Goal: Task Accomplishment & Management: Manage account settings

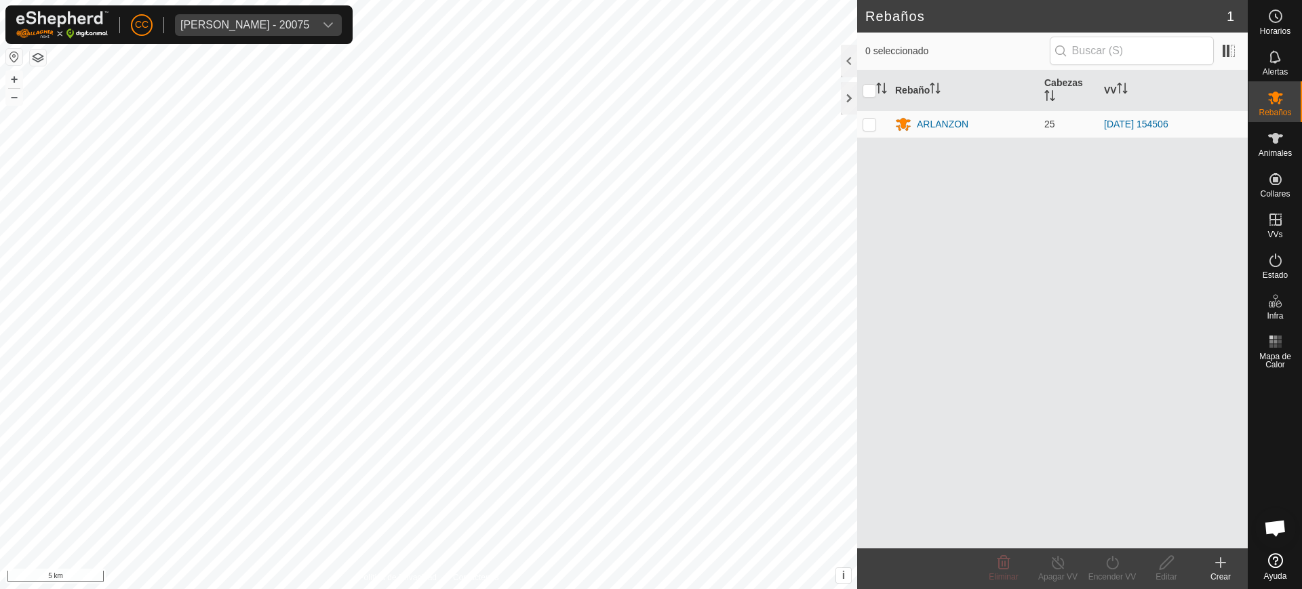
scroll to position [1056, 0]
click at [291, 24] on div "[PERSON_NAME] - 20075" at bounding box center [244, 25] width 129 height 11
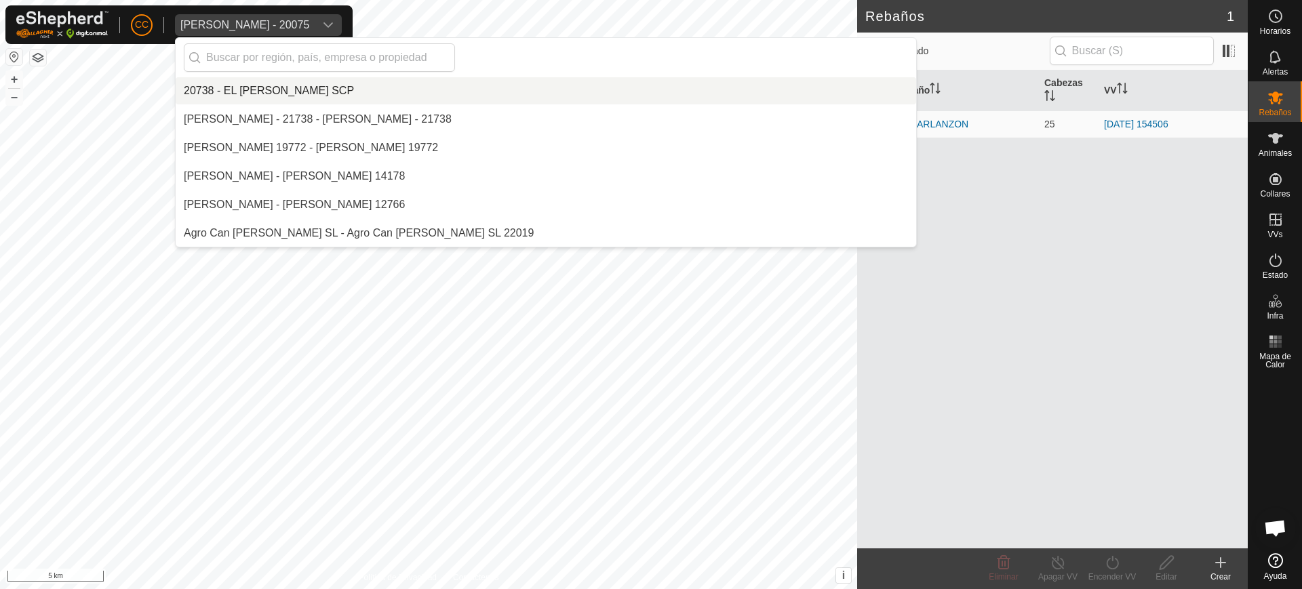
click at [291, 24] on div "Olegario Arranz Rodrigo - 20075" at bounding box center [244, 25] width 129 height 11
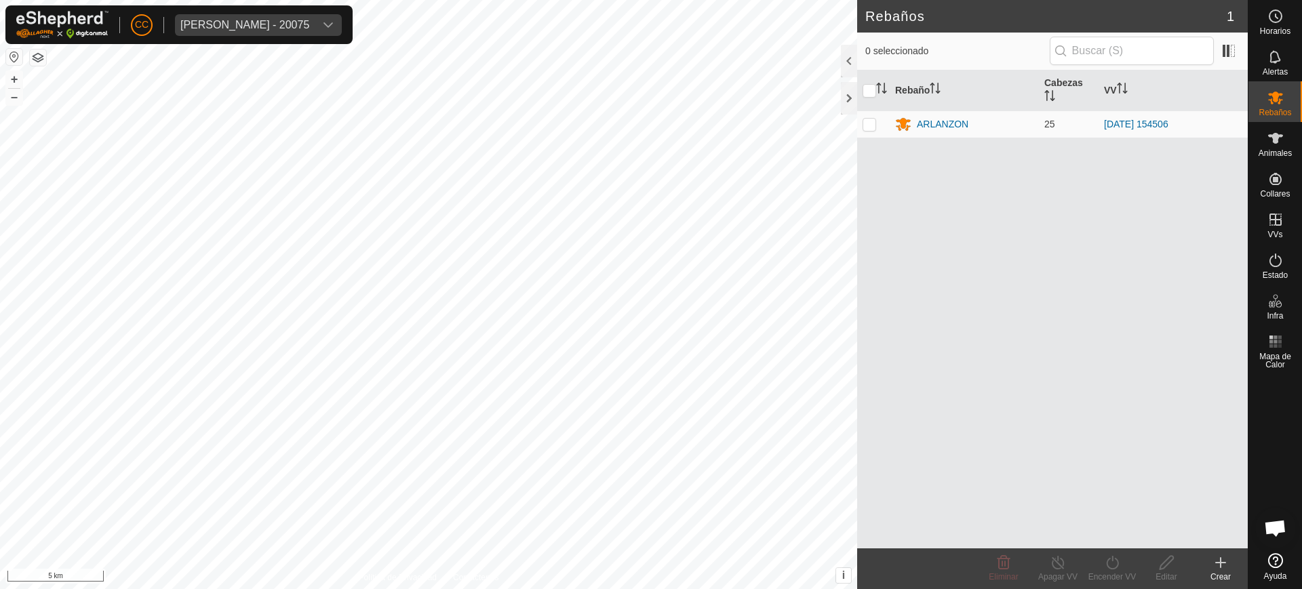
click at [291, 24] on div "Olegario Arranz Rodrigo - 20075" at bounding box center [244, 25] width 129 height 11
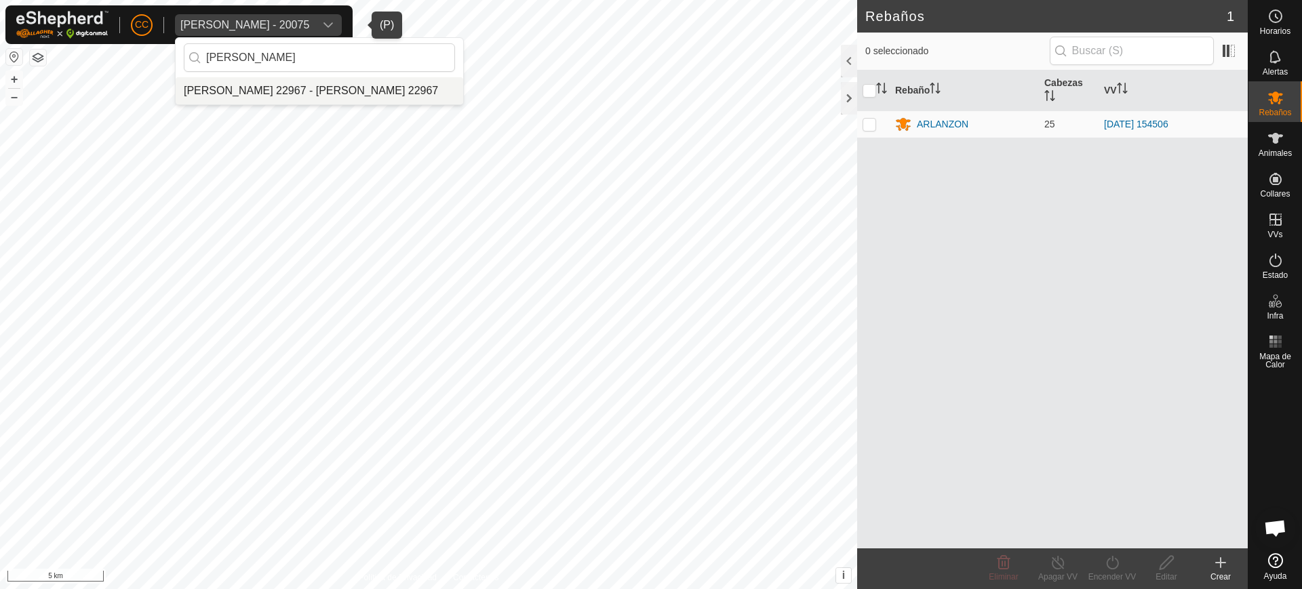
type input "carlos boda"
click at [299, 90] on li "[PERSON_NAME] 22967 - [PERSON_NAME] 22967" at bounding box center [319, 90] width 287 height 27
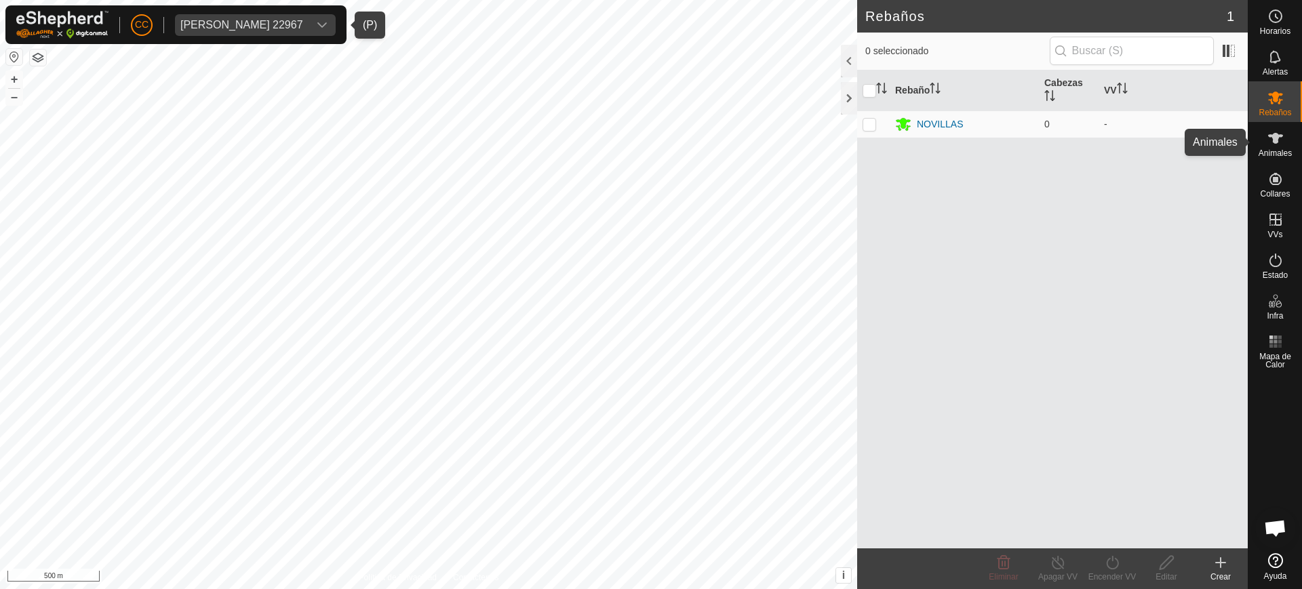
click at [1269, 141] on icon at bounding box center [1275, 138] width 16 height 16
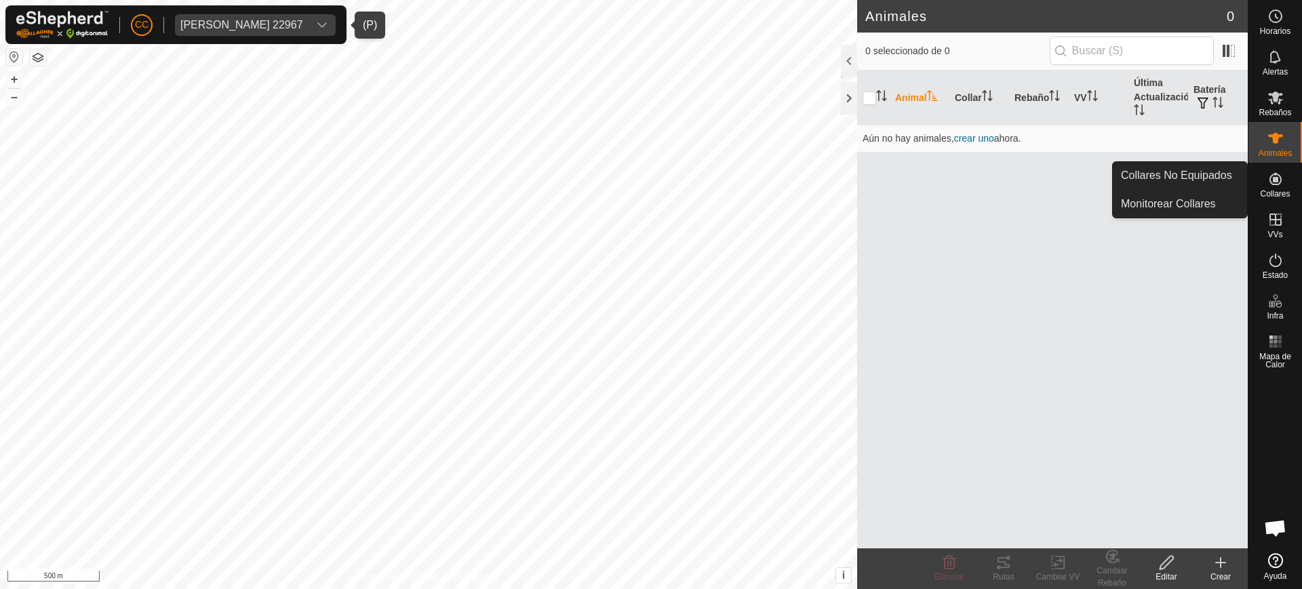
click at [1265, 183] on es-neckbands-svg-icon at bounding box center [1275, 179] width 24 height 22
click at [1221, 179] on link "Collares No Equipados" at bounding box center [1179, 175] width 134 height 27
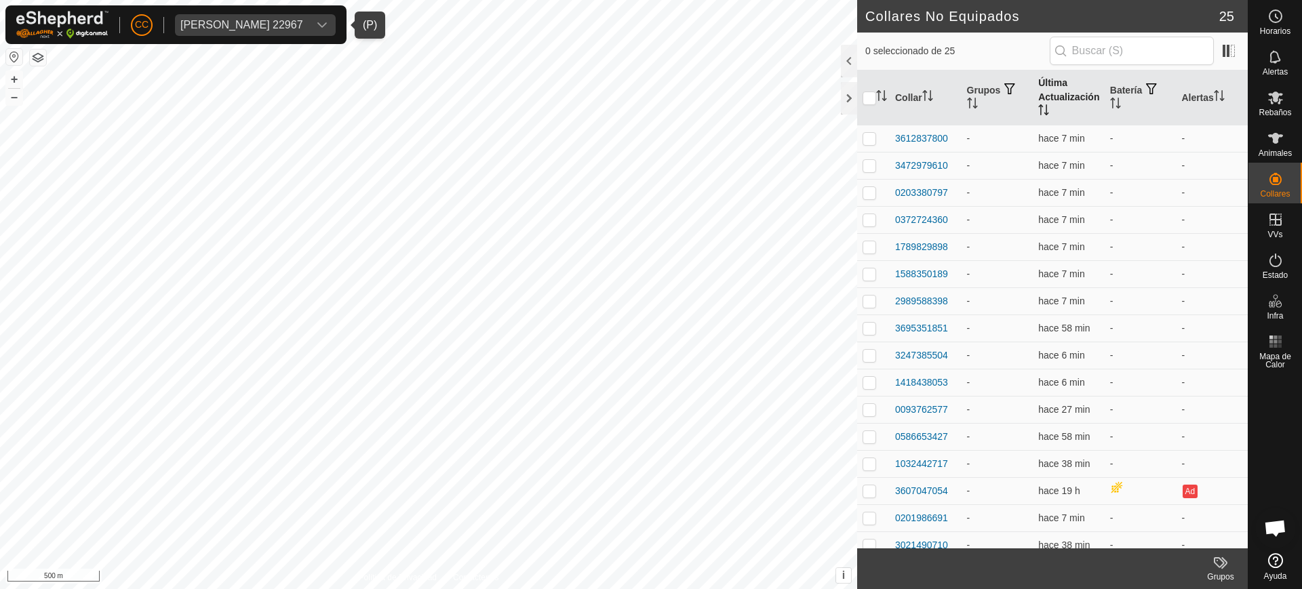
click at [1069, 94] on th "Última Actualización" at bounding box center [1068, 98] width 72 height 55
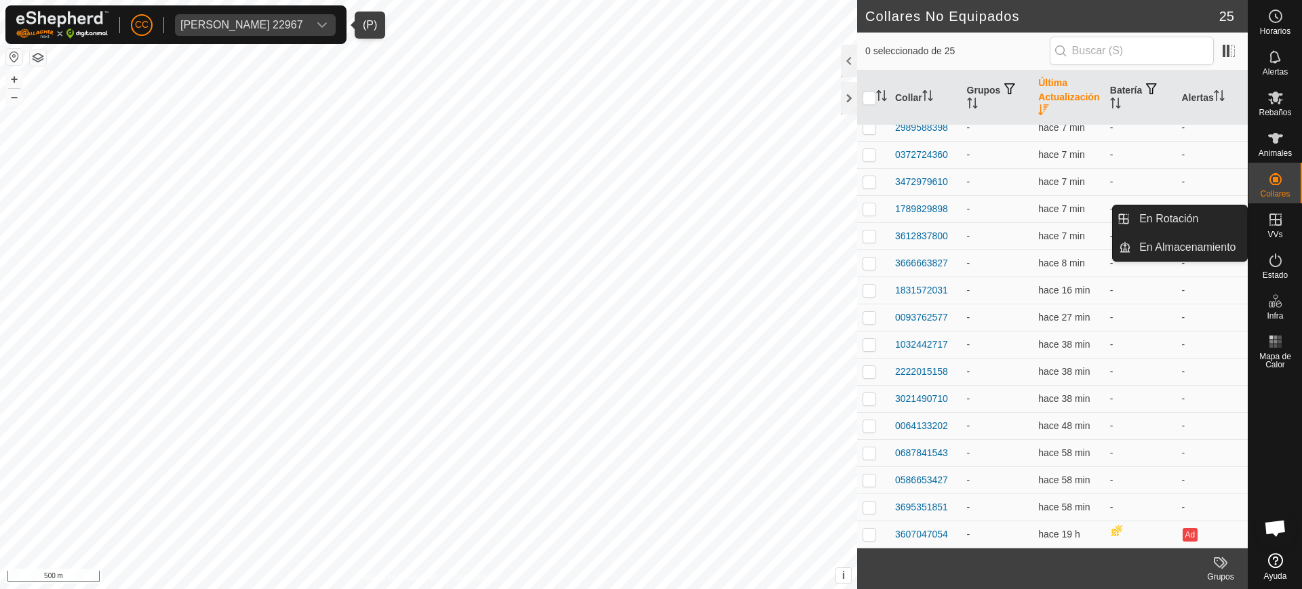
click at [1274, 228] on es-virtualpaddocks-svg-icon at bounding box center [1275, 220] width 24 height 22
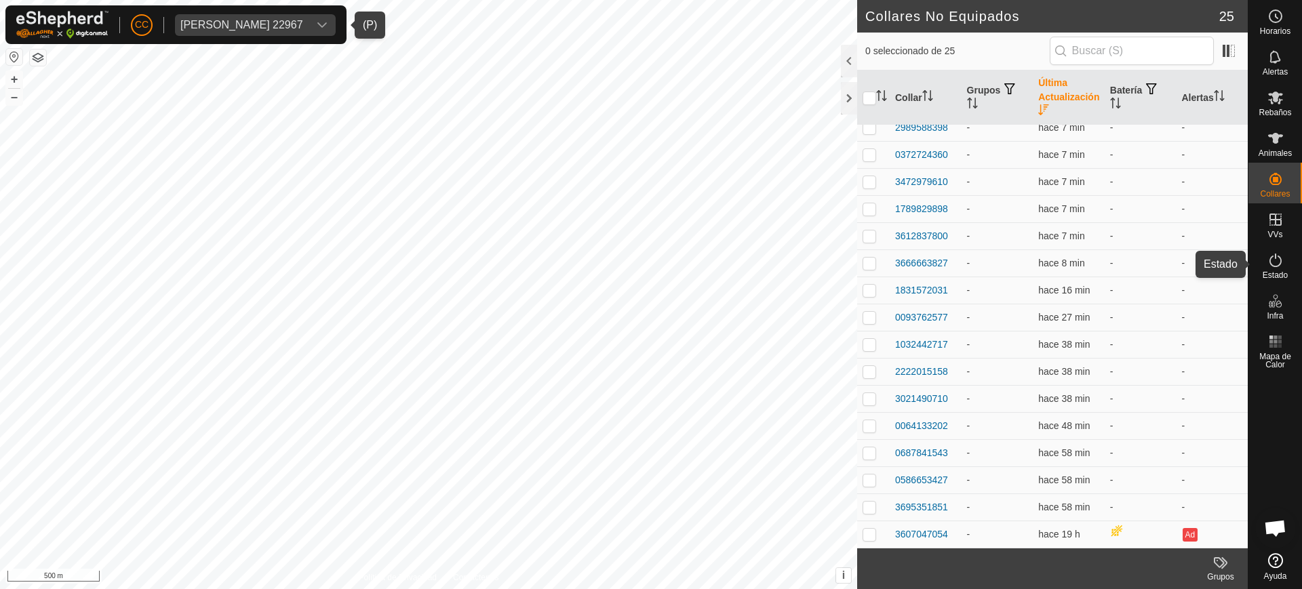
click at [1278, 272] on span "Estado" at bounding box center [1274, 275] width 25 height 8
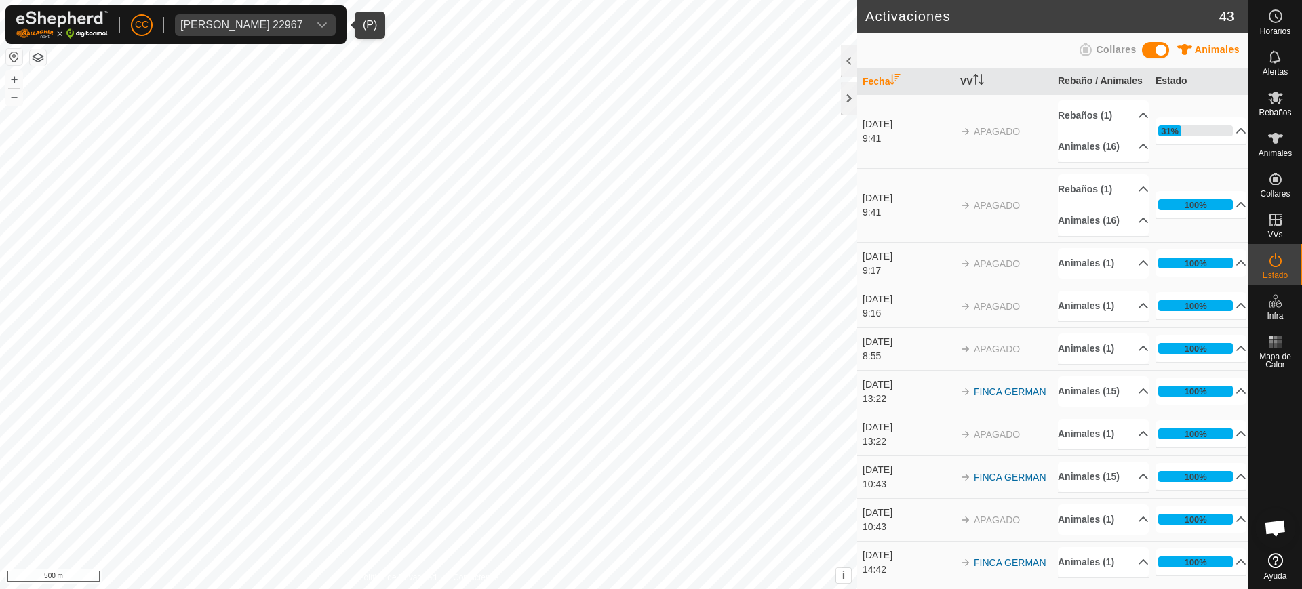
click at [1230, 242] on td "100% En Progreso Pendiente 0 Enviado 0 Completado Confirmado 0 Anulado 0 Cancel…" at bounding box center [1199, 205] width 98 height 74
click at [1119, 162] on p-accordion-header "Animales (16)" at bounding box center [1103, 147] width 91 height 31
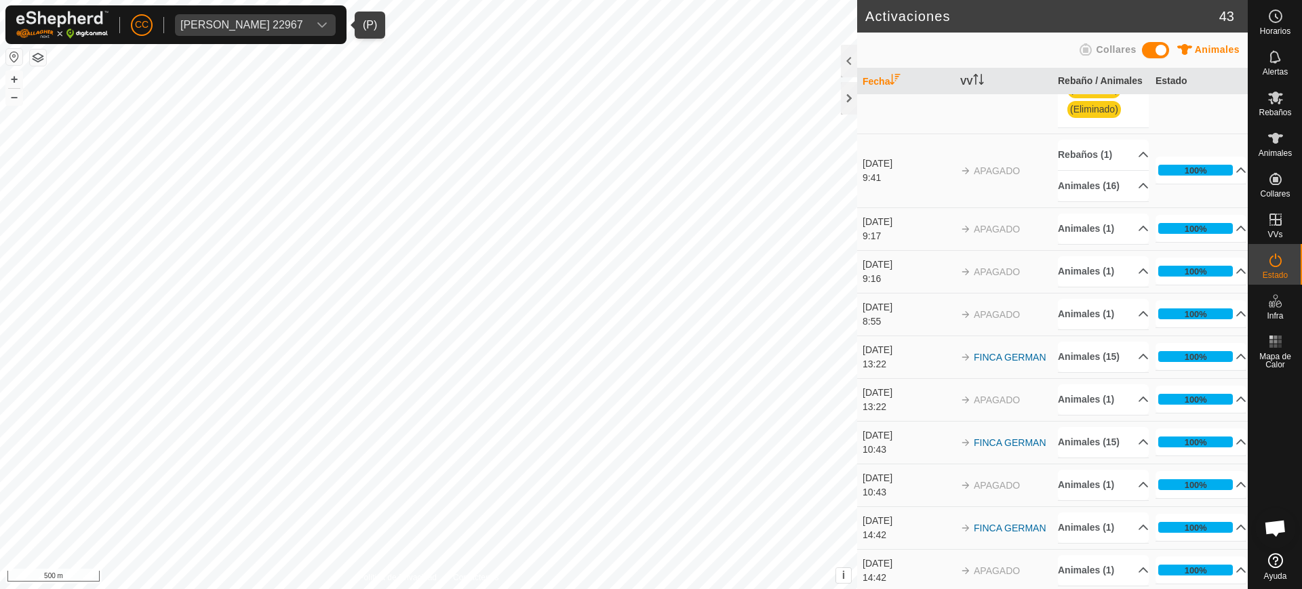
scroll to position [380, 0]
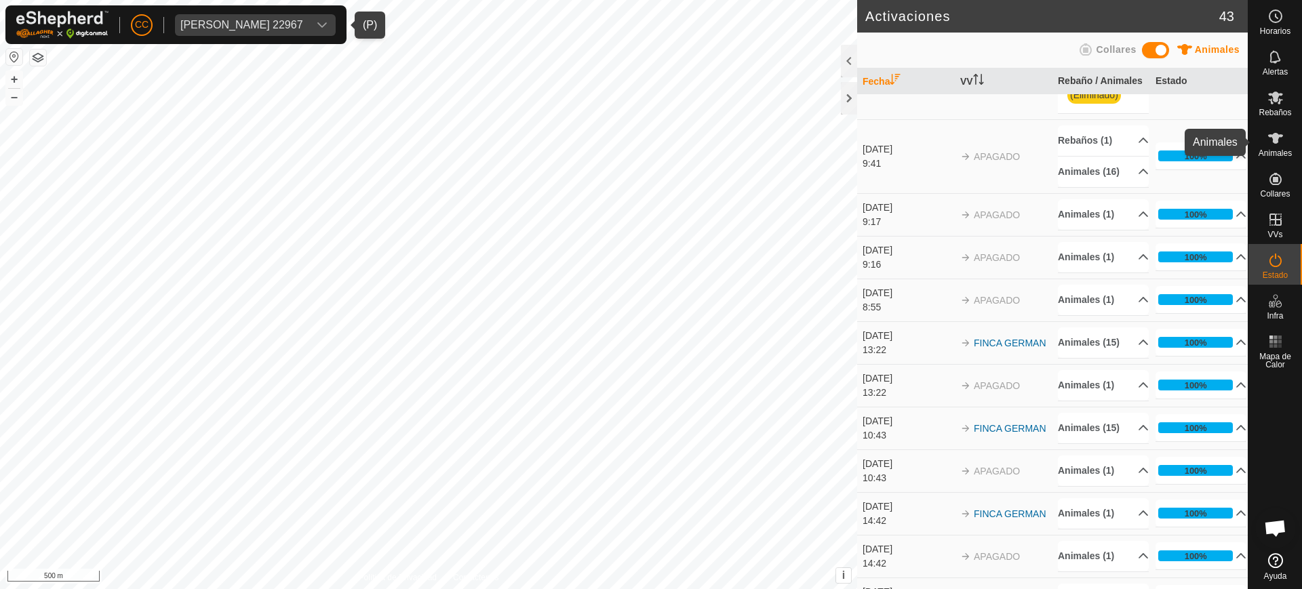
click at [1268, 132] on icon at bounding box center [1275, 138] width 16 height 16
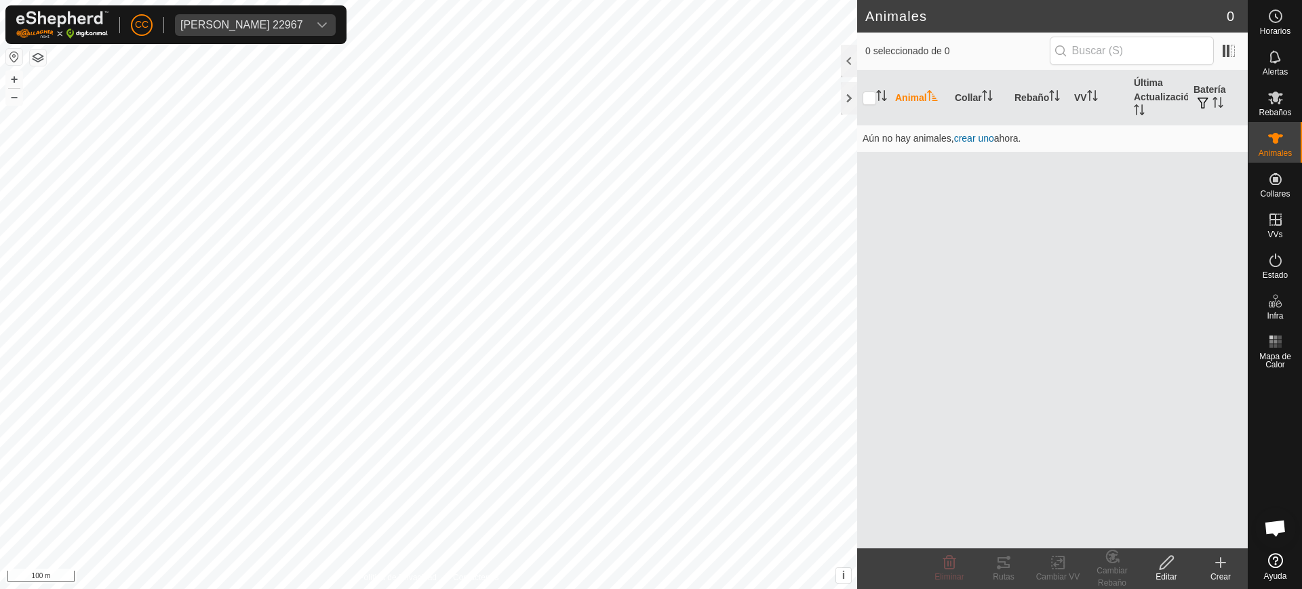
click at [1232, 561] on create-svg-icon at bounding box center [1220, 563] width 54 height 16
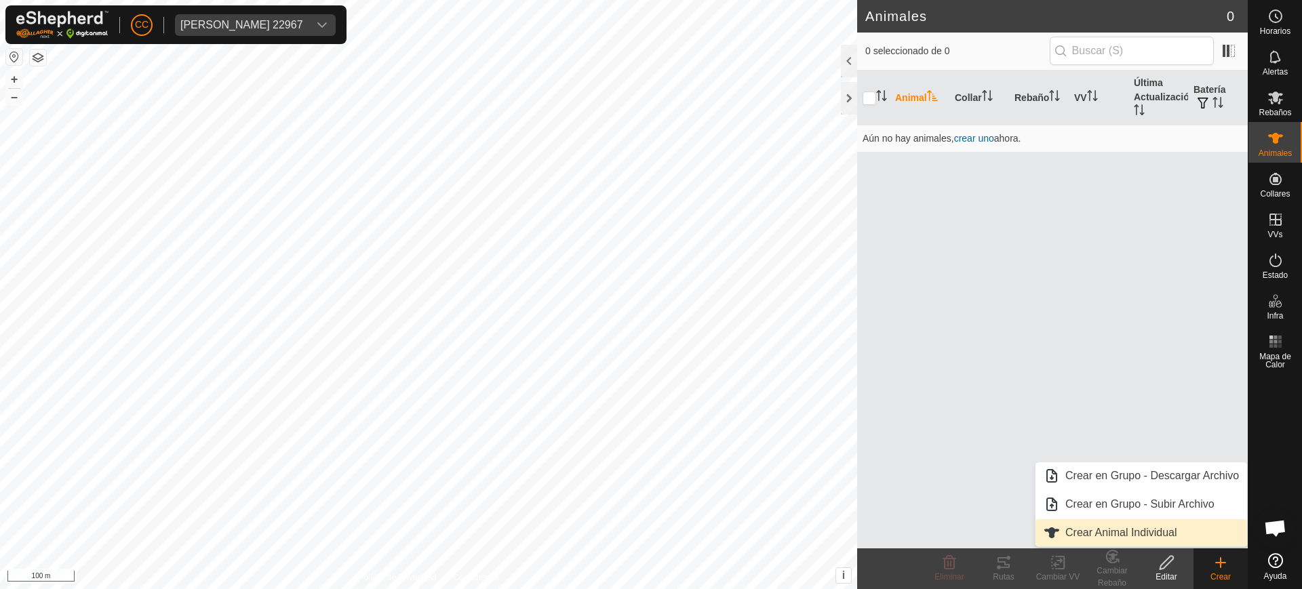
click at [1182, 527] on link "Crear Animal Individual" at bounding box center [1141, 532] width 212 height 27
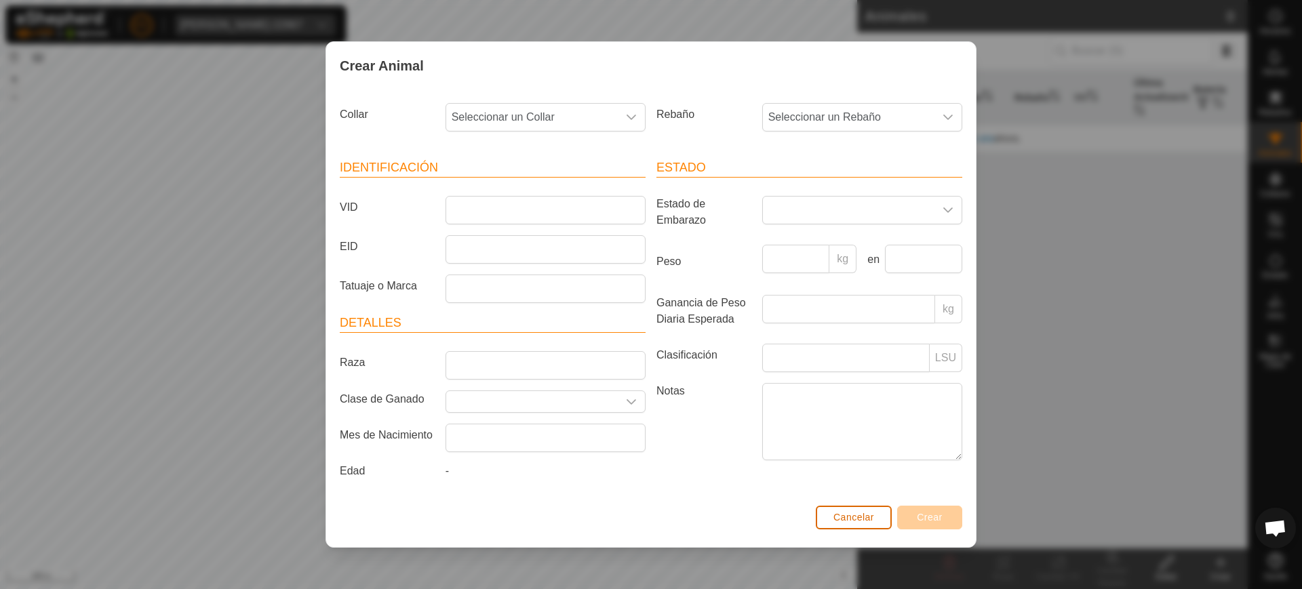
click at [847, 518] on span "Cancelar" at bounding box center [853, 517] width 41 height 11
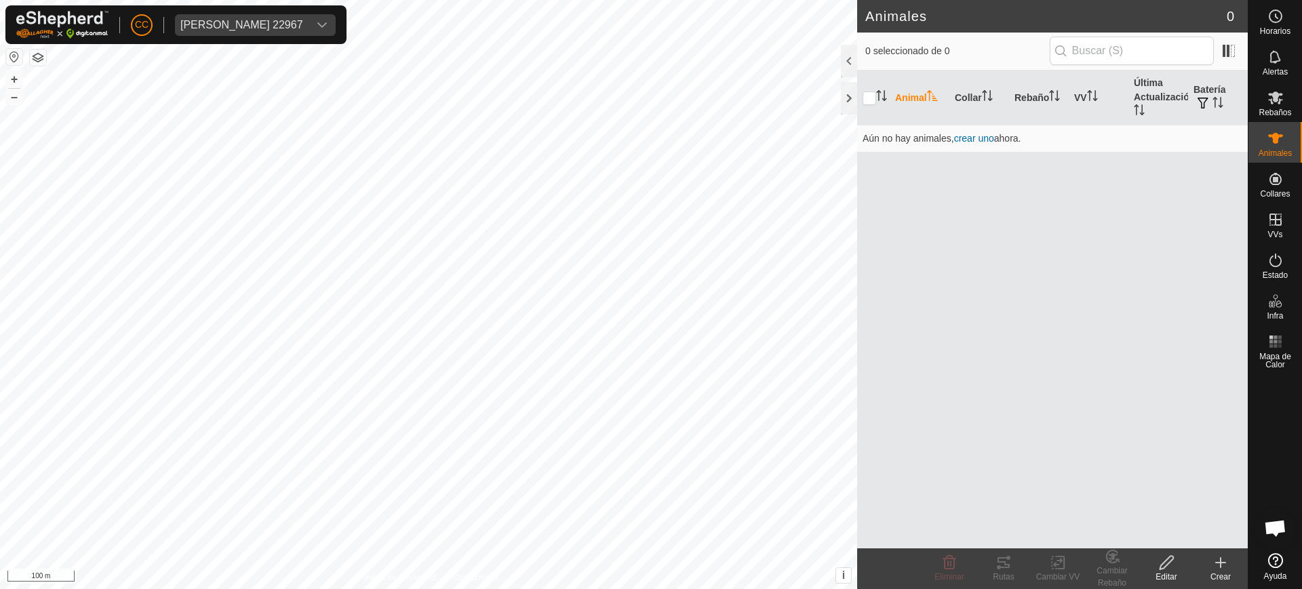
click at [1219, 571] on div "Crear" at bounding box center [1220, 577] width 54 height 12
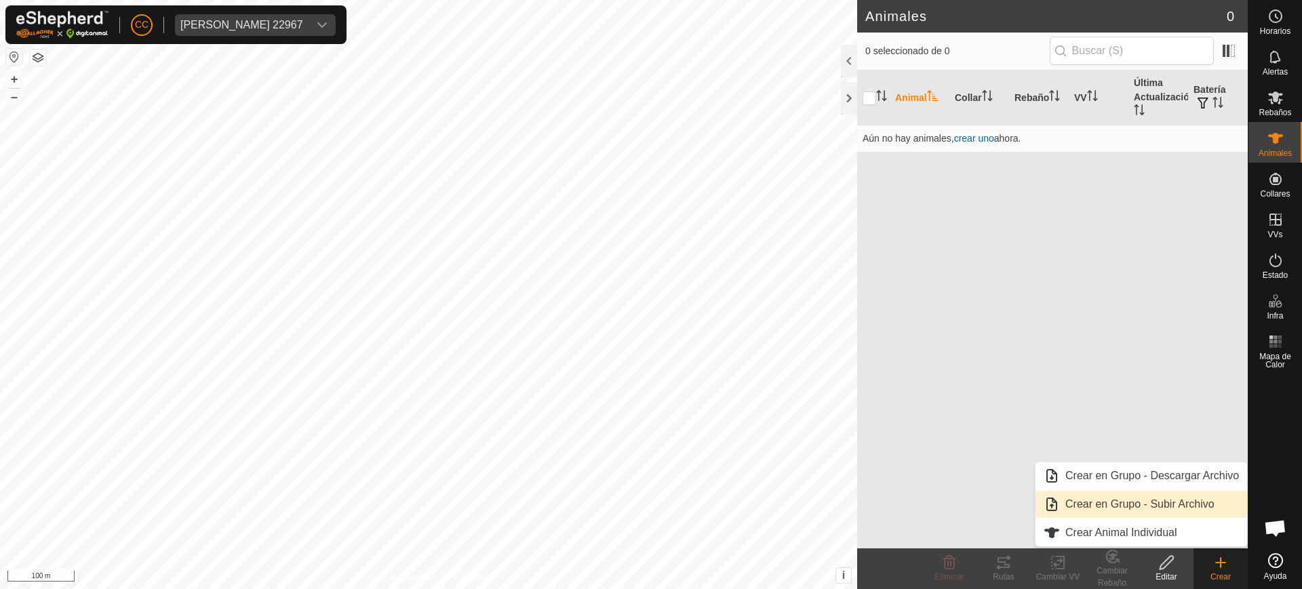
click at [1171, 504] on link "Crear en Grupo - Subir Archivo" at bounding box center [1141, 504] width 212 height 27
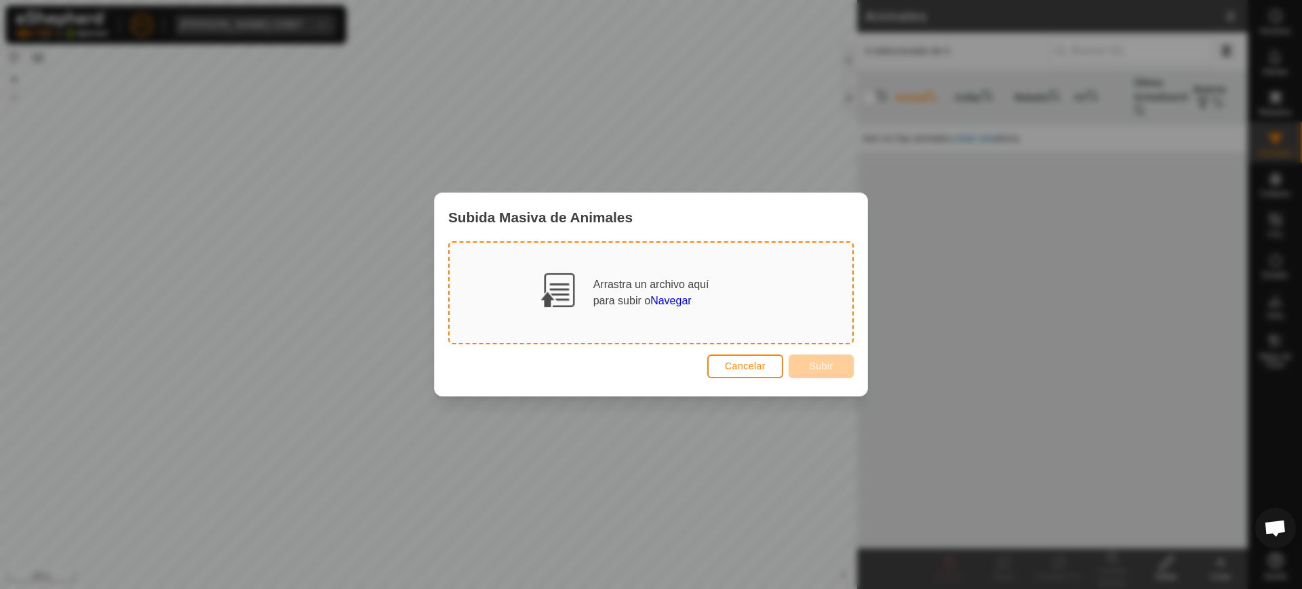
click at [668, 302] on span "Navegar" at bounding box center [670, 301] width 41 height 12
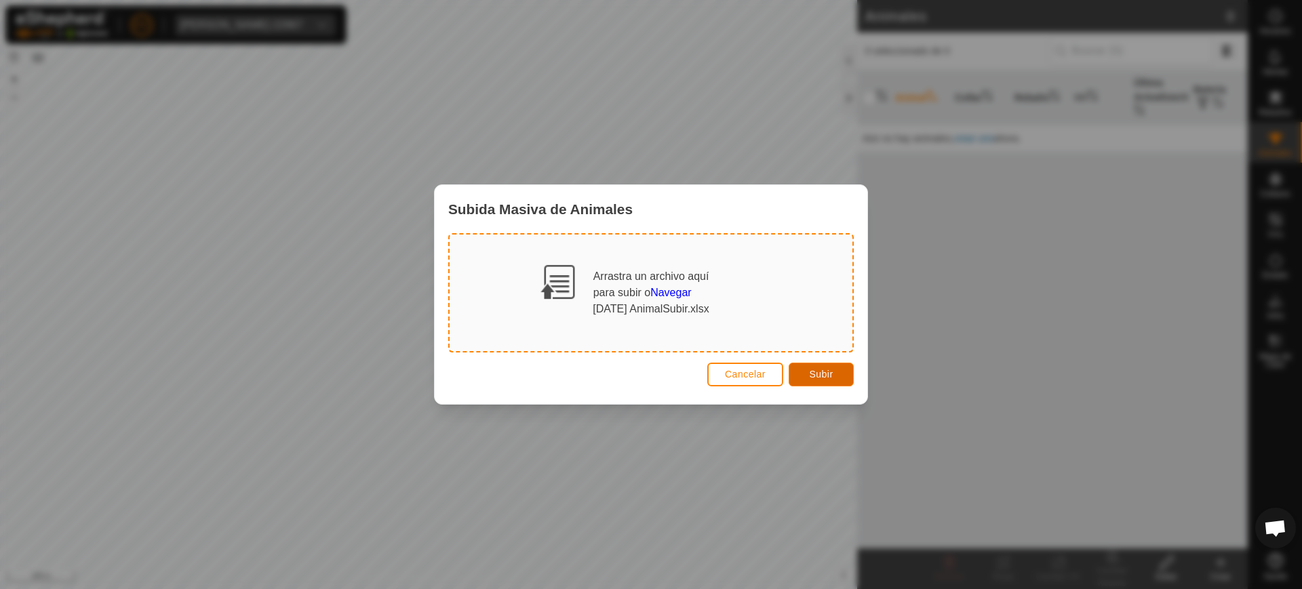
click at [806, 367] on button "Subir" at bounding box center [820, 375] width 65 height 24
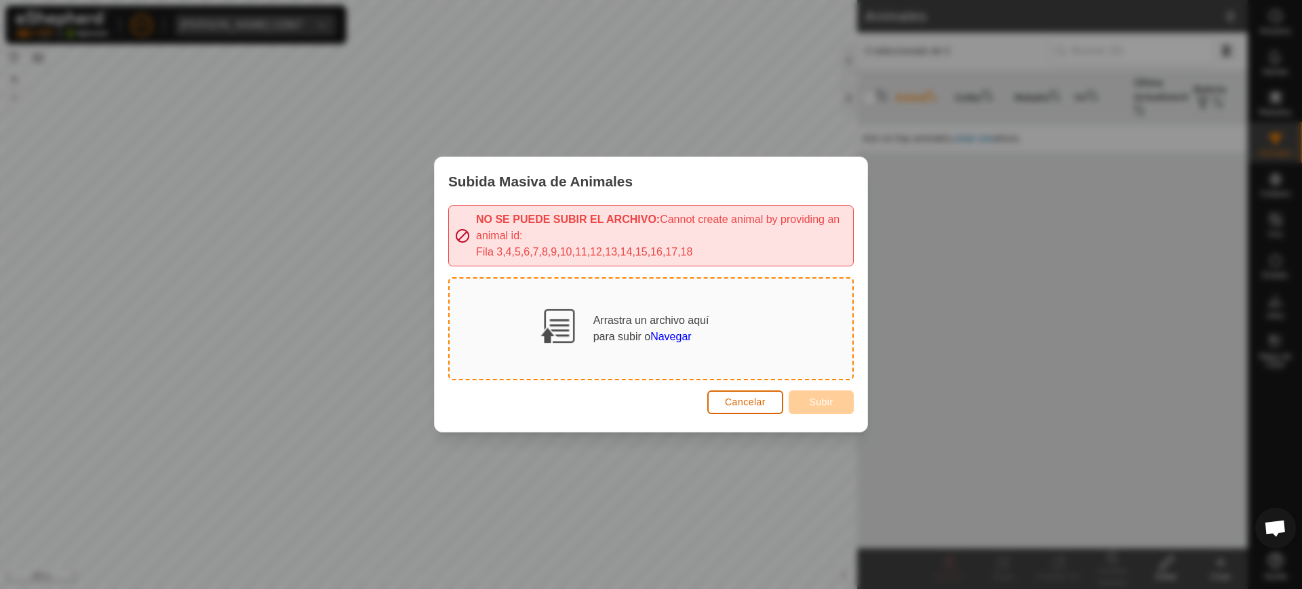
click at [743, 403] on span "Cancelar" at bounding box center [745, 402] width 41 height 11
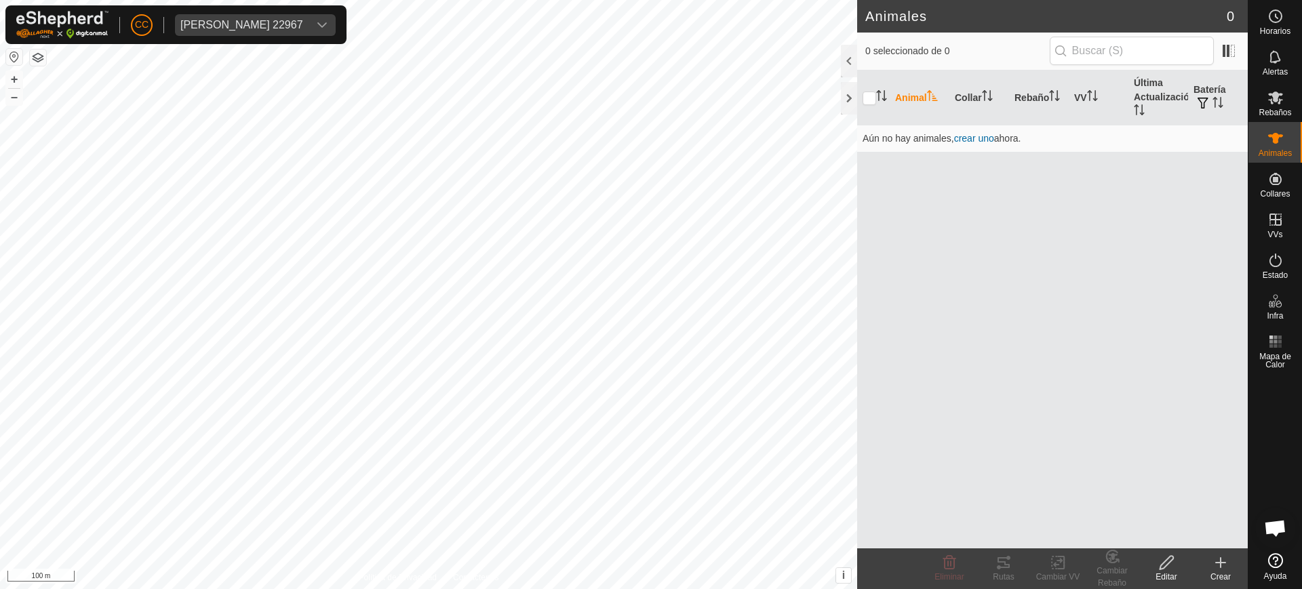
click at [1224, 565] on icon at bounding box center [1220, 563] width 16 height 16
click at [1224, 560] on icon at bounding box center [1220, 563] width 16 height 16
click at [1225, 559] on icon at bounding box center [1220, 563] width 16 height 16
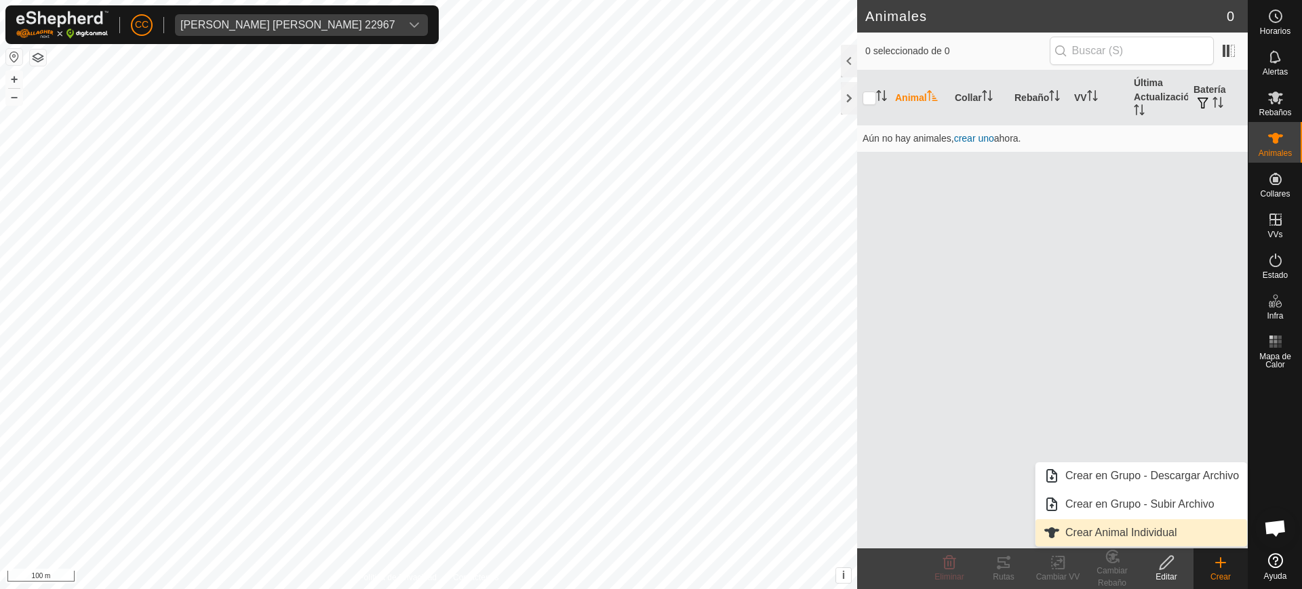
click at [1190, 536] on link "Crear Animal Individual" at bounding box center [1141, 532] width 212 height 27
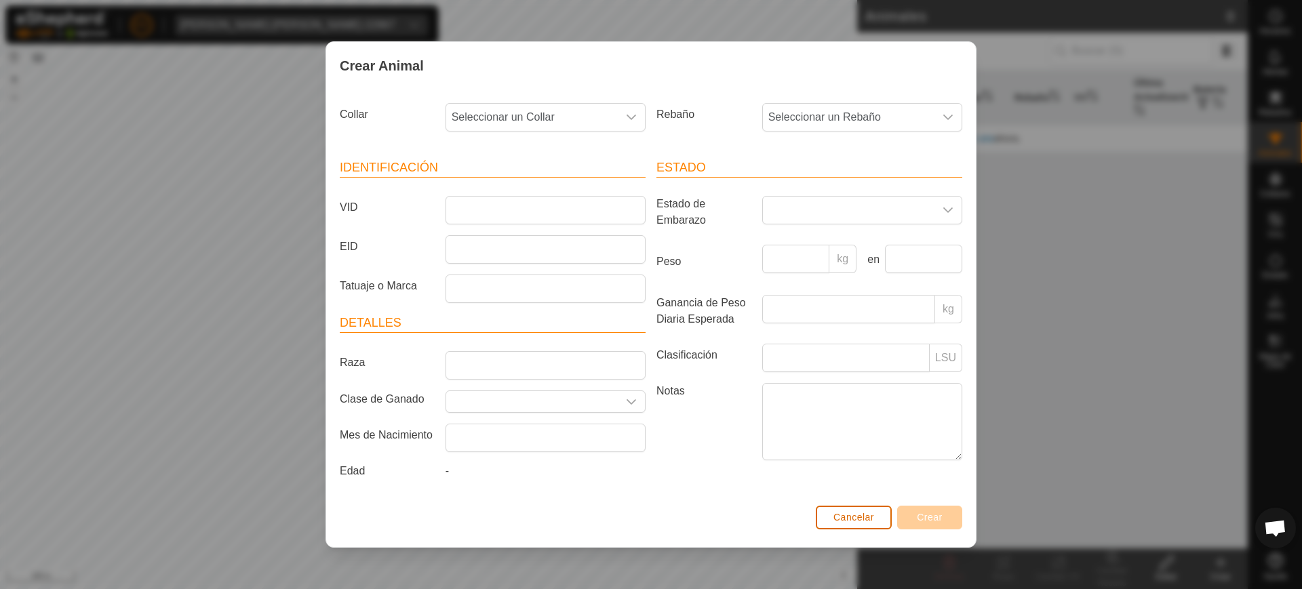
click at [849, 519] on span "Cancelar" at bounding box center [853, 517] width 41 height 11
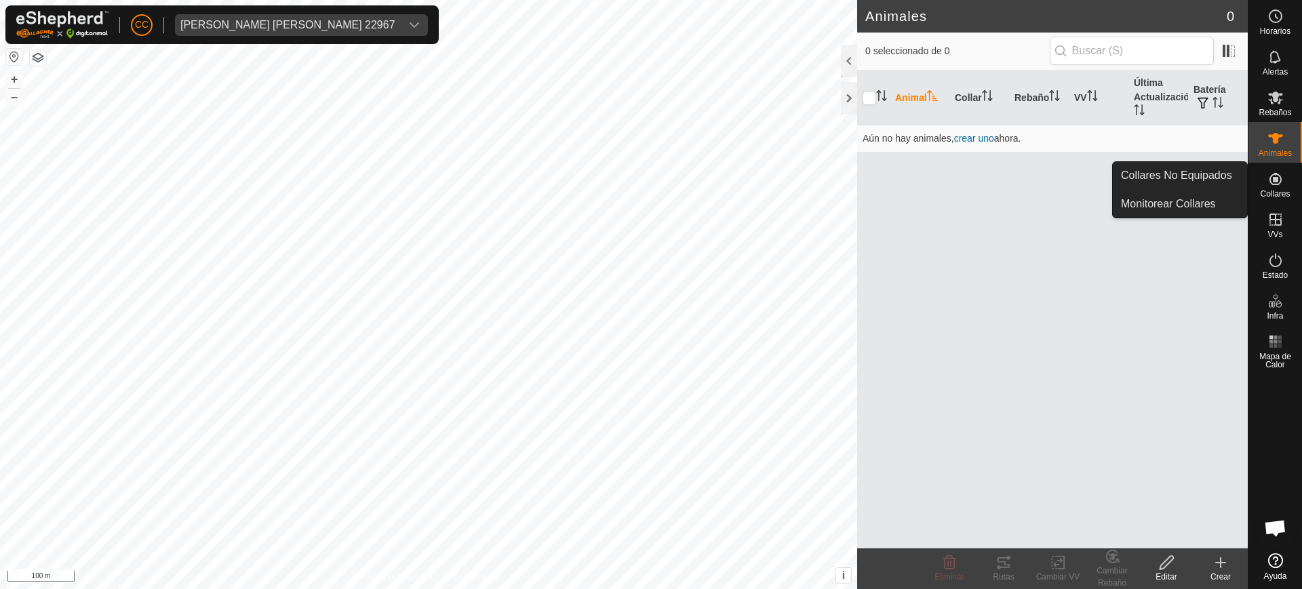
click at [1278, 184] on icon at bounding box center [1275, 179] width 12 height 12
click at [1200, 170] on link "Collares No Equipados" at bounding box center [1179, 175] width 134 height 27
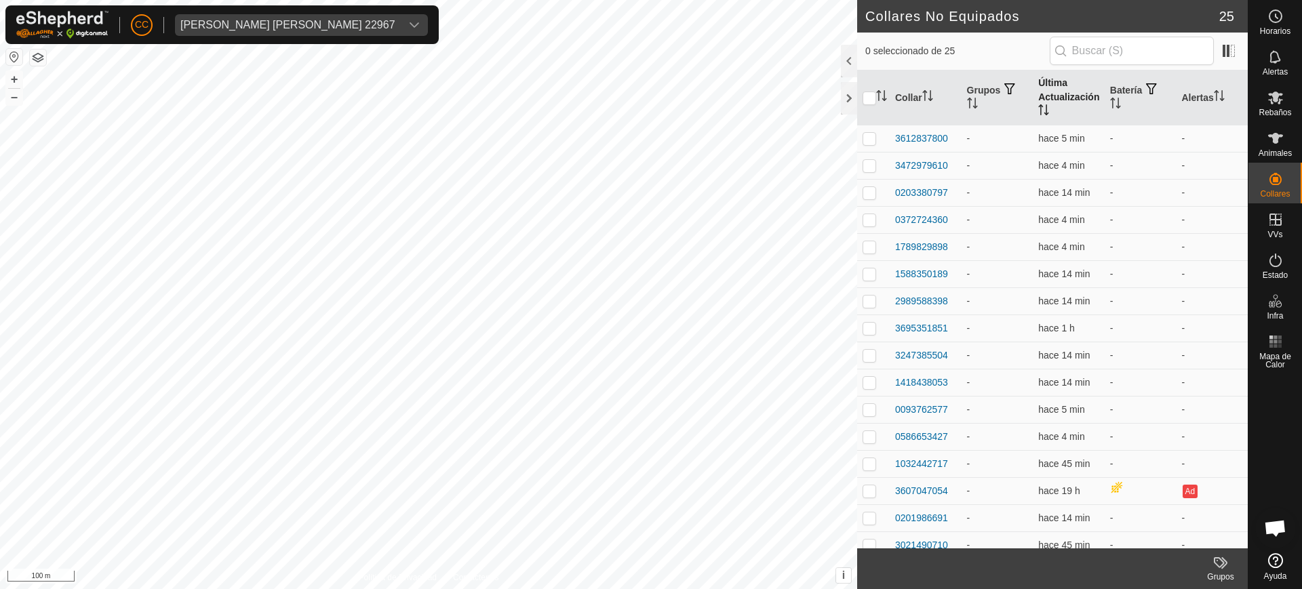
click at [1049, 90] on th "Última Actualización" at bounding box center [1068, 98] width 72 height 55
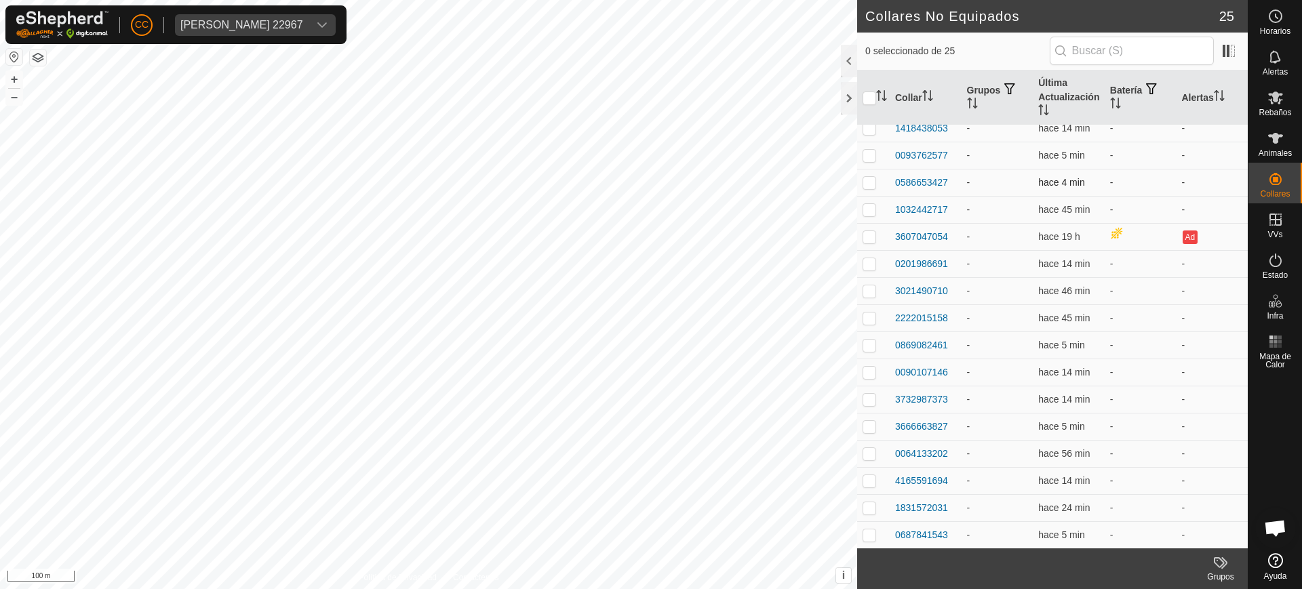
scroll to position [255, 0]
click at [1278, 126] on div "Animales" at bounding box center [1275, 142] width 54 height 41
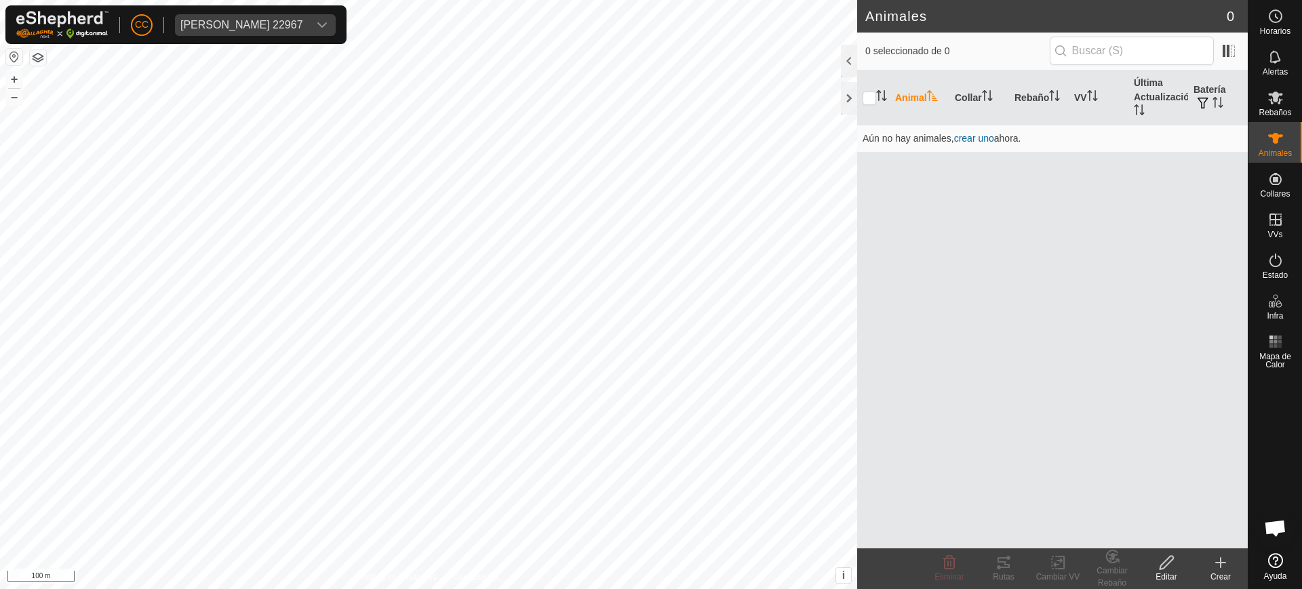
click at [917, 456] on div "Animal Collar Rebaño VV Última Actualización Batería Aún no hay animales, crear…" at bounding box center [1052, 310] width 390 height 478
click at [1215, 555] on icon at bounding box center [1220, 563] width 16 height 16
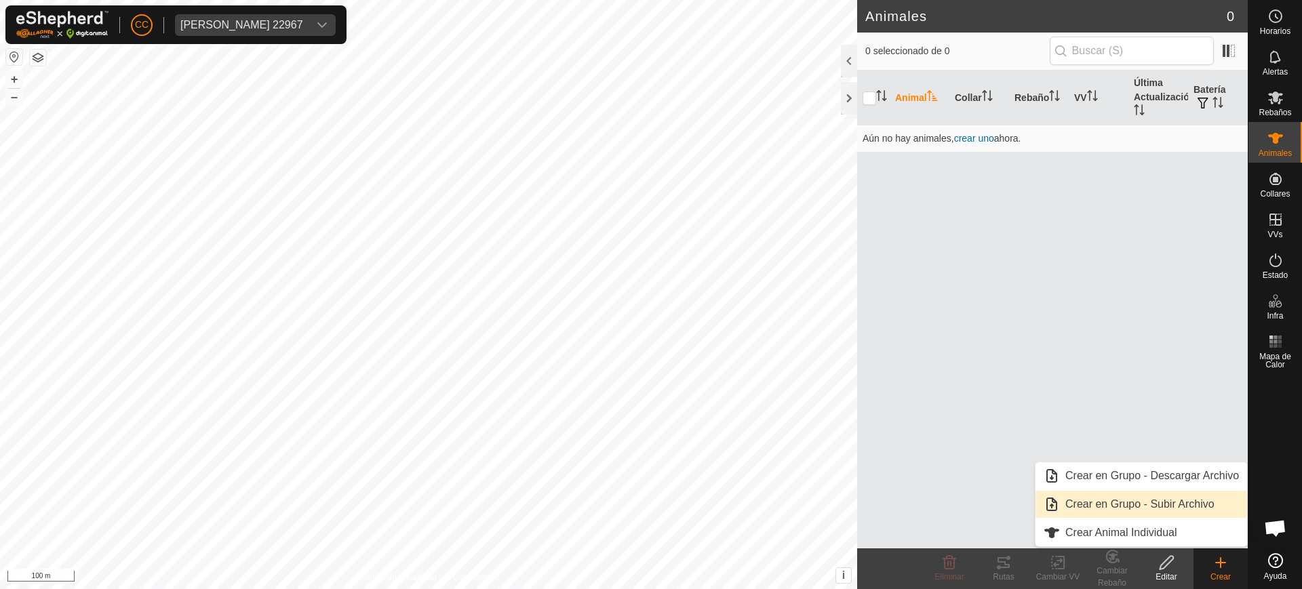
click at [1155, 504] on link "Crear en Grupo - Subir Archivo" at bounding box center [1141, 504] width 212 height 27
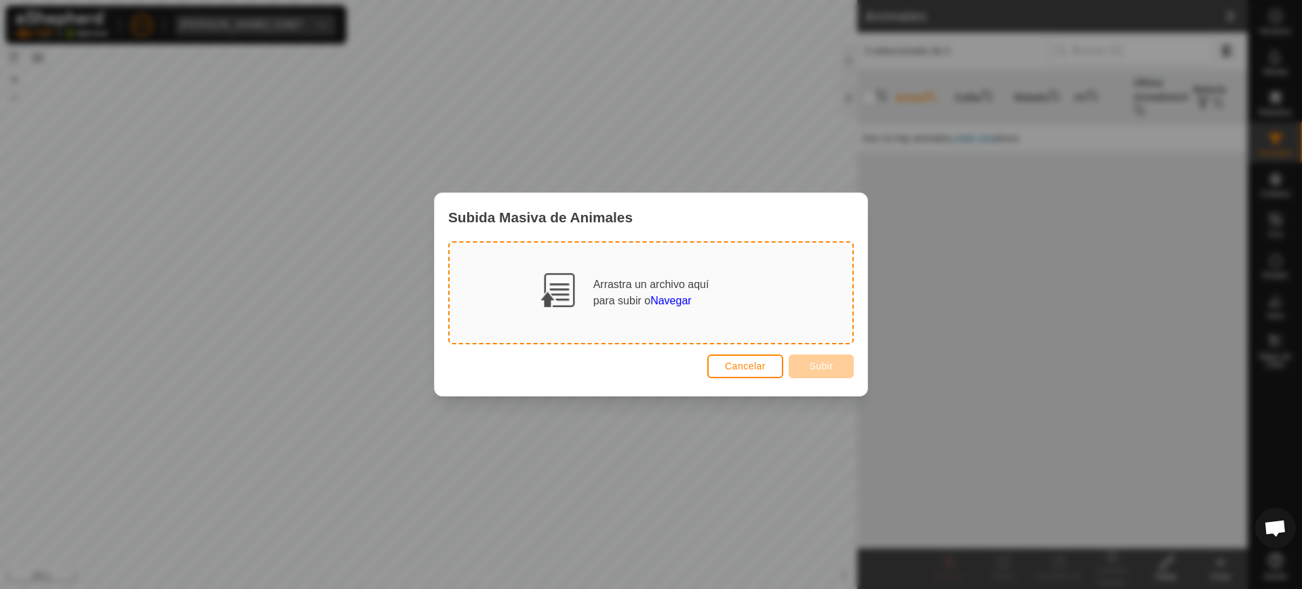
click at [672, 299] on span "Navegar" at bounding box center [670, 301] width 41 height 12
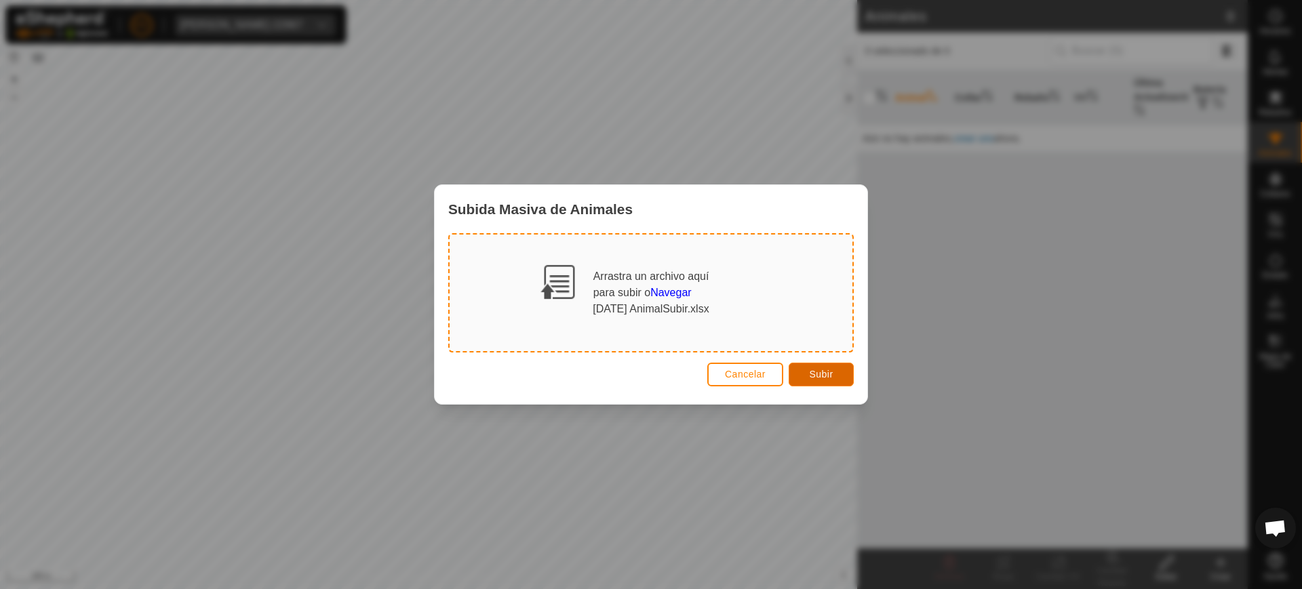
click at [801, 373] on button "Subir" at bounding box center [820, 375] width 65 height 24
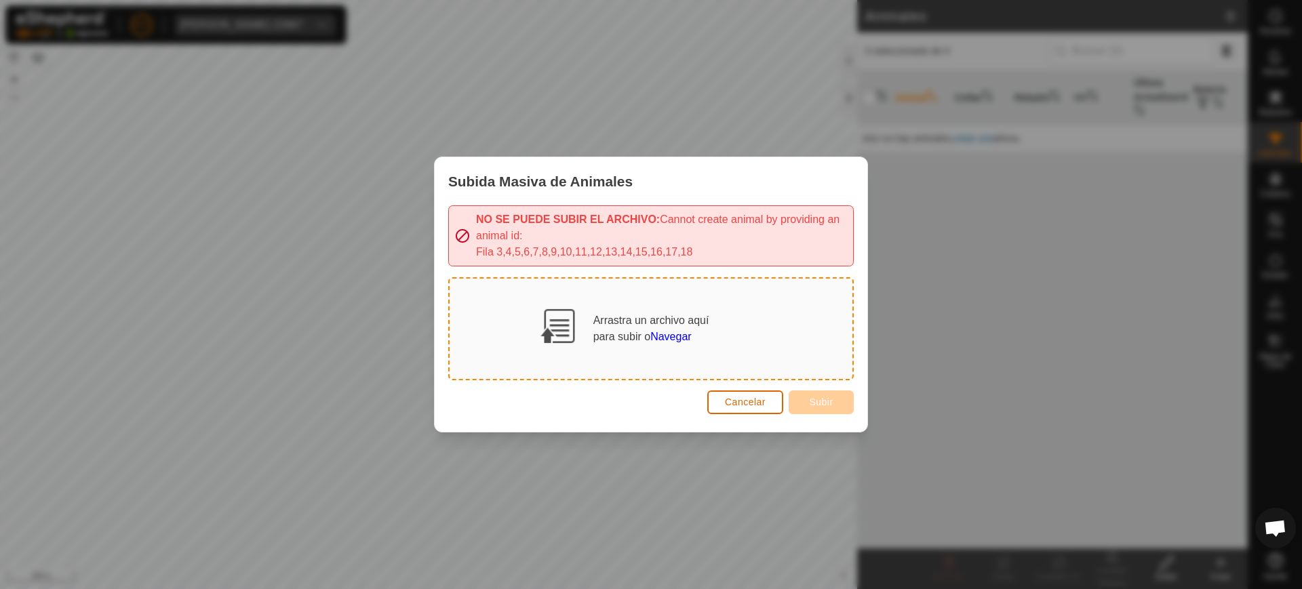
click at [744, 393] on button "Cancelar" at bounding box center [745, 402] width 76 height 24
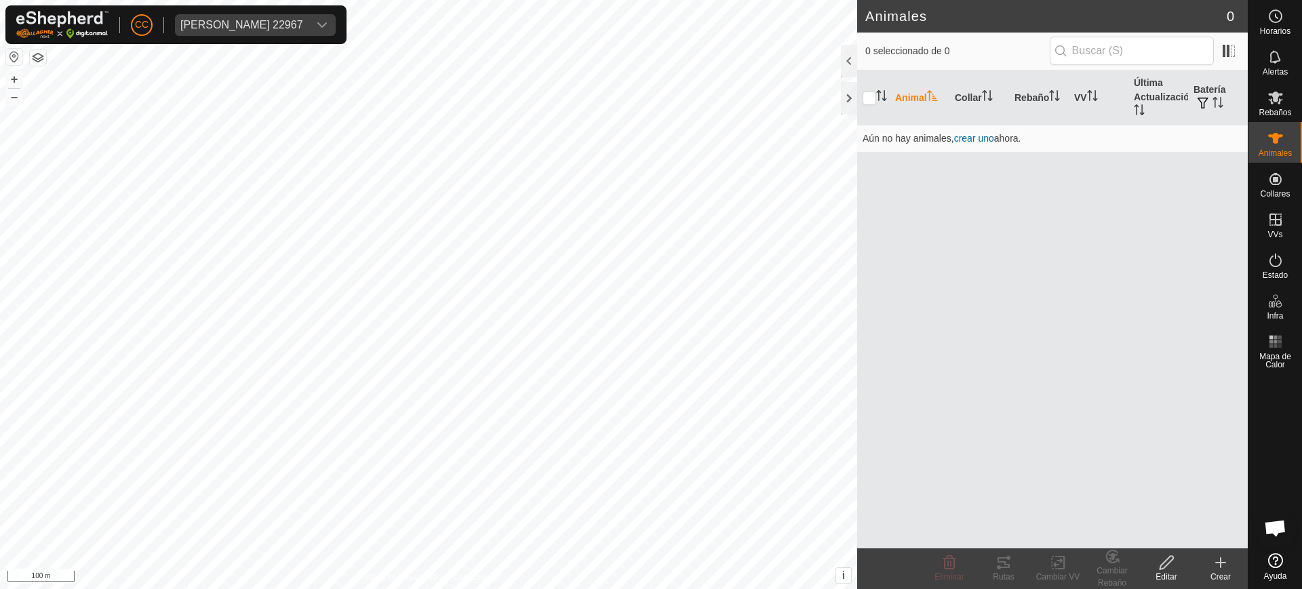
click at [1215, 572] on div "Crear" at bounding box center [1220, 577] width 54 height 12
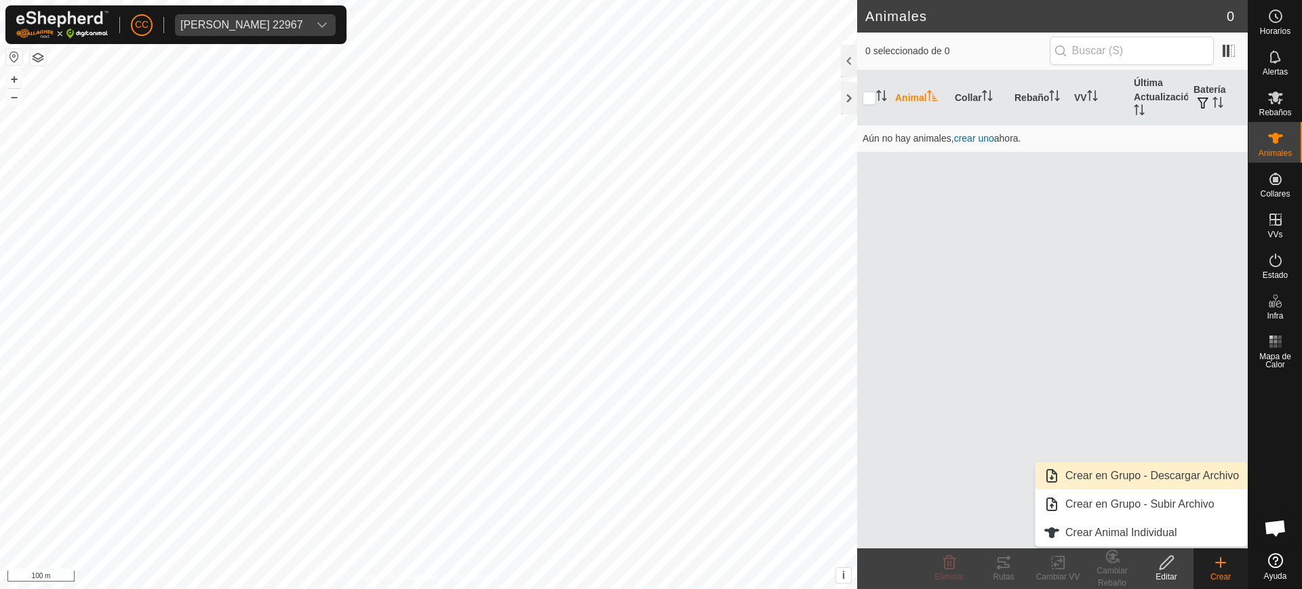
click at [1158, 476] on link "Crear en Grupo - Descargar Archivo" at bounding box center [1141, 475] width 212 height 27
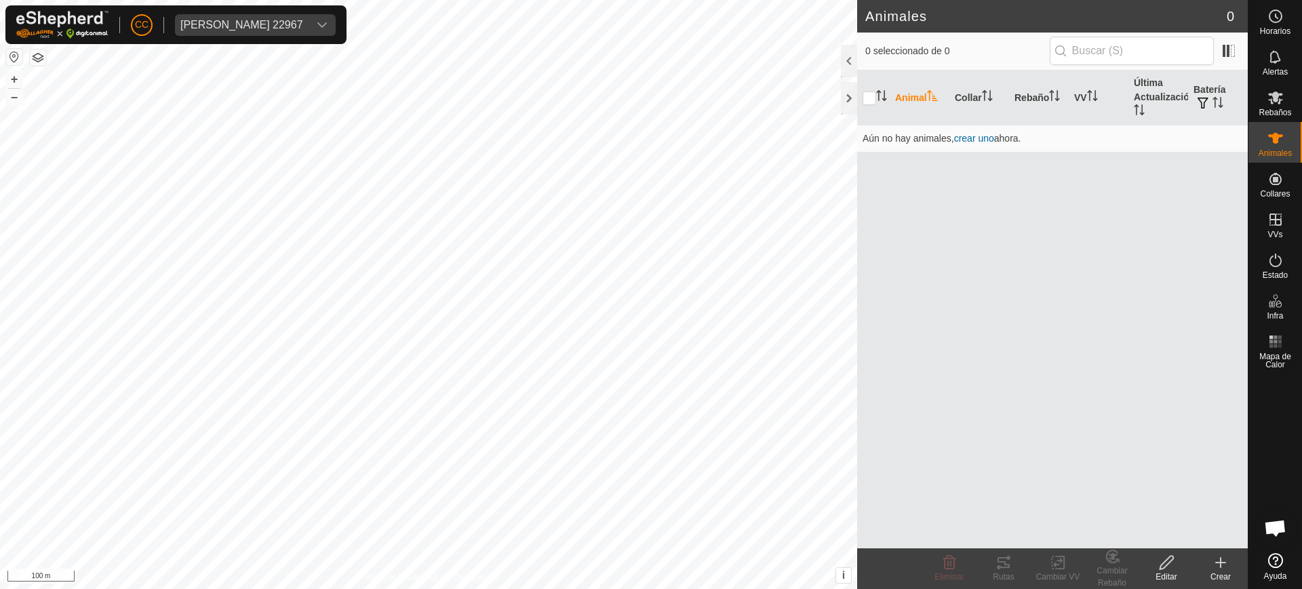
click at [1227, 558] on icon at bounding box center [1220, 563] width 16 height 16
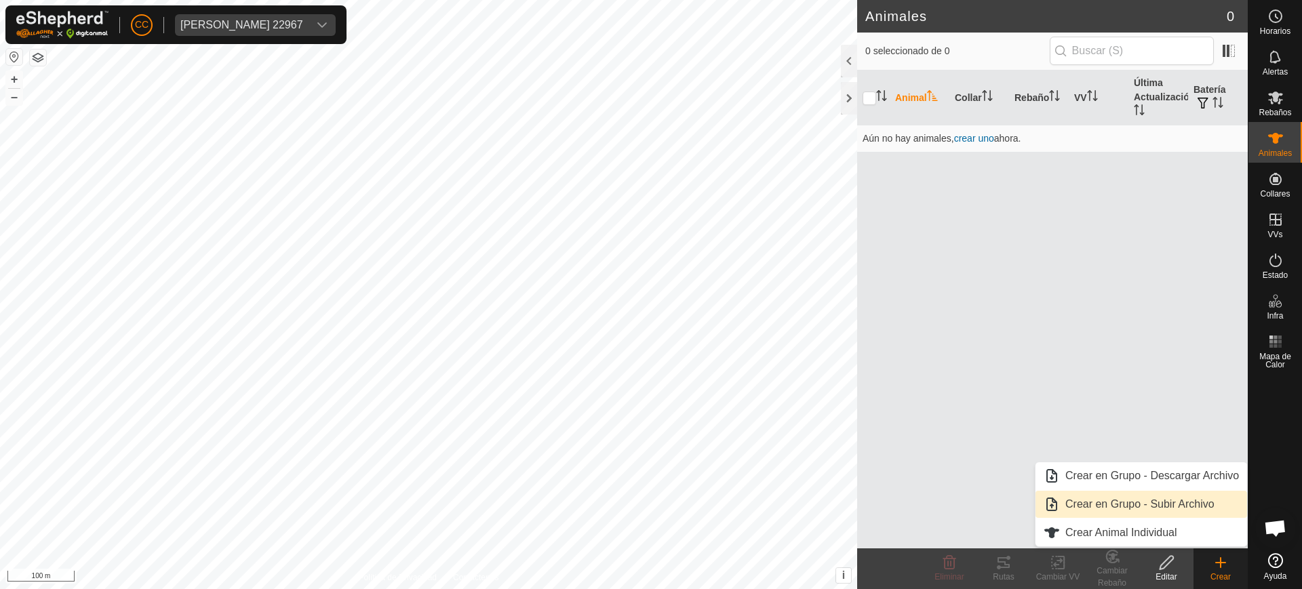
click at [1140, 494] on link "Crear en Grupo - Subir Archivo" at bounding box center [1141, 504] width 212 height 27
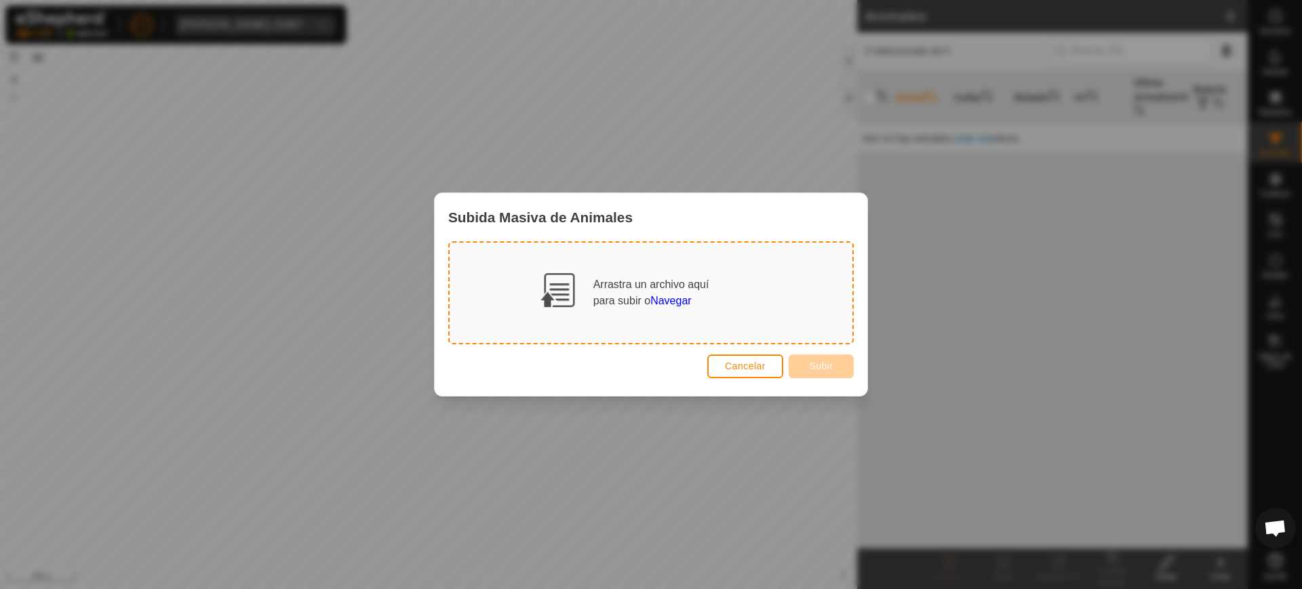
click at [681, 298] on span "Navegar" at bounding box center [670, 301] width 41 height 12
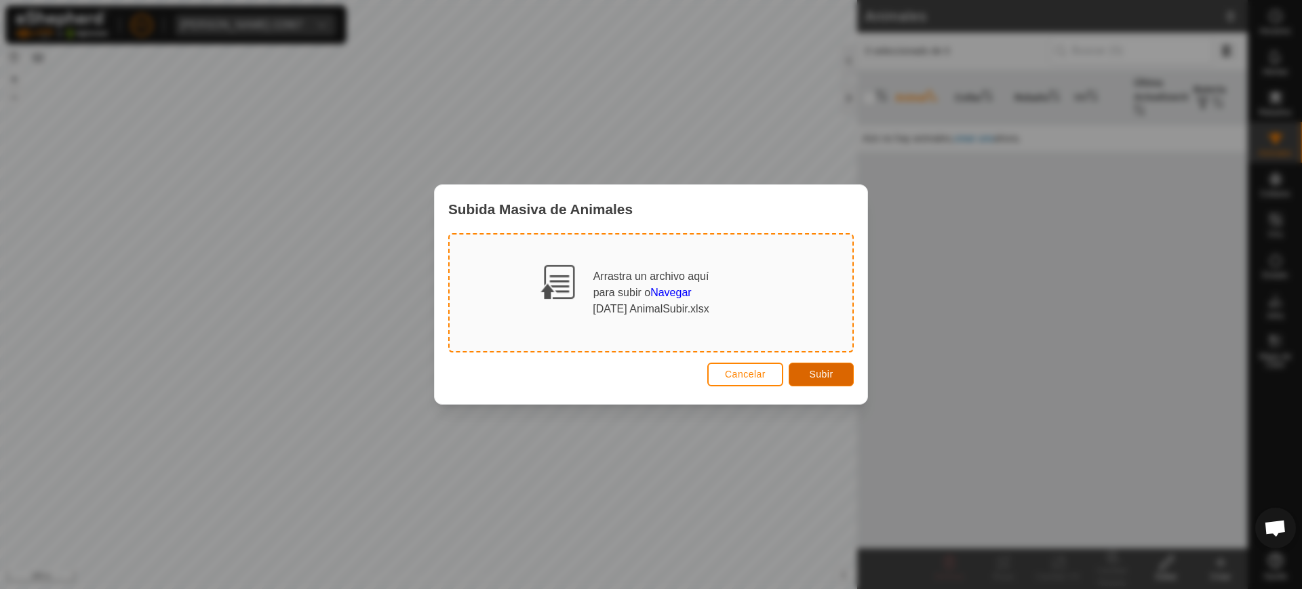
click at [828, 369] on span "Subir" at bounding box center [821, 374] width 24 height 11
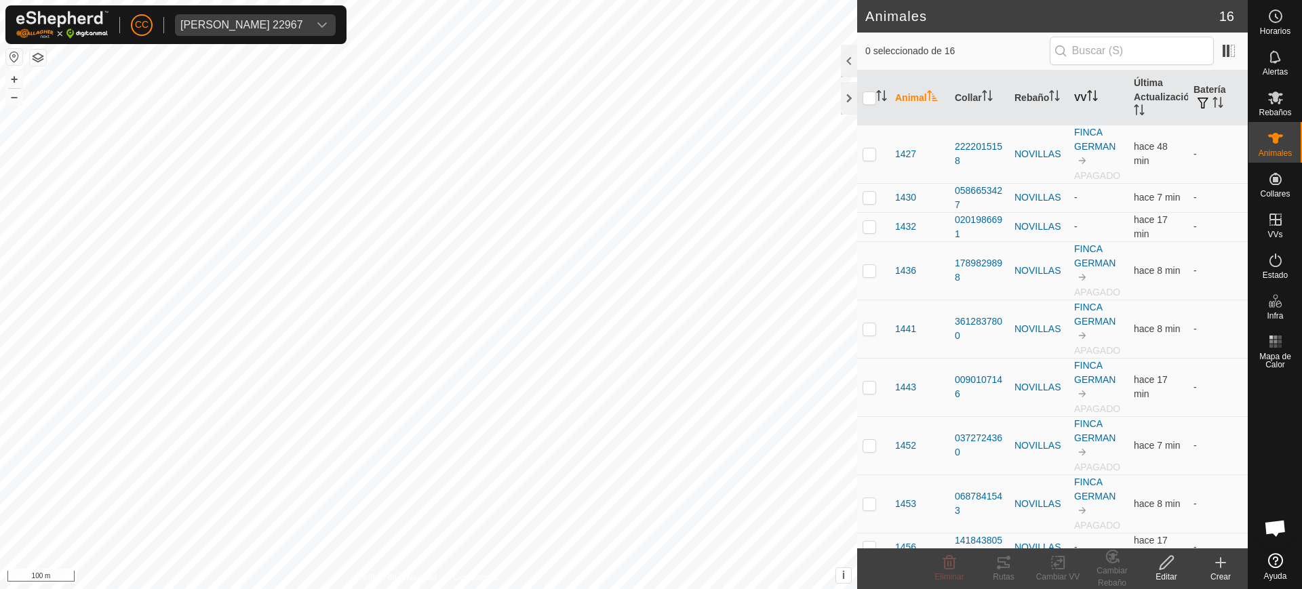
click at [1087, 92] on icon "Activar para ordenar" at bounding box center [1089, 91] width 5 height 3
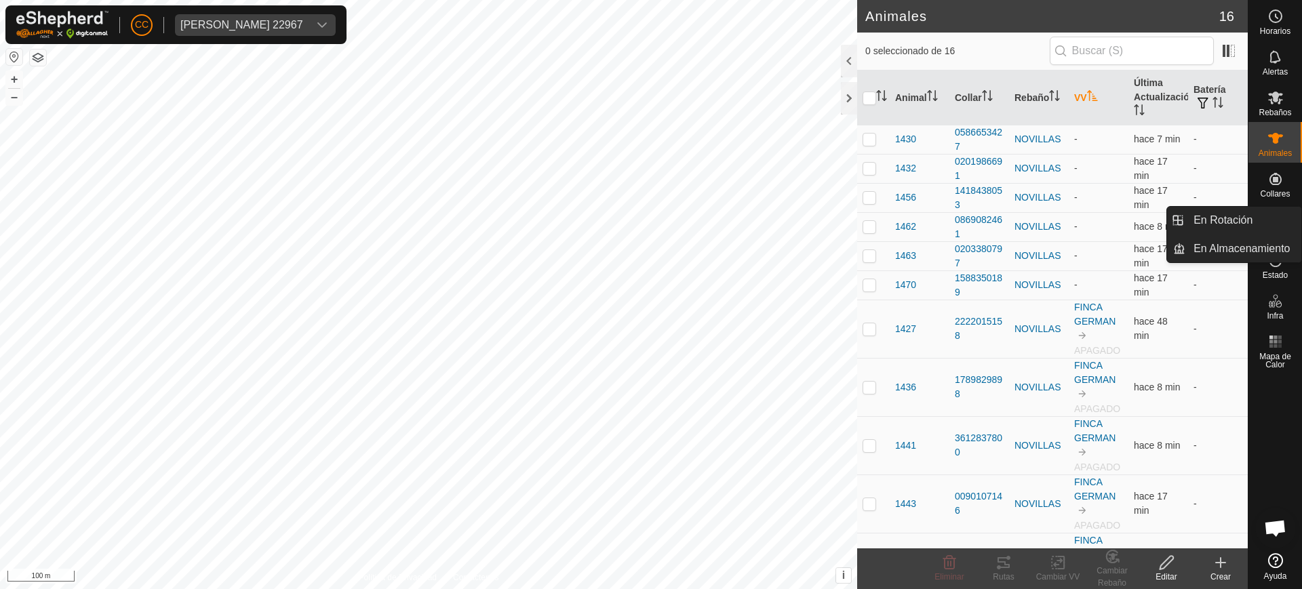
click at [1281, 273] on span "Estado" at bounding box center [1274, 275] width 25 height 8
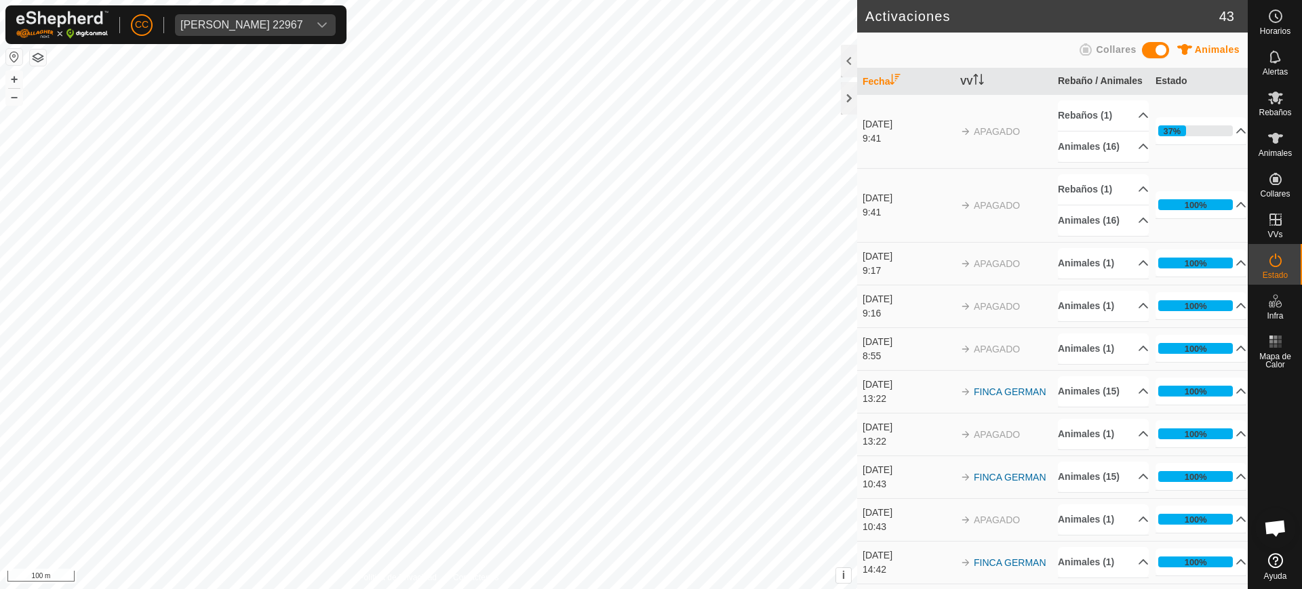
click at [1269, 266] on icon at bounding box center [1275, 260] width 16 height 16
click at [1114, 162] on p-accordion-header "Animales (16)" at bounding box center [1103, 147] width 91 height 31
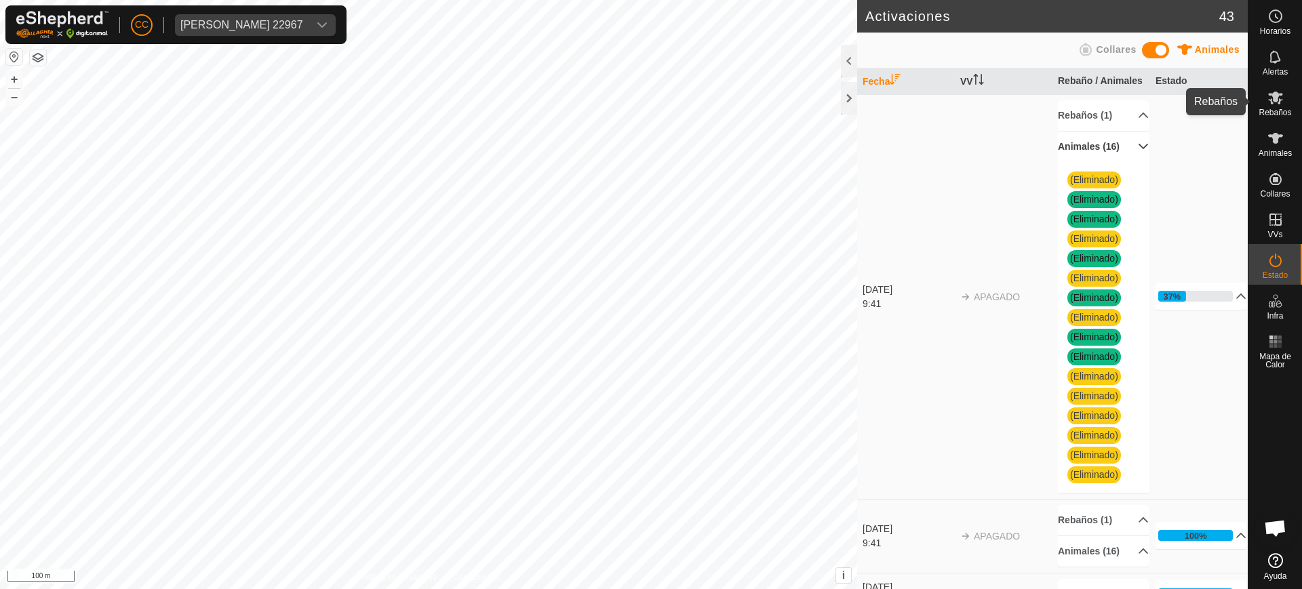
click at [1267, 103] on icon at bounding box center [1275, 97] width 16 height 16
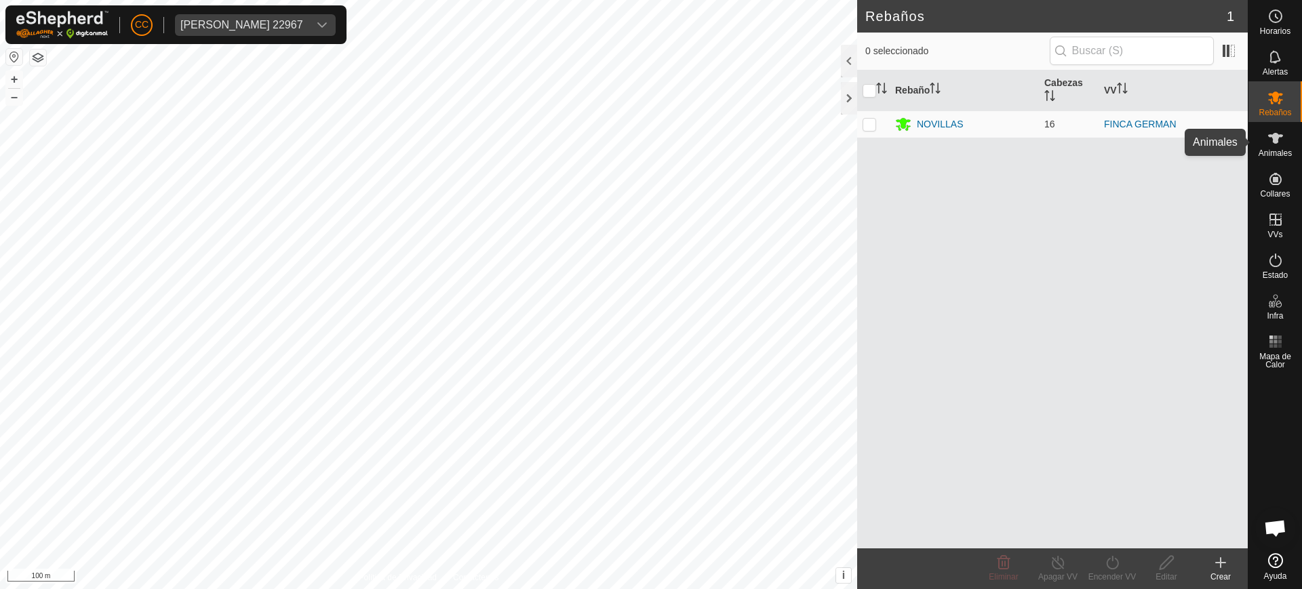
click at [1271, 150] on span "Animales" at bounding box center [1274, 153] width 33 height 8
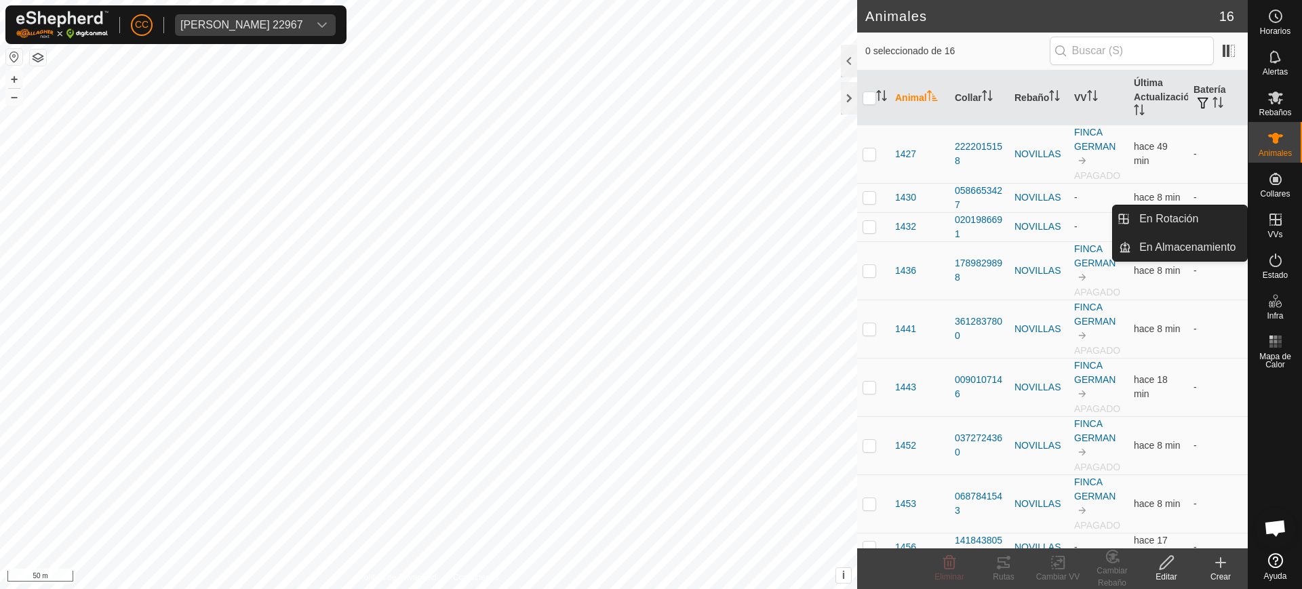
click at [1285, 223] on es-virtualpaddocks-svg-icon at bounding box center [1275, 220] width 24 height 22
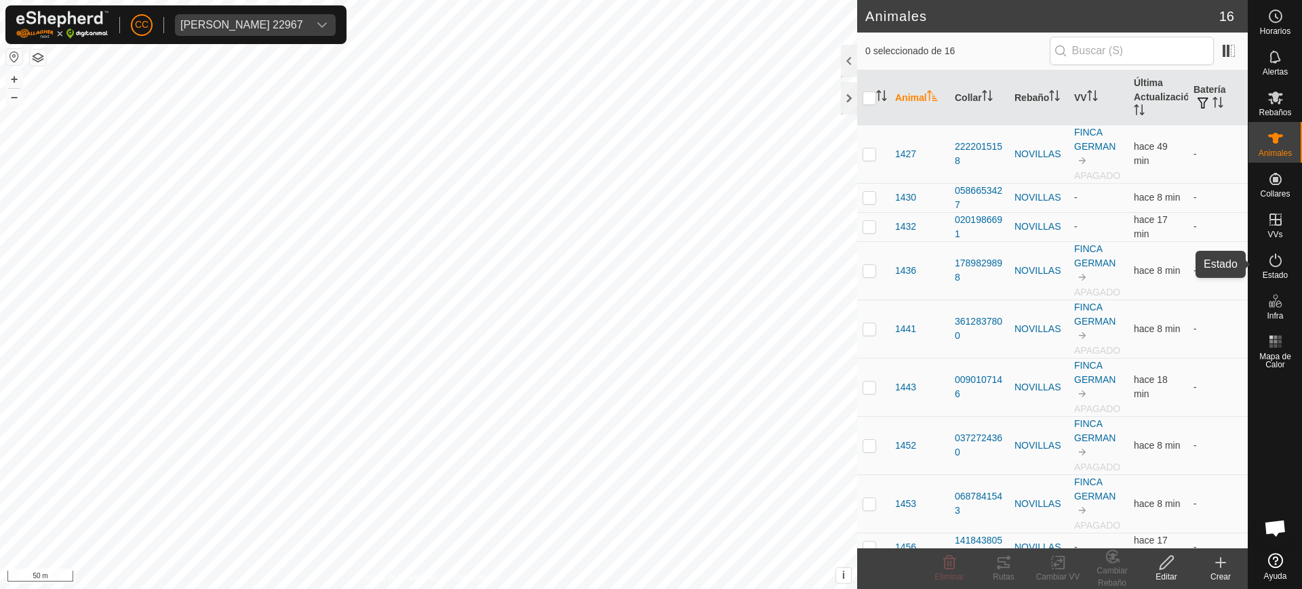
click at [1291, 275] on div "Estado" at bounding box center [1275, 264] width 54 height 41
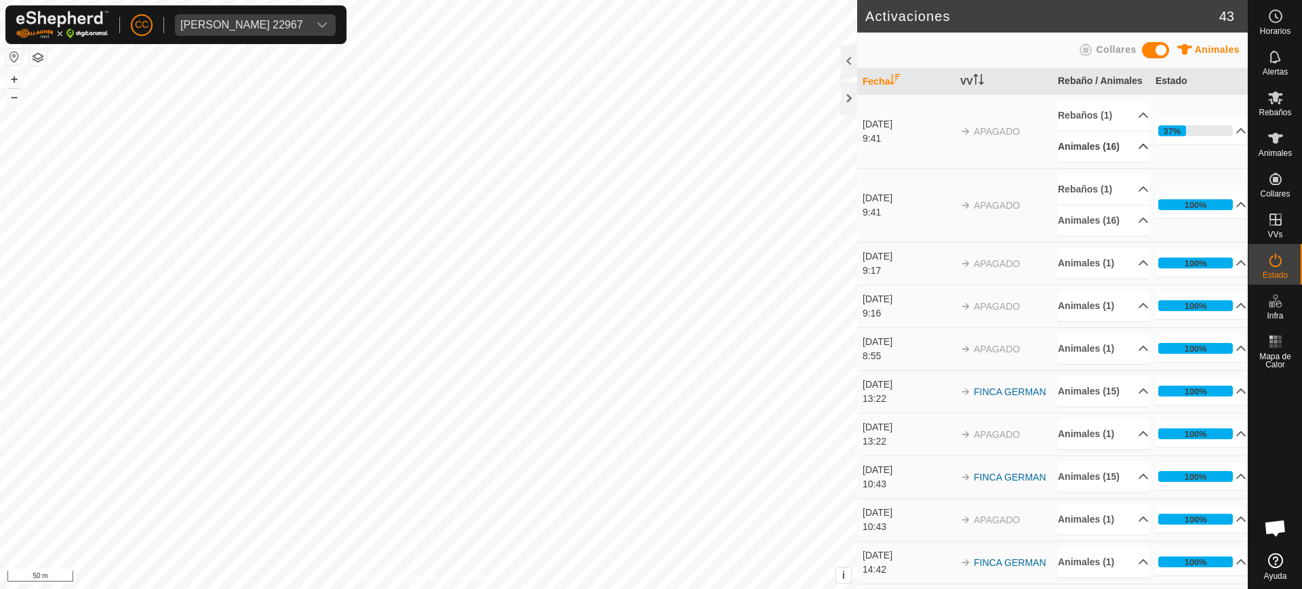
click at [1113, 161] on p-accordion-header "Animales (16)" at bounding box center [1103, 147] width 91 height 31
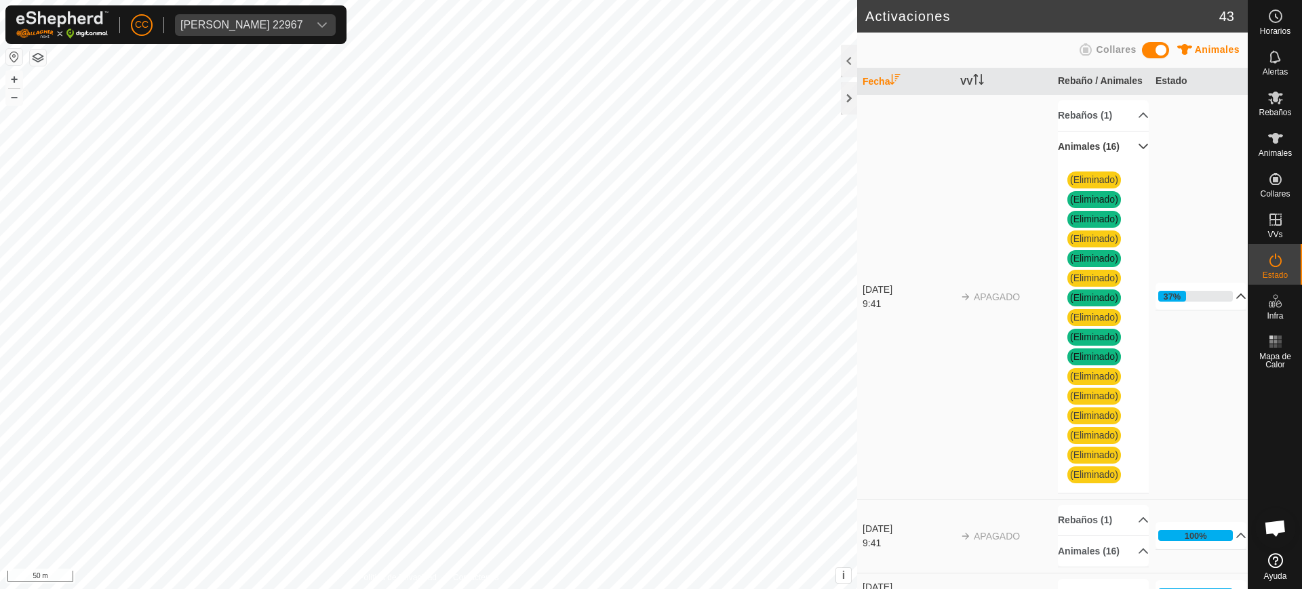
click at [1220, 310] on p-accordion-header "37%" at bounding box center [1200, 296] width 91 height 27
click at [1223, 252] on p-accordion-header "37%" at bounding box center [1200, 238] width 91 height 27
click at [1264, 156] on span "Animales" at bounding box center [1274, 153] width 33 height 8
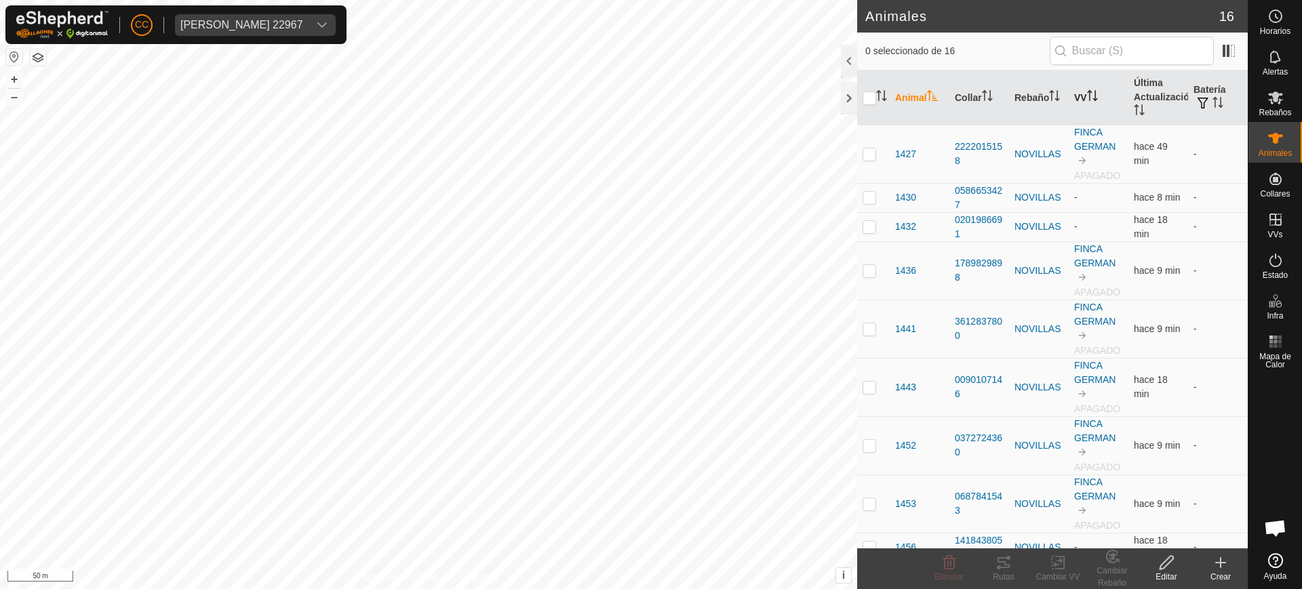
click at [1096, 100] on th "VV" at bounding box center [1098, 98] width 60 height 55
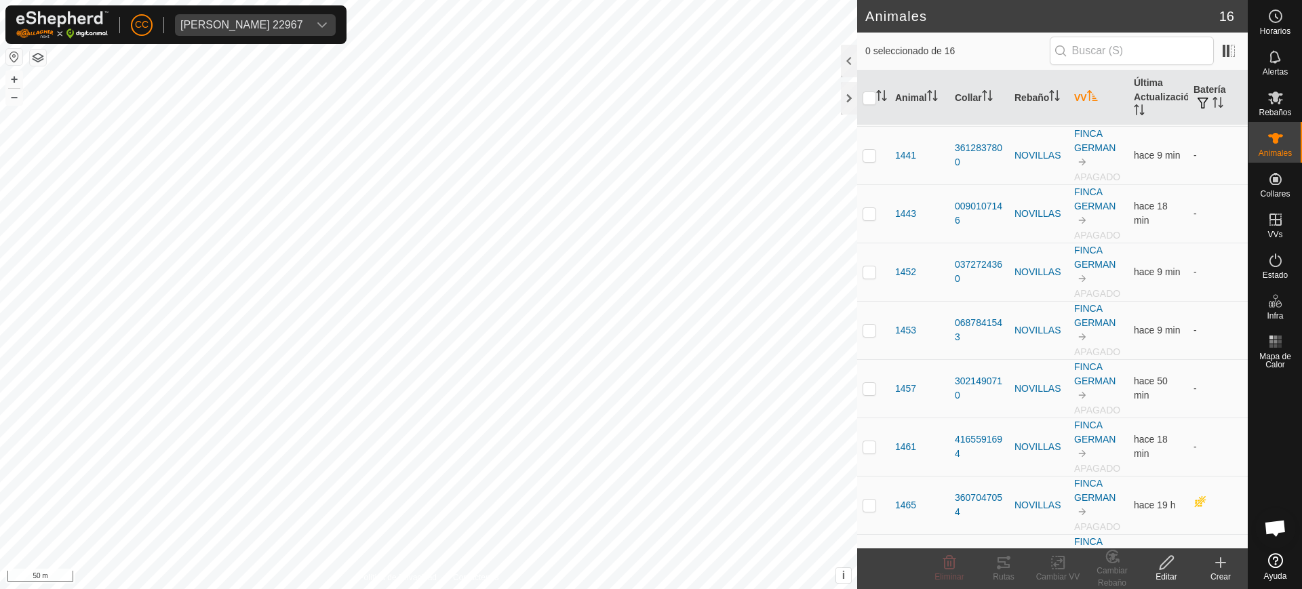
scroll to position [335, 0]
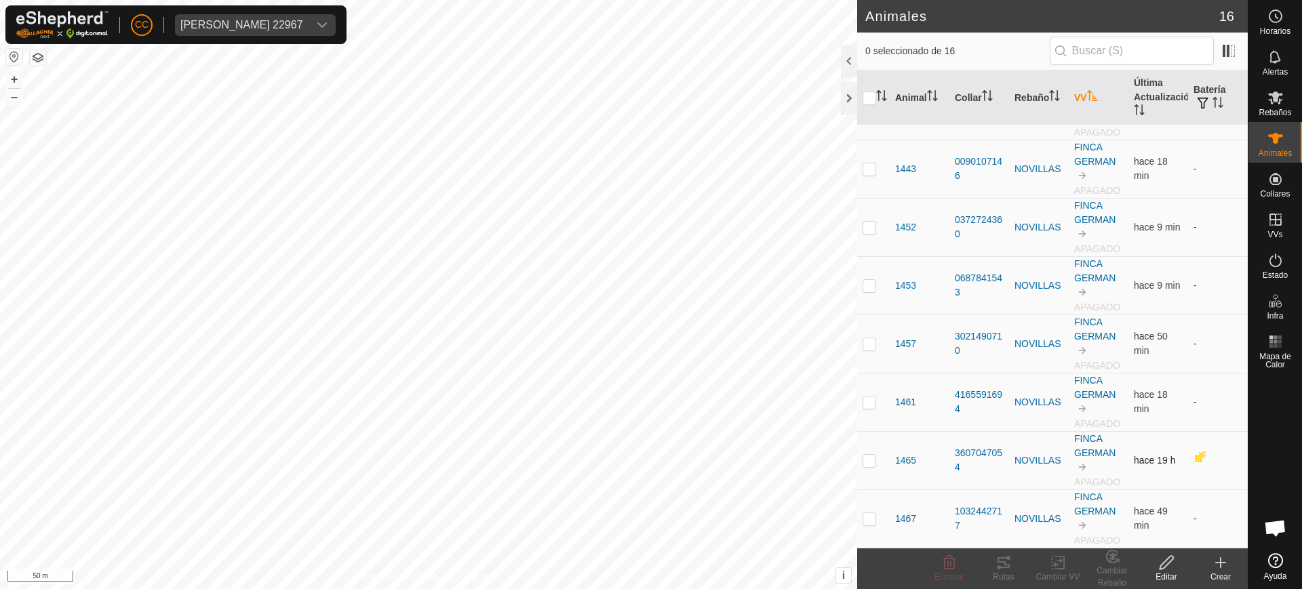
click at [867, 463] on p-checkbox at bounding box center [869, 460] width 14 height 11
checkbox input "true"
click at [1289, 563] on link "Ayuda" at bounding box center [1275, 567] width 54 height 38
click at [212, 20] on div "[PERSON_NAME] 22967" at bounding box center [241, 25] width 123 height 11
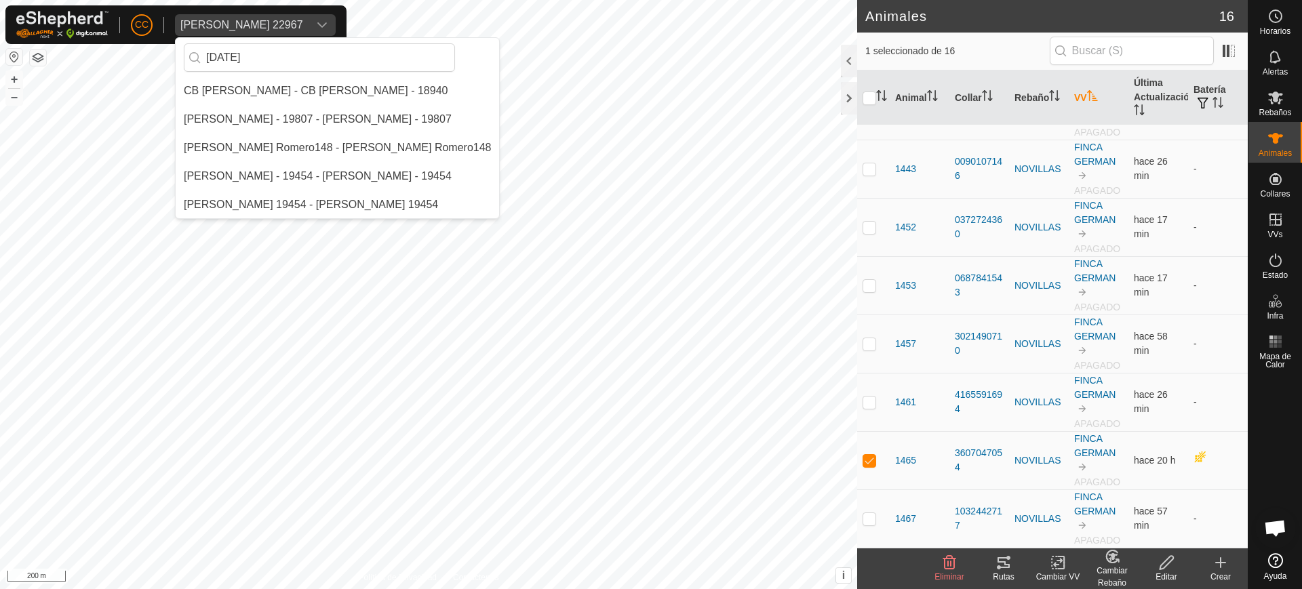
scroll to position [0, 0]
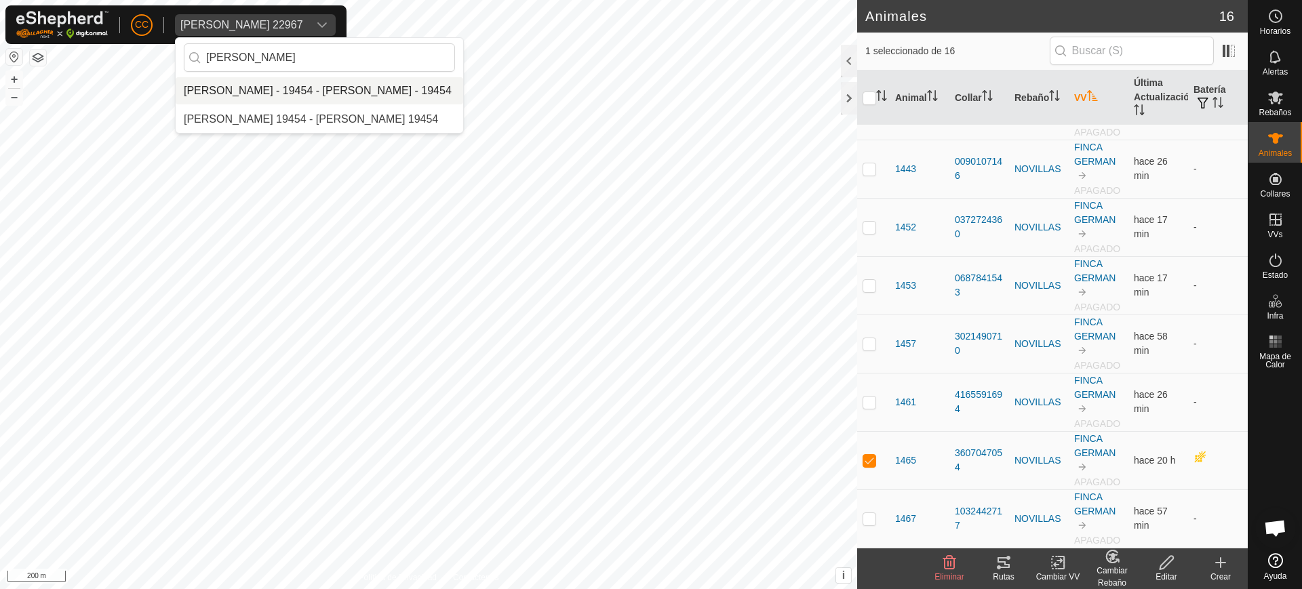
type input "[PERSON_NAME]"
click at [276, 91] on li "[PERSON_NAME] - 19454 - [PERSON_NAME] - 19454" at bounding box center [319, 90] width 287 height 27
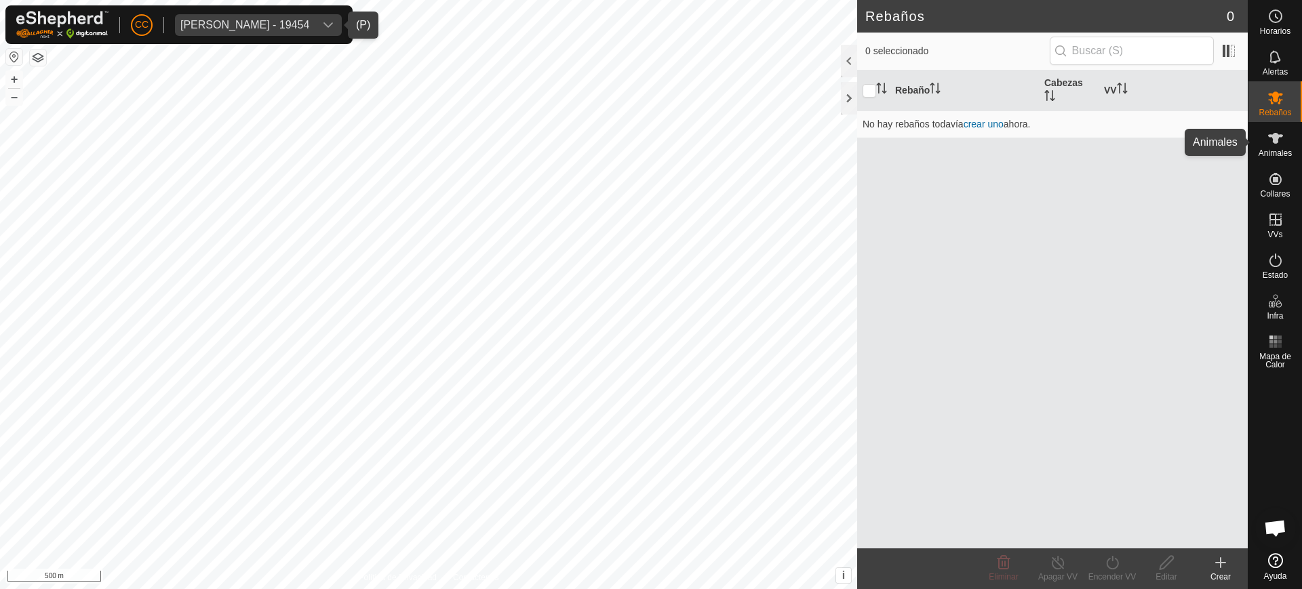
click at [1268, 143] on icon at bounding box center [1275, 138] width 16 height 16
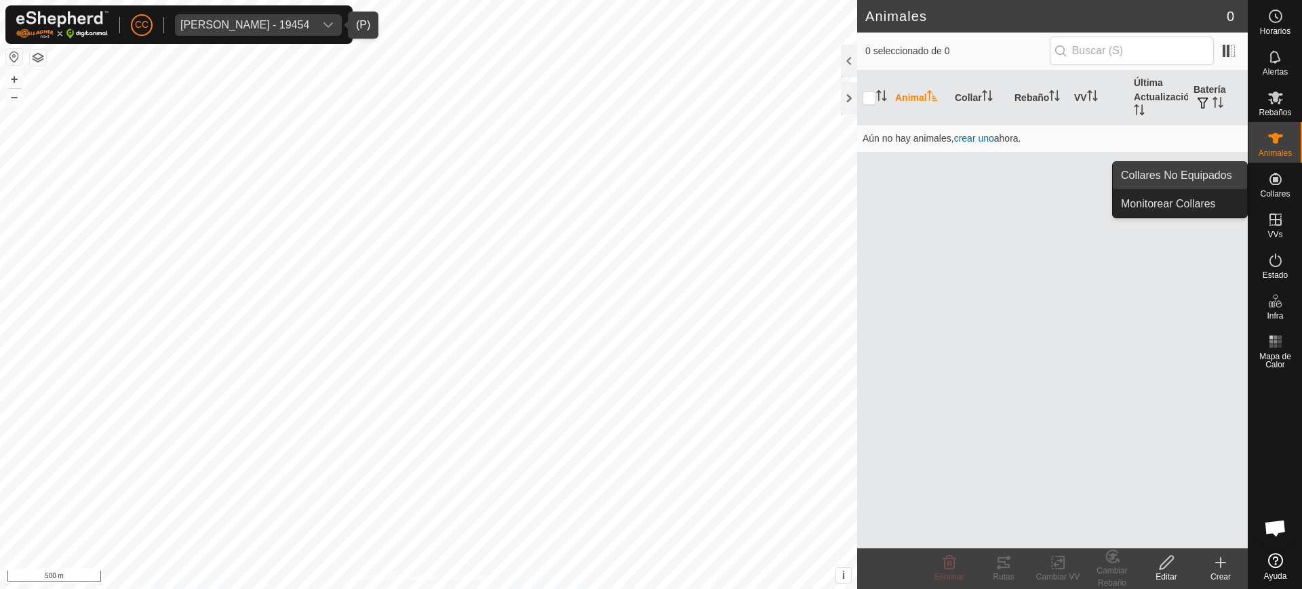
click at [1200, 173] on link "Collares No Equipados" at bounding box center [1179, 175] width 134 height 27
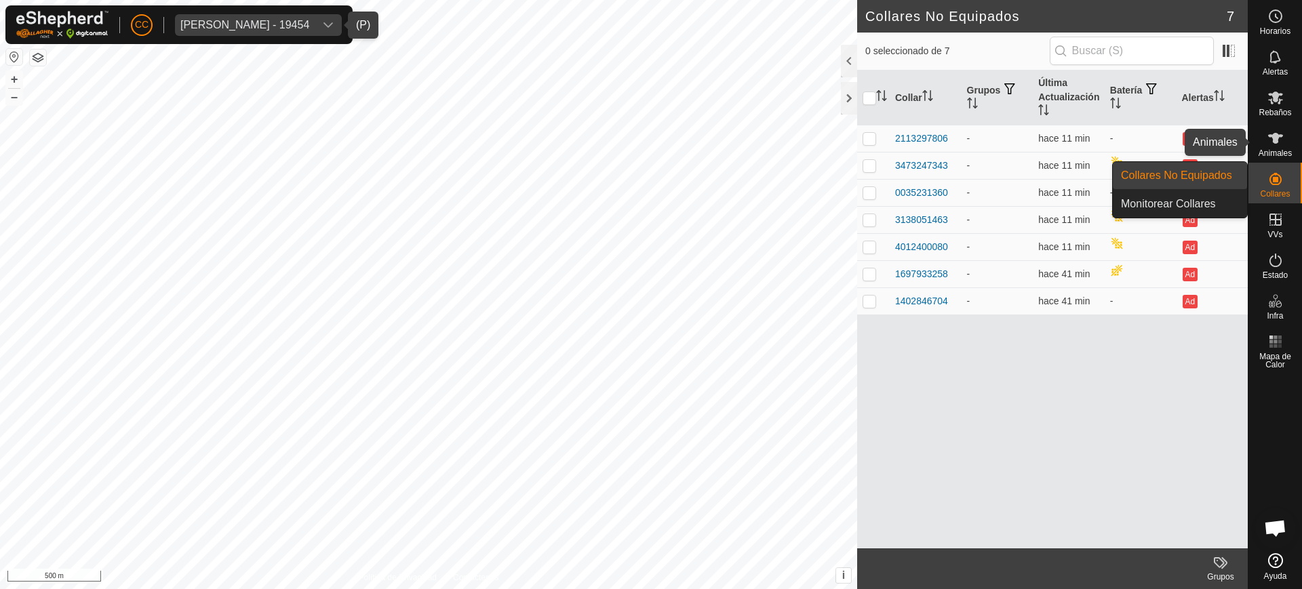
click at [1277, 149] on span "Animales" at bounding box center [1274, 153] width 33 height 8
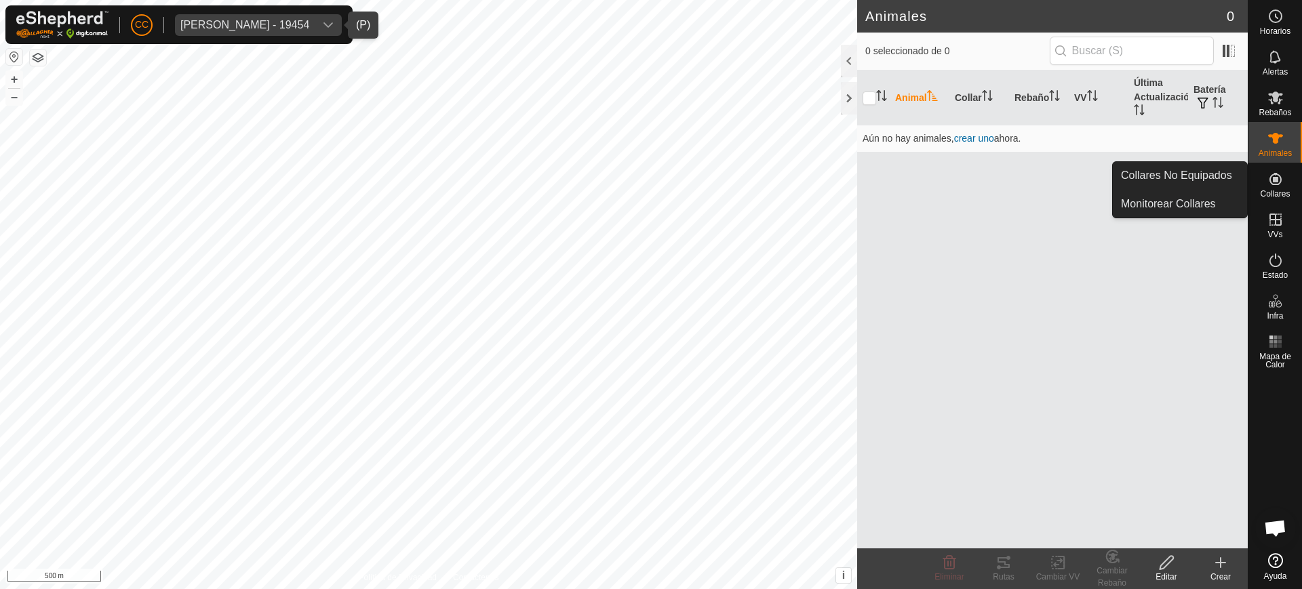
click at [1275, 194] on span "Collares" at bounding box center [1275, 194] width 30 height 8
click at [1199, 174] on link "Collares No Equipados" at bounding box center [1179, 175] width 134 height 27
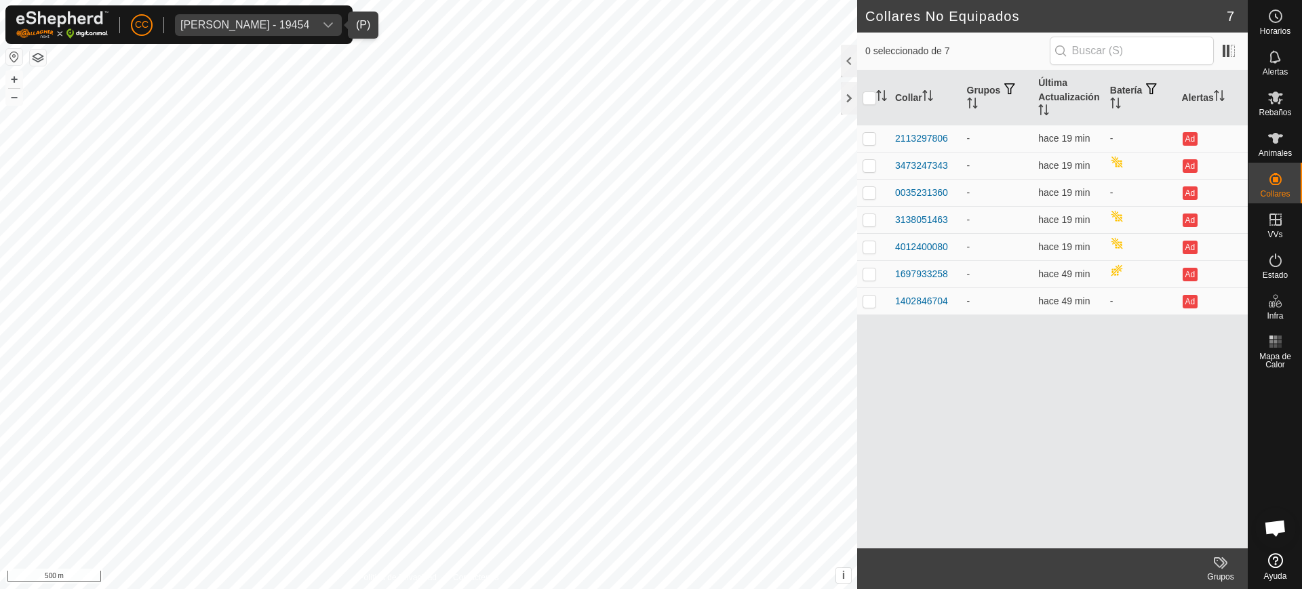
click at [274, 23] on div "[PERSON_NAME] - 19454" at bounding box center [244, 25] width 129 height 11
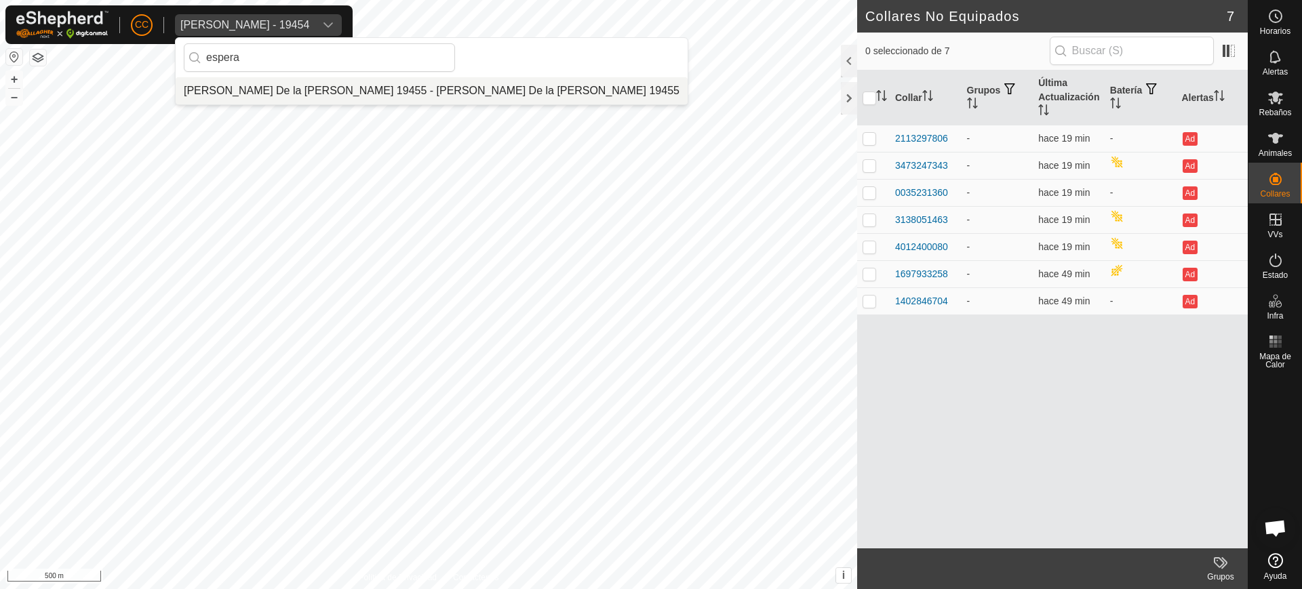
type input "espera"
click at [330, 94] on li "[PERSON_NAME] De la [PERSON_NAME] 19455 - [PERSON_NAME] De la [PERSON_NAME] 194…" at bounding box center [432, 90] width 512 height 27
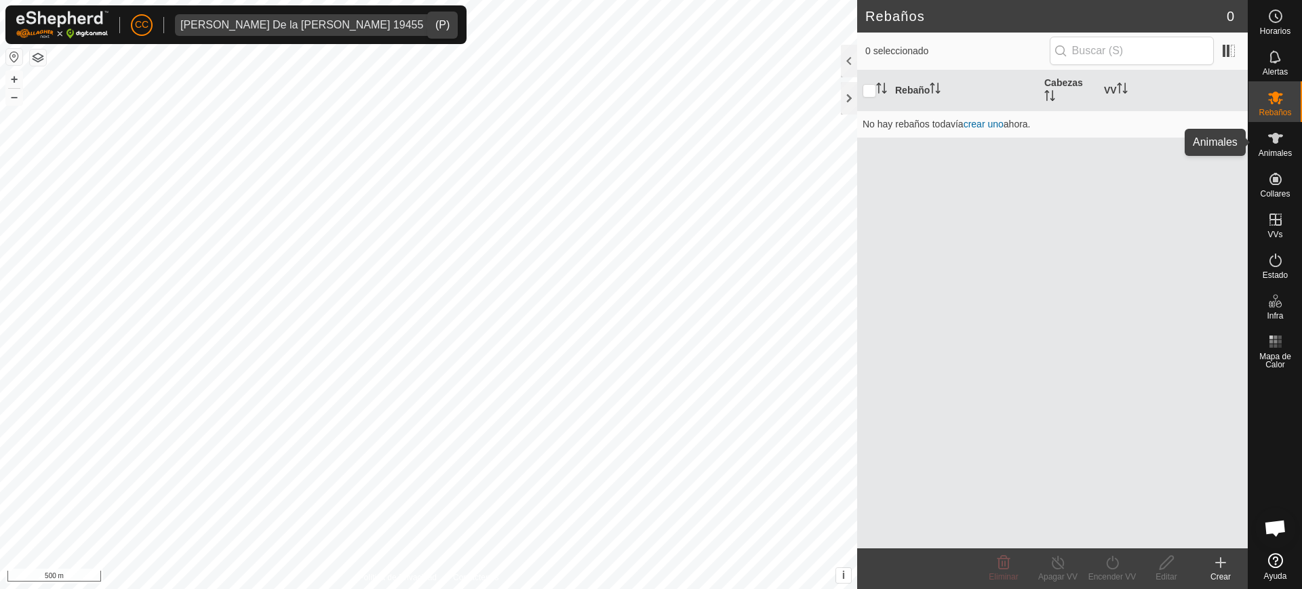
click at [1274, 155] on span "Animales" at bounding box center [1274, 153] width 33 height 8
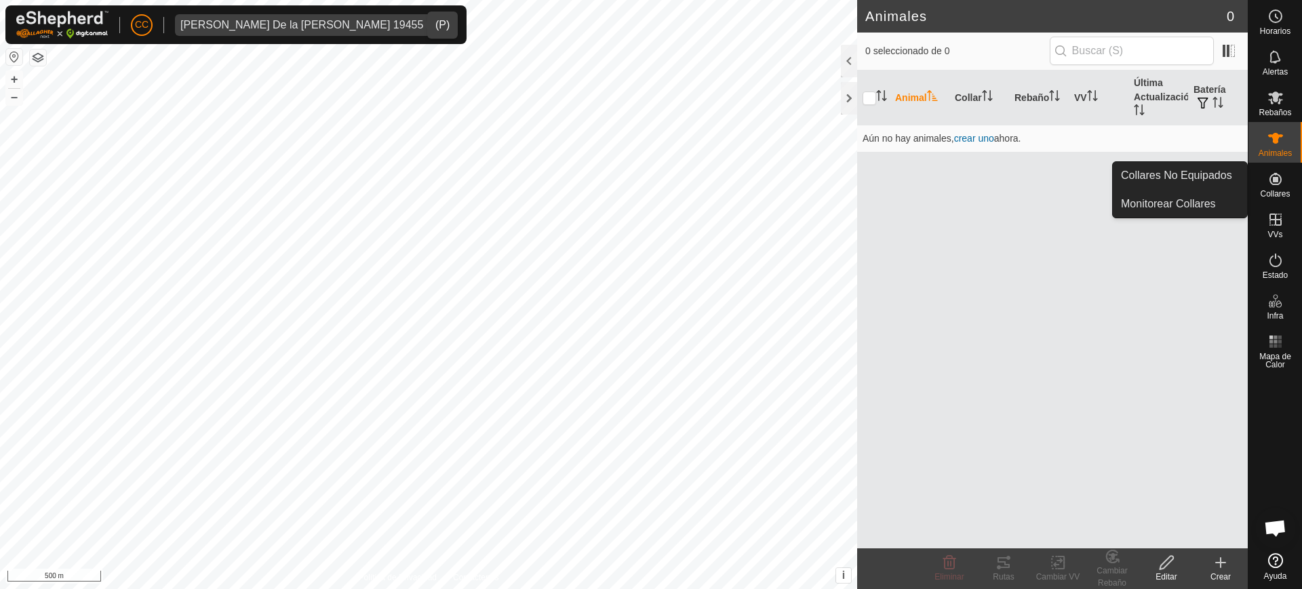
click at [1274, 195] on span "Collares" at bounding box center [1275, 194] width 30 height 8
click at [1208, 180] on link "Collares No Equipados" at bounding box center [1179, 175] width 134 height 27
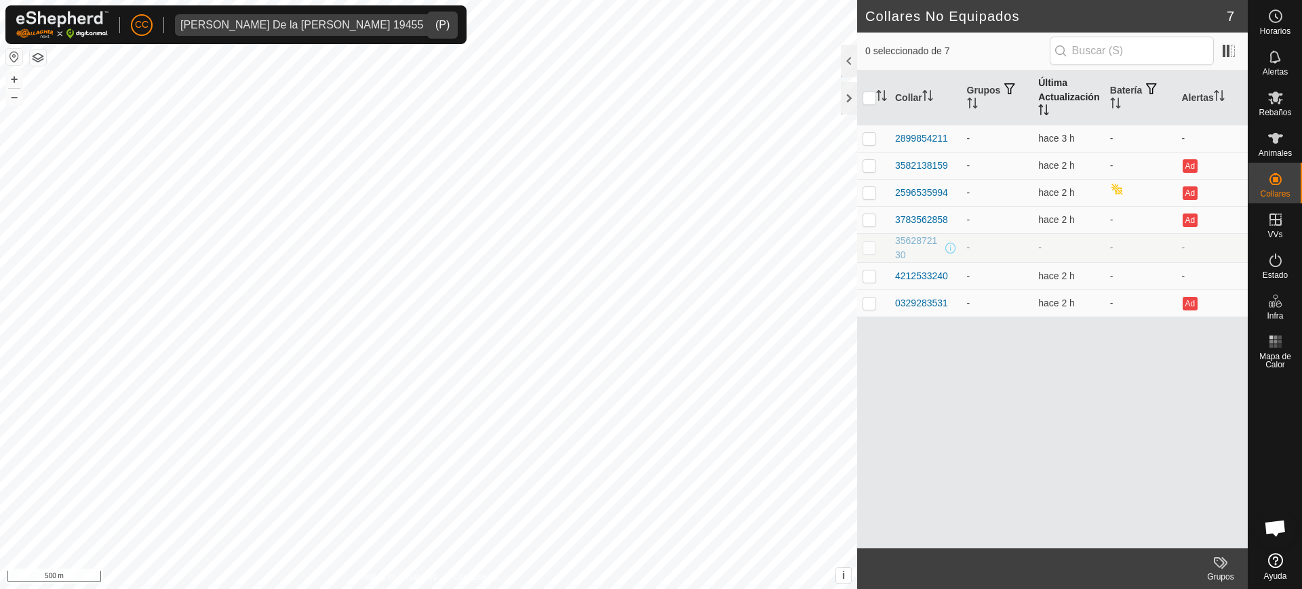
click at [1041, 88] on th "Última Actualización" at bounding box center [1068, 98] width 72 height 55
click at [298, 12] on div "CC [PERSON_NAME] De la [PERSON_NAME] 19455" at bounding box center [235, 24] width 461 height 39
click at [292, 26] on div "[PERSON_NAME] De la [PERSON_NAME] 19455" at bounding box center [301, 25] width 243 height 11
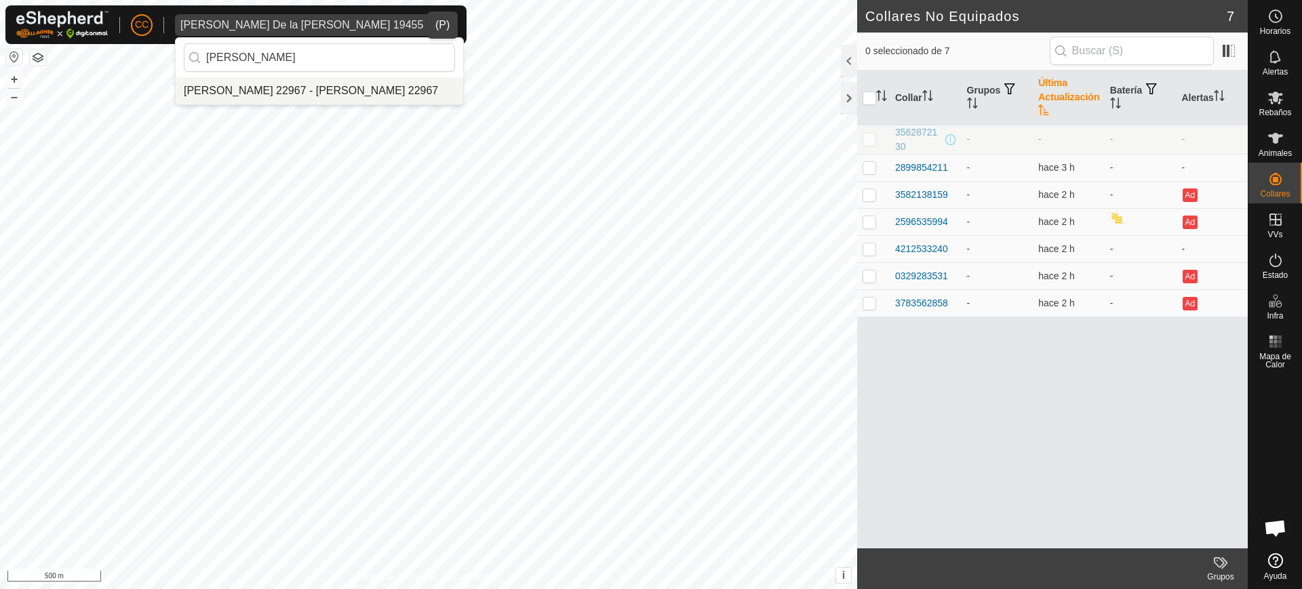
type input "[PERSON_NAME]"
click at [286, 84] on li "[PERSON_NAME] 22967 - [PERSON_NAME] 22967" at bounding box center [319, 90] width 287 height 27
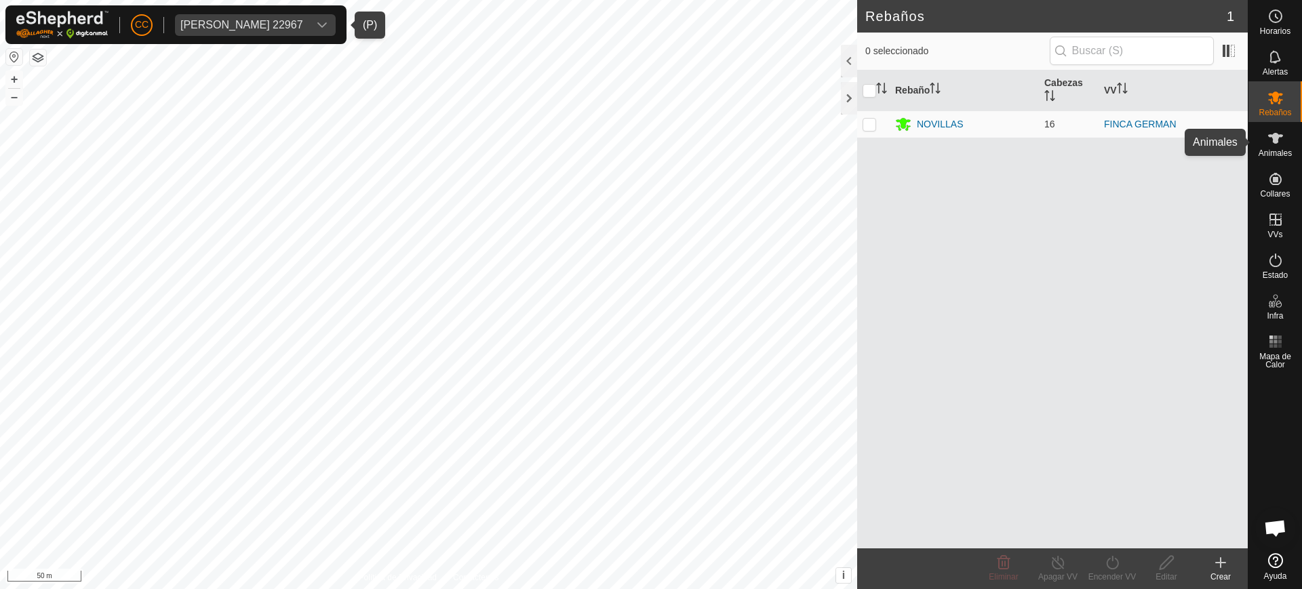
click at [1281, 153] on span "Animales" at bounding box center [1274, 153] width 33 height 8
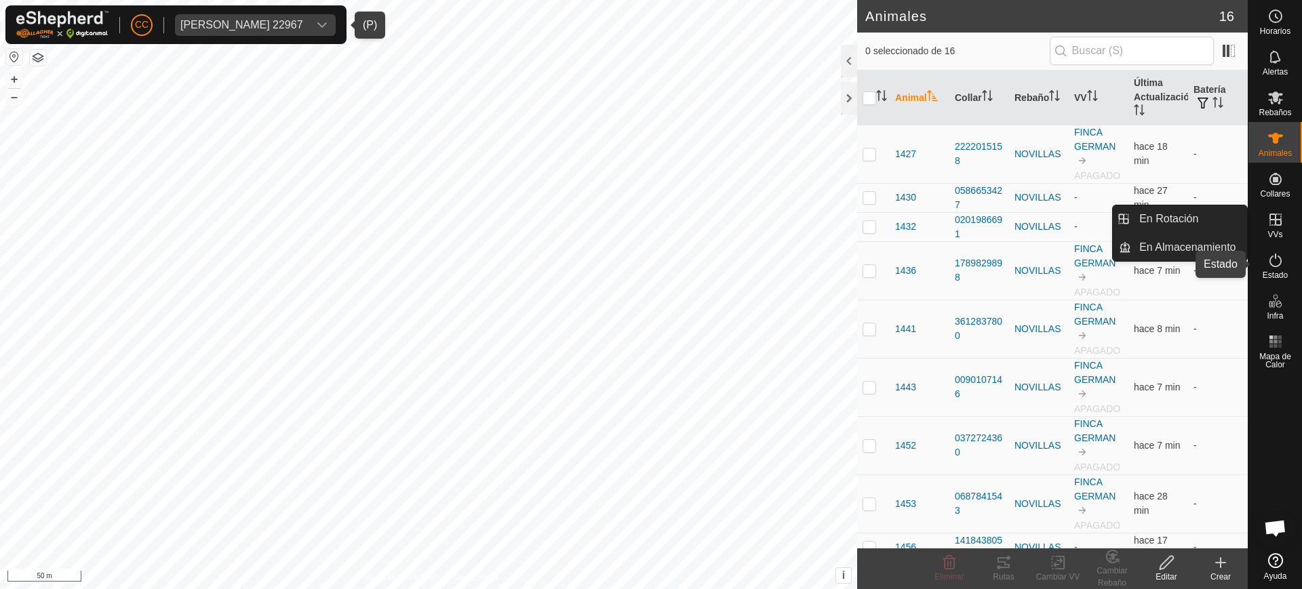
click at [1281, 271] on span "Estado" at bounding box center [1274, 275] width 25 height 8
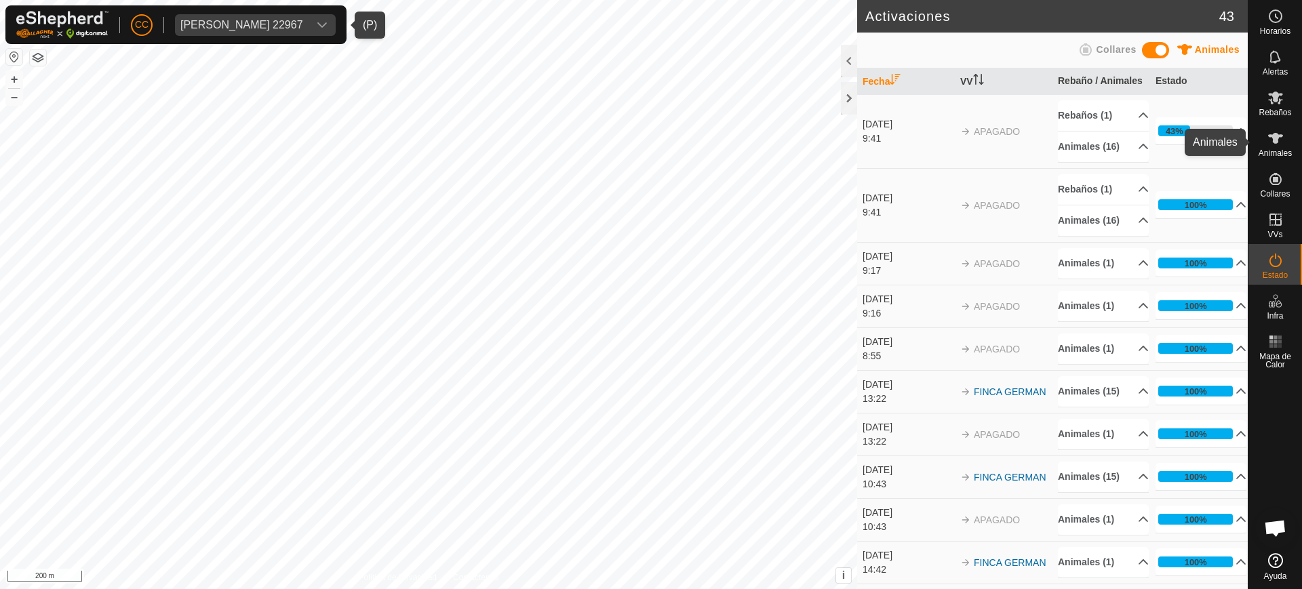
click at [1288, 139] on div "Animales" at bounding box center [1275, 142] width 54 height 41
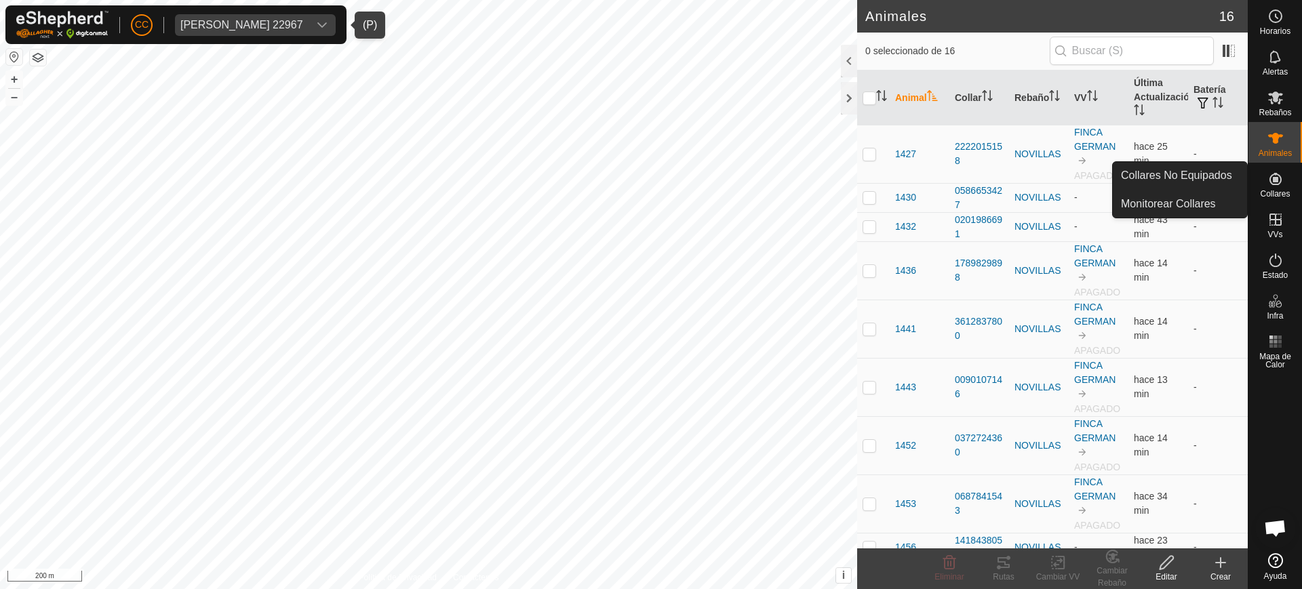
click at [1262, 168] on div "Collares" at bounding box center [1275, 183] width 54 height 41
click at [1212, 180] on link "Collares No Equipados" at bounding box center [1179, 175] width 134 height 27
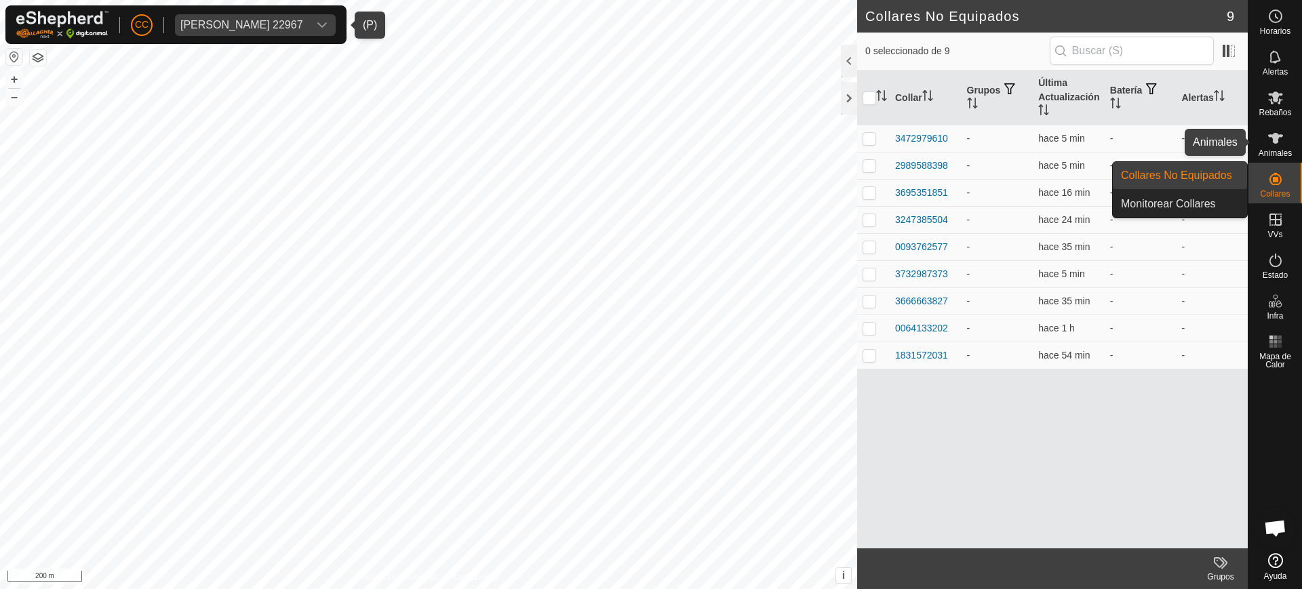
click at [1262, 150] on span "Animales" at bounding box center [1274, 153] width 33 height 8
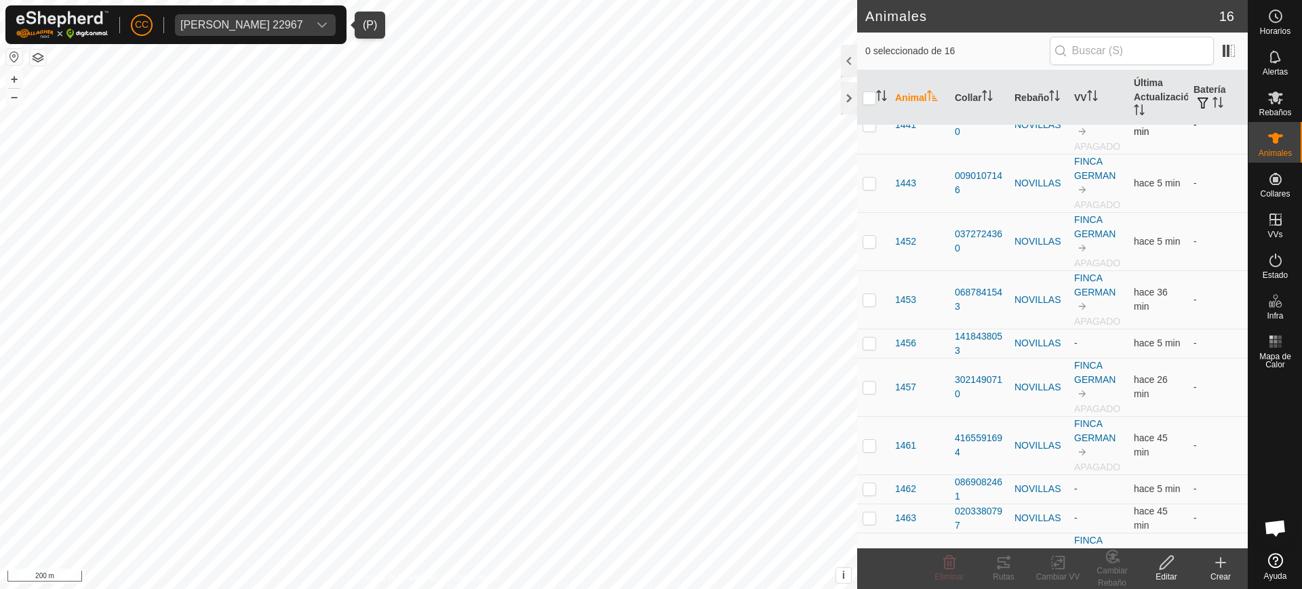
scroll to position [306, 0]
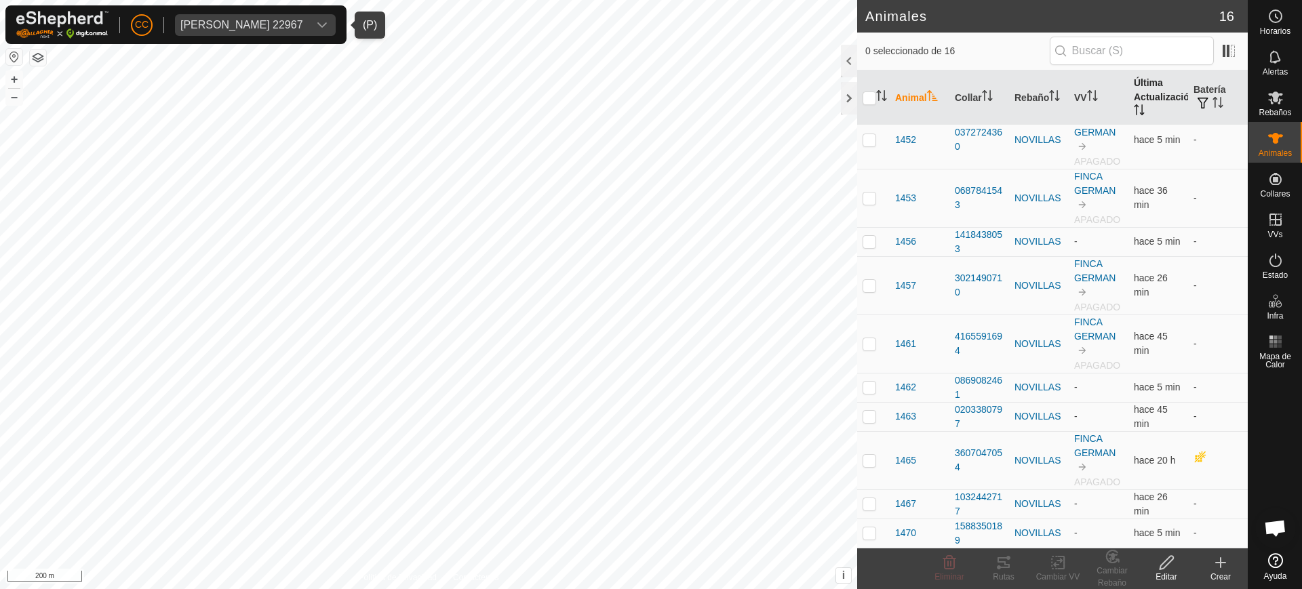
click at [1132, 101] on th "Última Actualización" at bounding box center [1158, 98] width 60 height 55
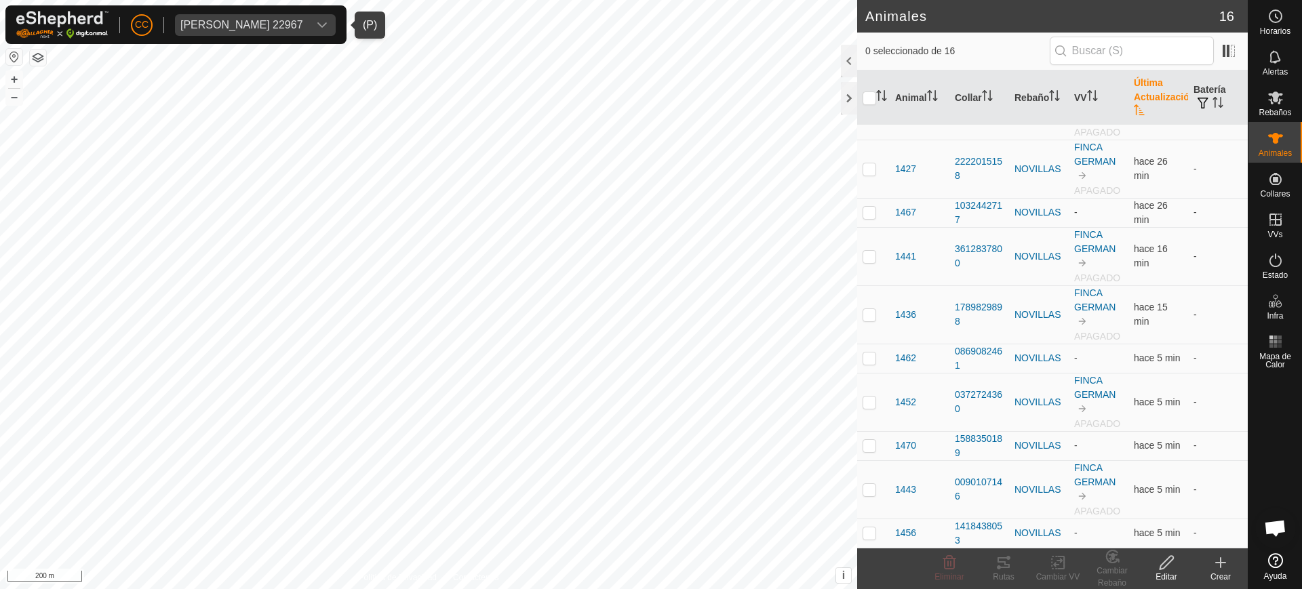
scroll to position [0, 0]
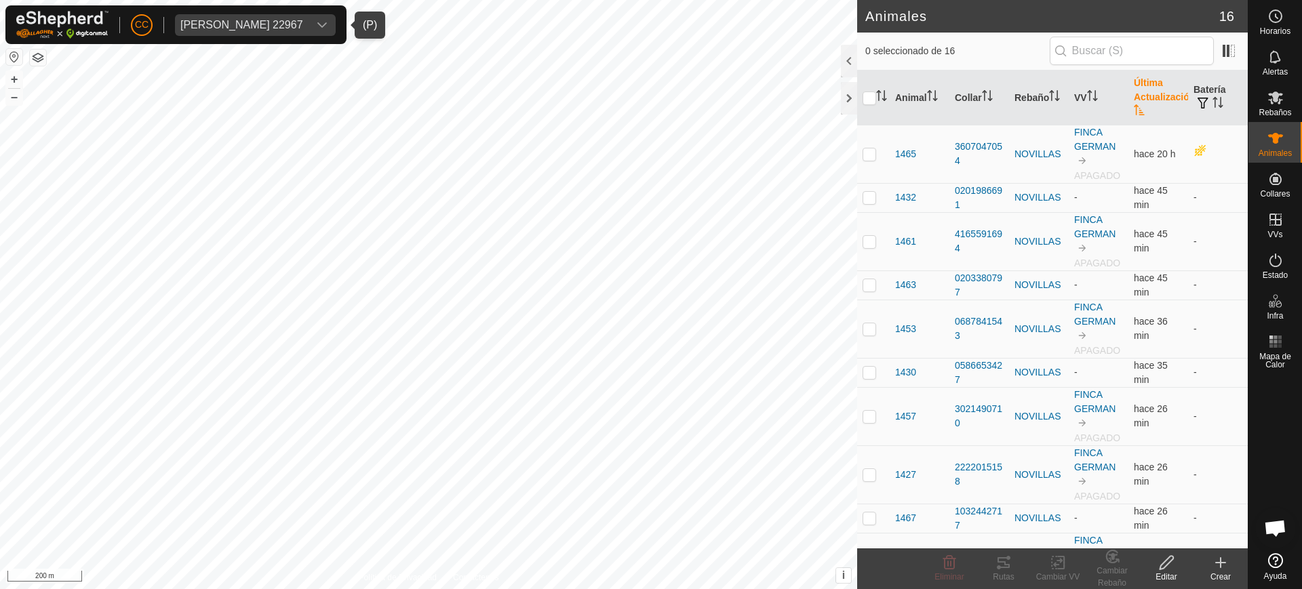
click at [1133, 104] on icon "Activar para ordenar" at bounding box center [1138, 109] width 11 height 11
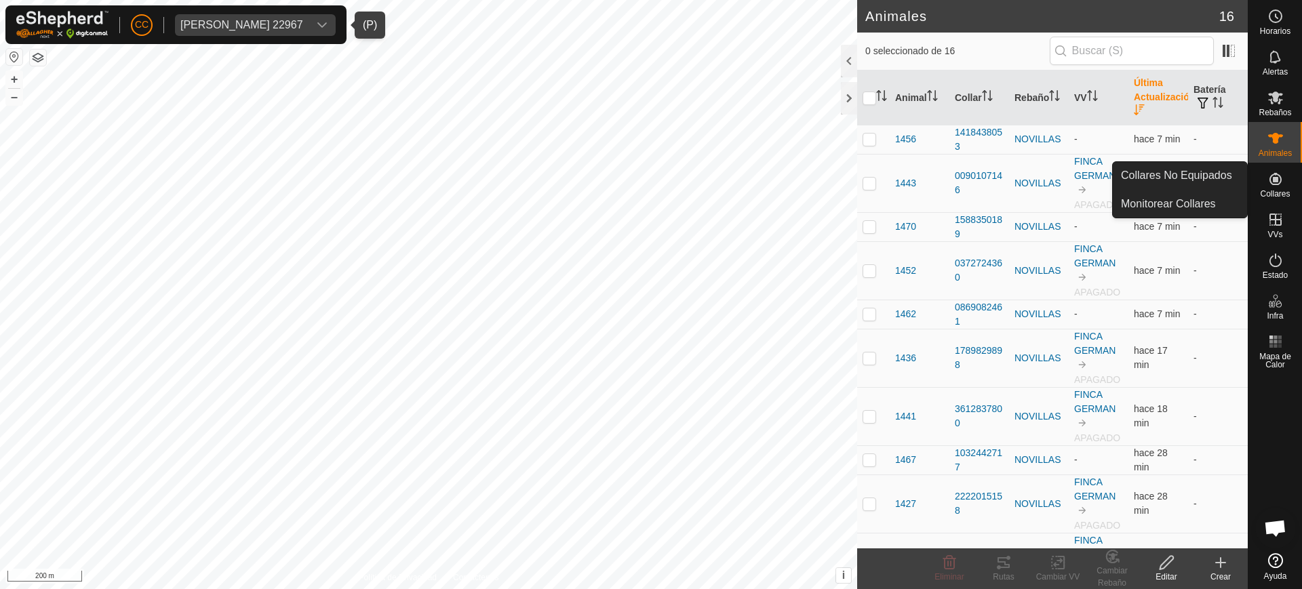
click at [1293, 186] on div "Collares" at bounding box center [1275, 183] width 54 height 41
click at [1199, 180] on link "Collares No Equipados" at bounding box center [1179, 175] width 134 height 27
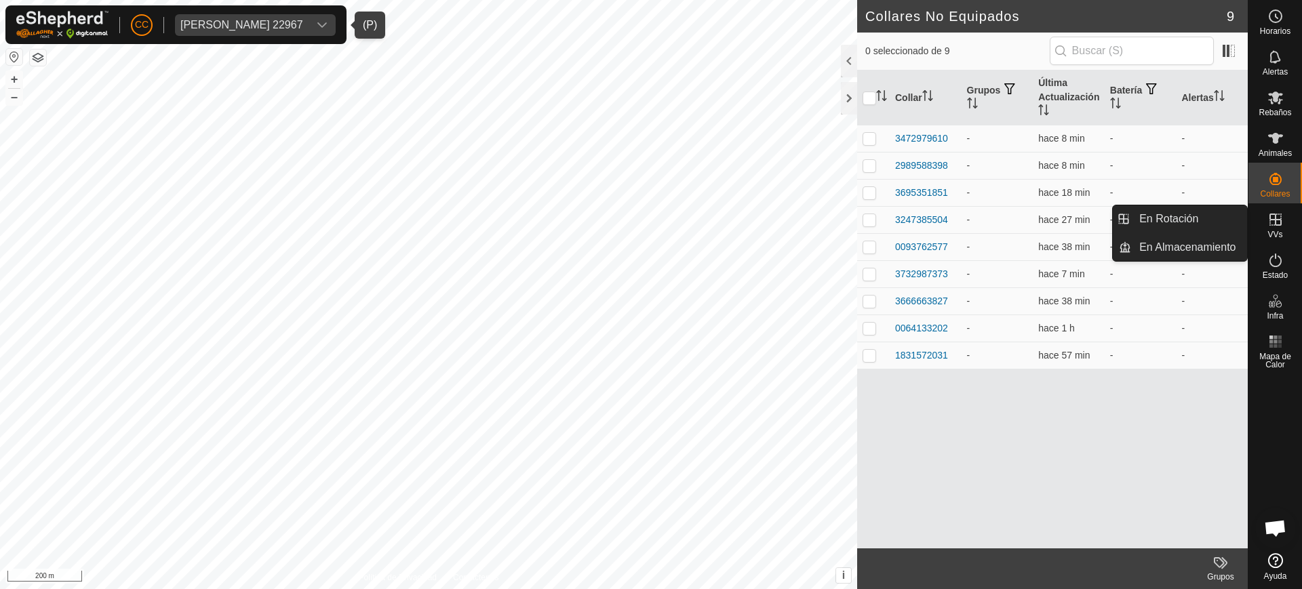
click at [1282, 220] on icon at bounding box center [1275, 220] width 16 height 16
click at [1202, 218] on link "En Rotación" at bounding box center [1189, 218] width 116 height 27
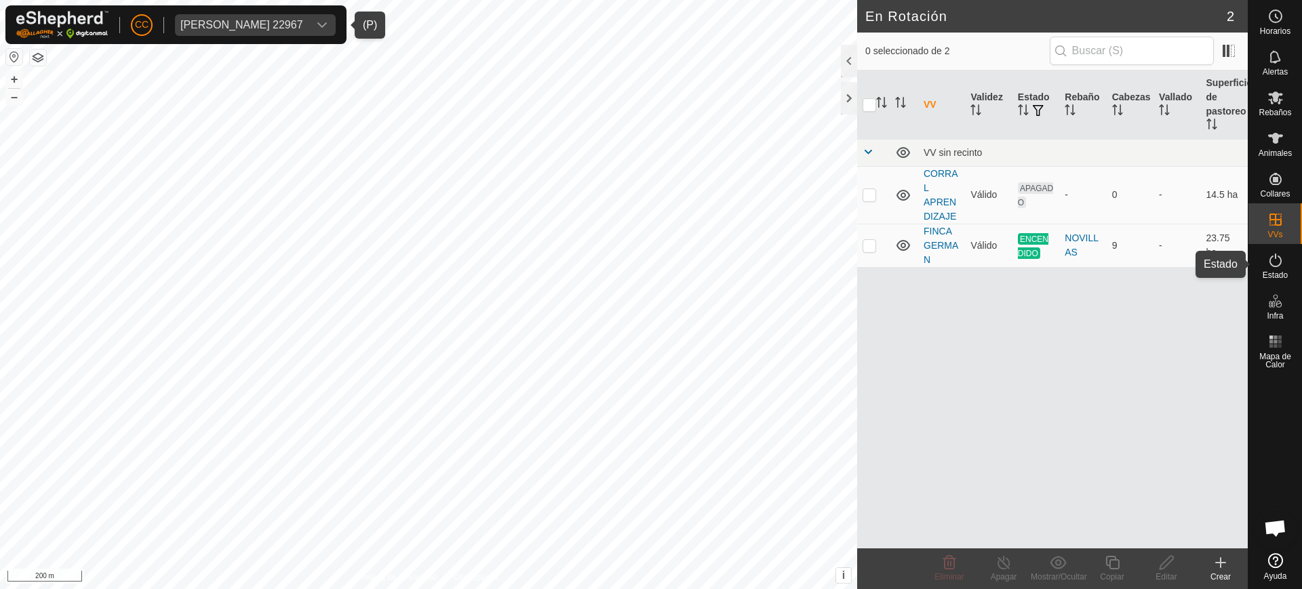
click at [1283, 266] on icon at bounding box center [1275, 260] width 16 height 16
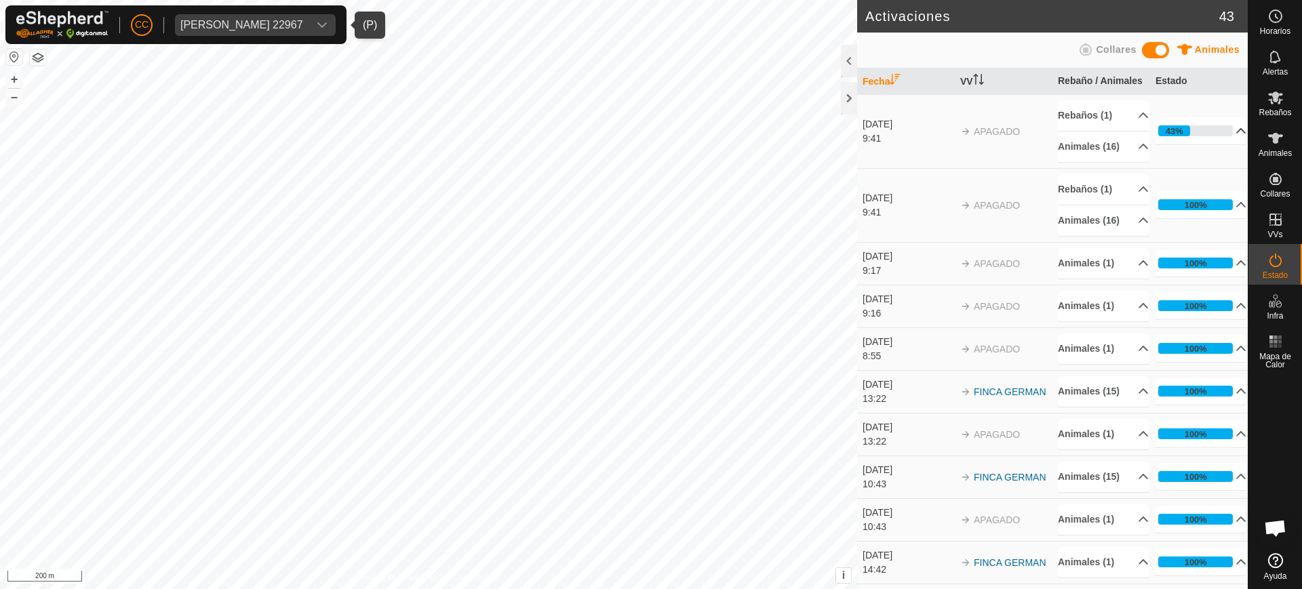
click at [1224, 144] on p-accordion-header "43%" at bounding box center [1200, 130] width 91 height 27
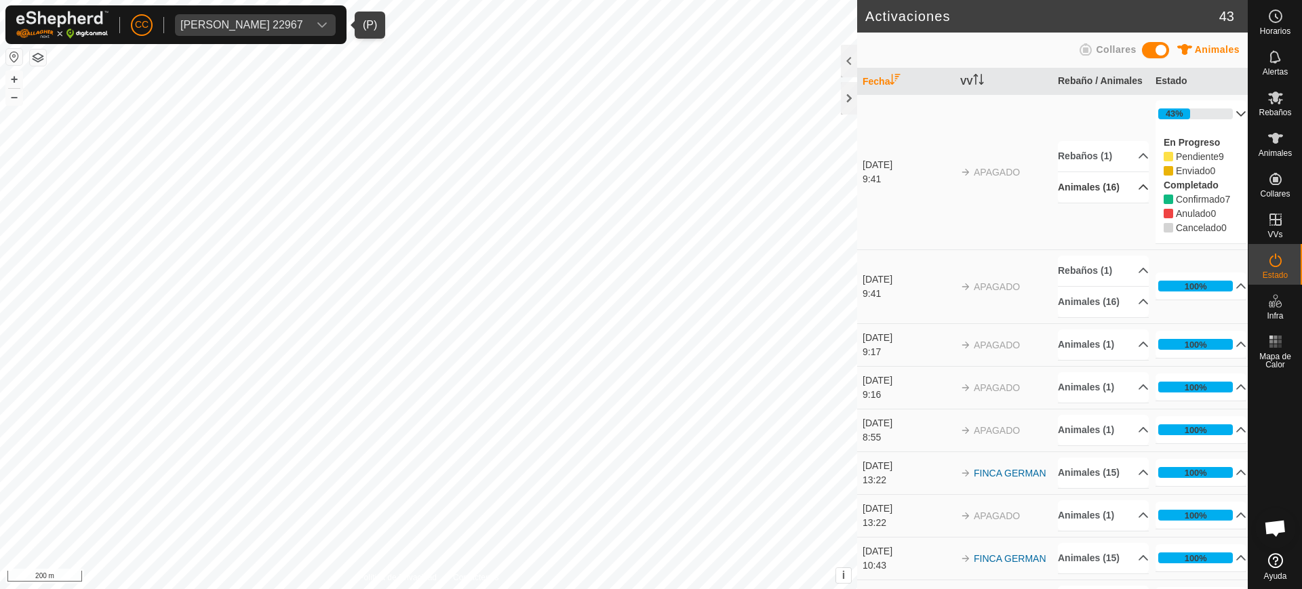
click at [1110, 203] on p-accordion-header "Animales (16)" at bounding box center [1103, 187] width 91 height 31
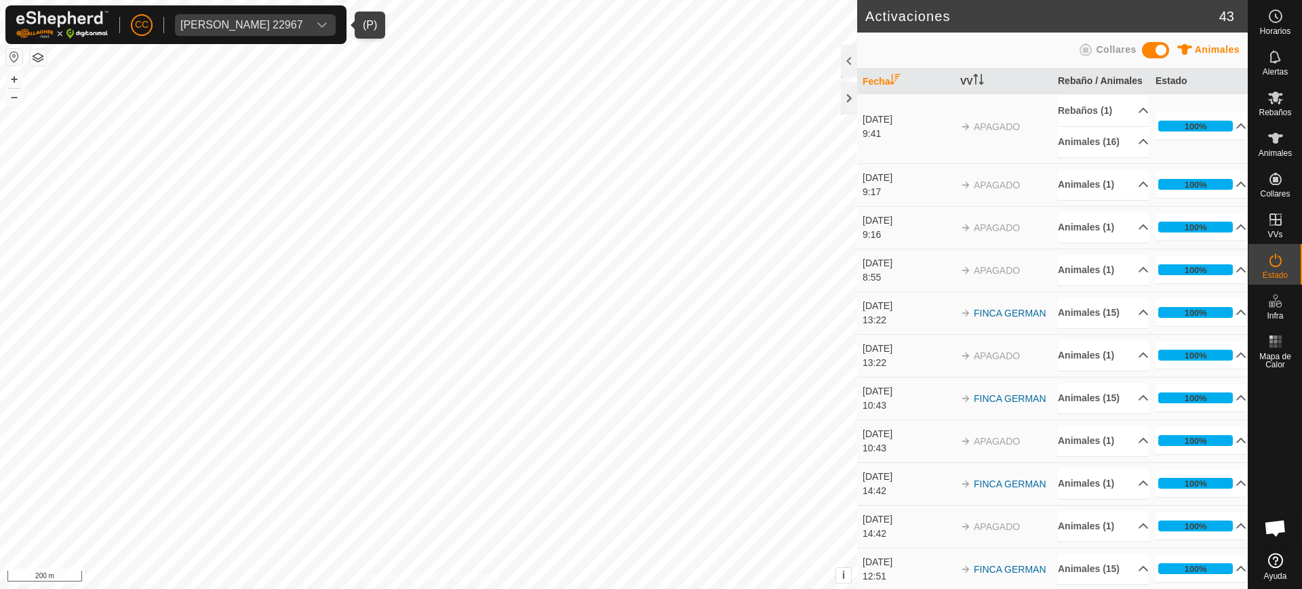
scroll to position [417, 0]
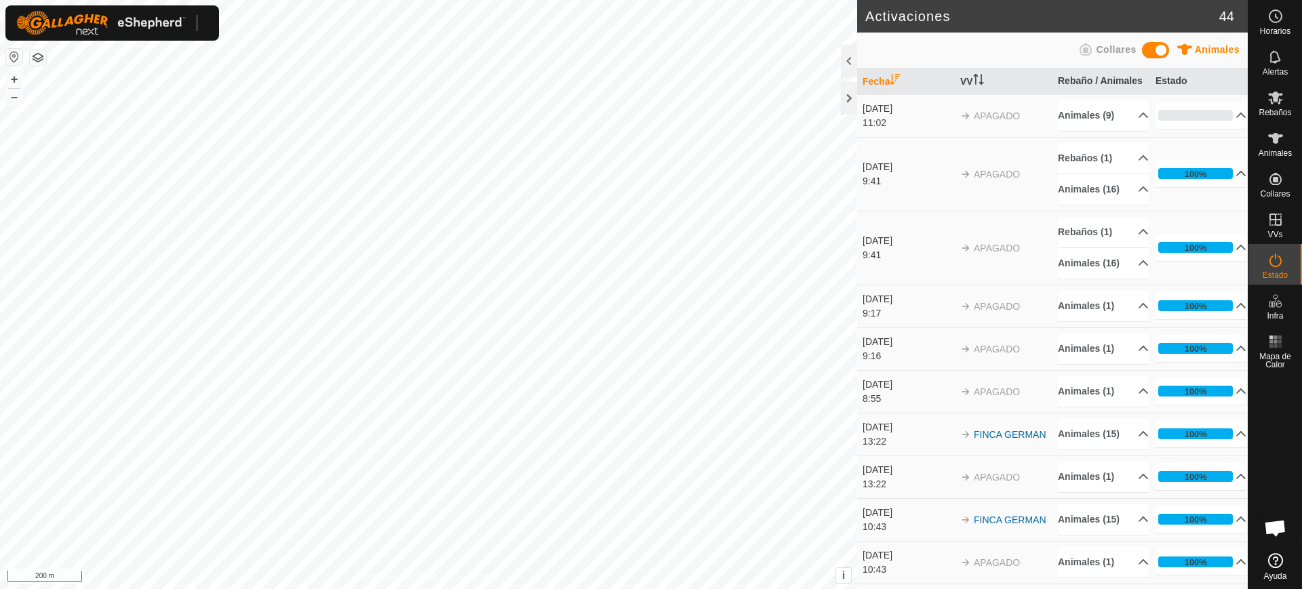
scroll to position [1056, 0]
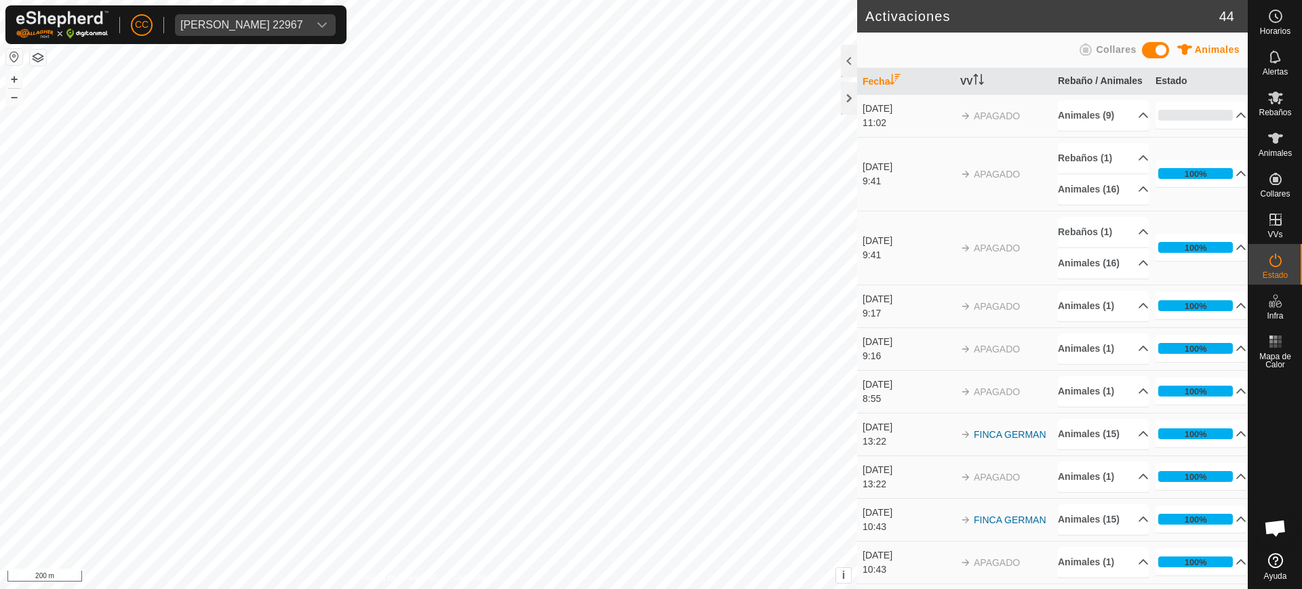
click at [1052, 136] on td "Animales (9) 1443 1452 1453 1436 1427 1457 1465 1441 1461" at bounding box center [1101, 115] width 98 height 43
click at [1121, 131] on p-accordion-header "Animales (9)" at bounding box center [1103, 115] width 91 height 31
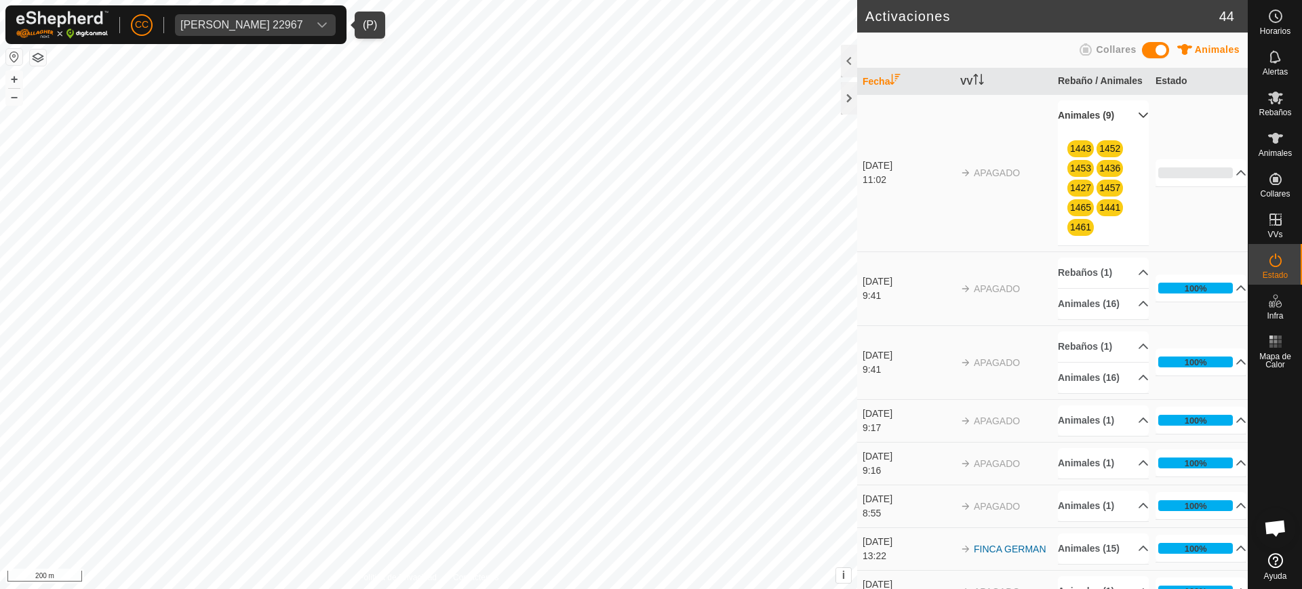
click at [298, 28] on div "[PERSON_NAME] 22967" at bounding box center [241, 25] width 123 height 11
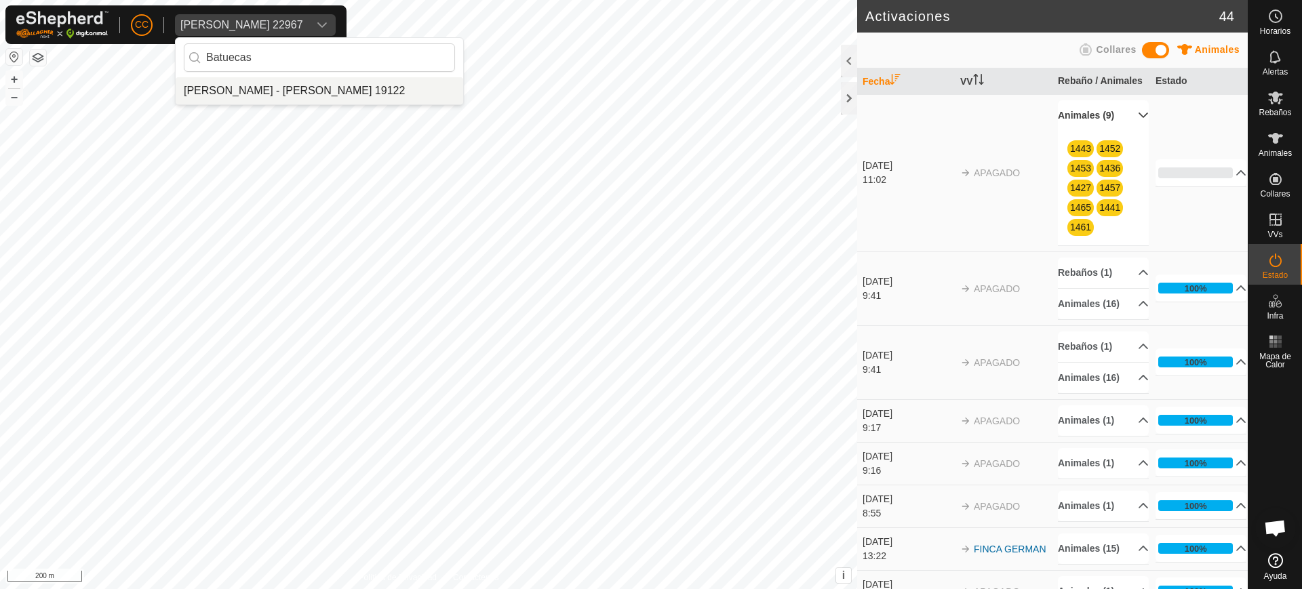
type input "Batuecas"
click at [320, 83] on li "[PERSON_NAME] - [PERSON_NAME] 19122" at bounding box center [319, 90] width 287 height 27
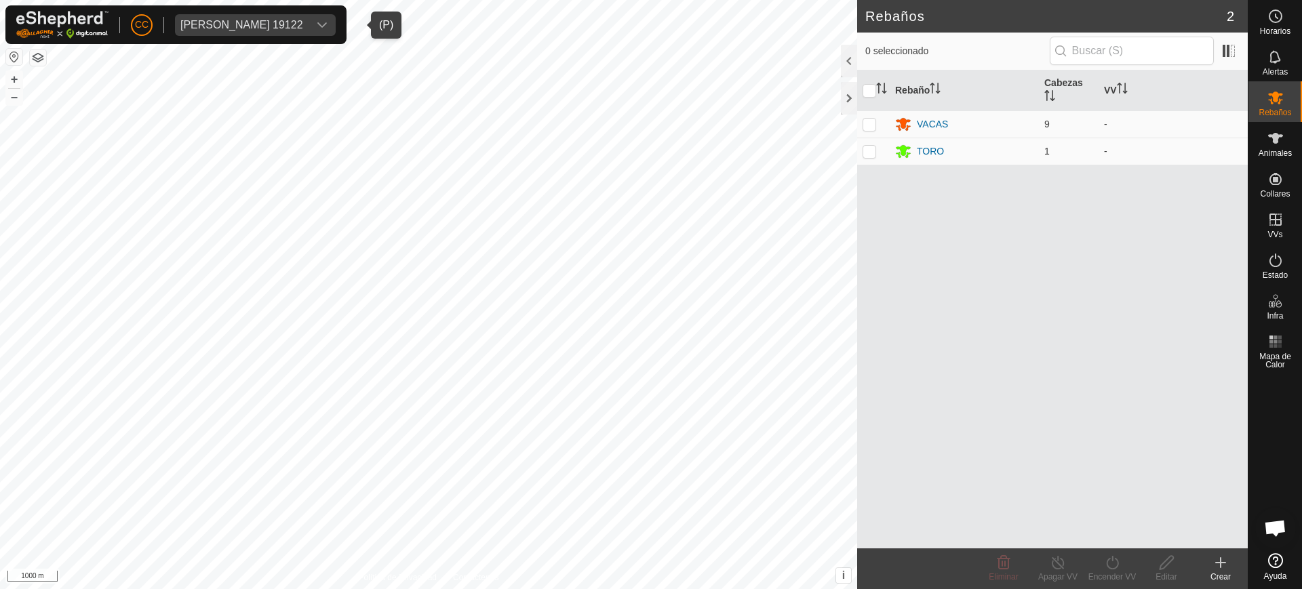
click at [12, 52] on button "button" at bounding box center [14, 57] width 16 height 16
click at [1301, 140] on div "Animales" at bounding box center [1275, 142] width 54 height 41
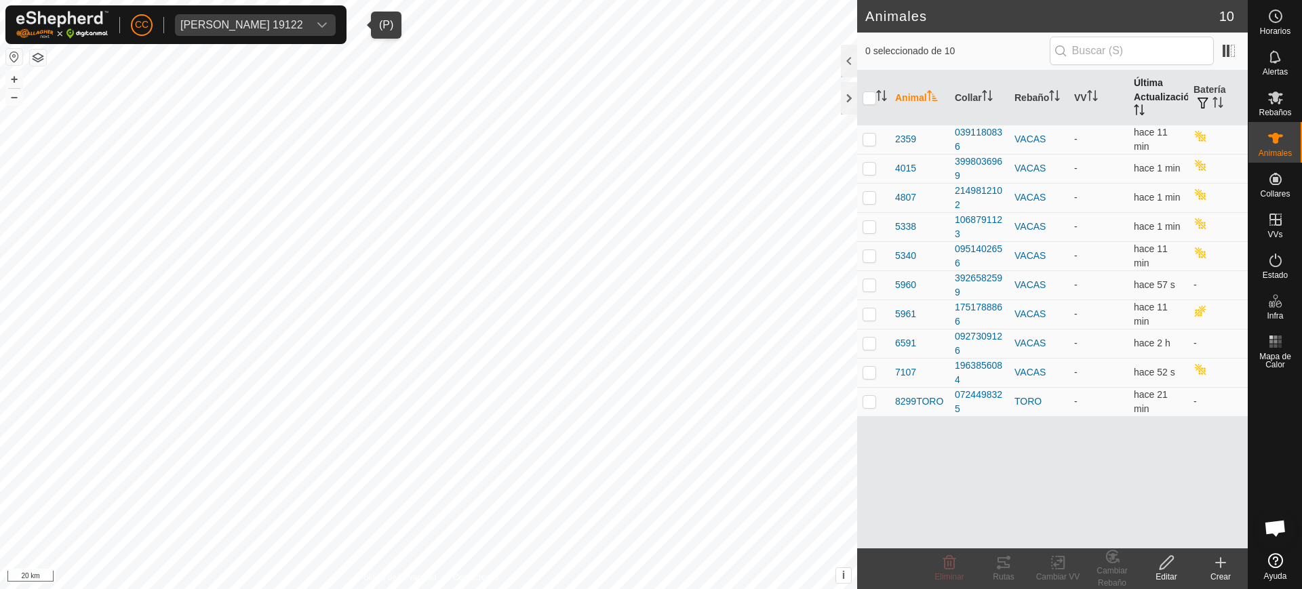
click at [1144, 108] on th "Última Actualización" at bounding box center [1158, 98] width 60 height 55
click at [870, 139] on p-checkbox at bounding box center [869, 139] width 14 height 11
checkbox input "true"
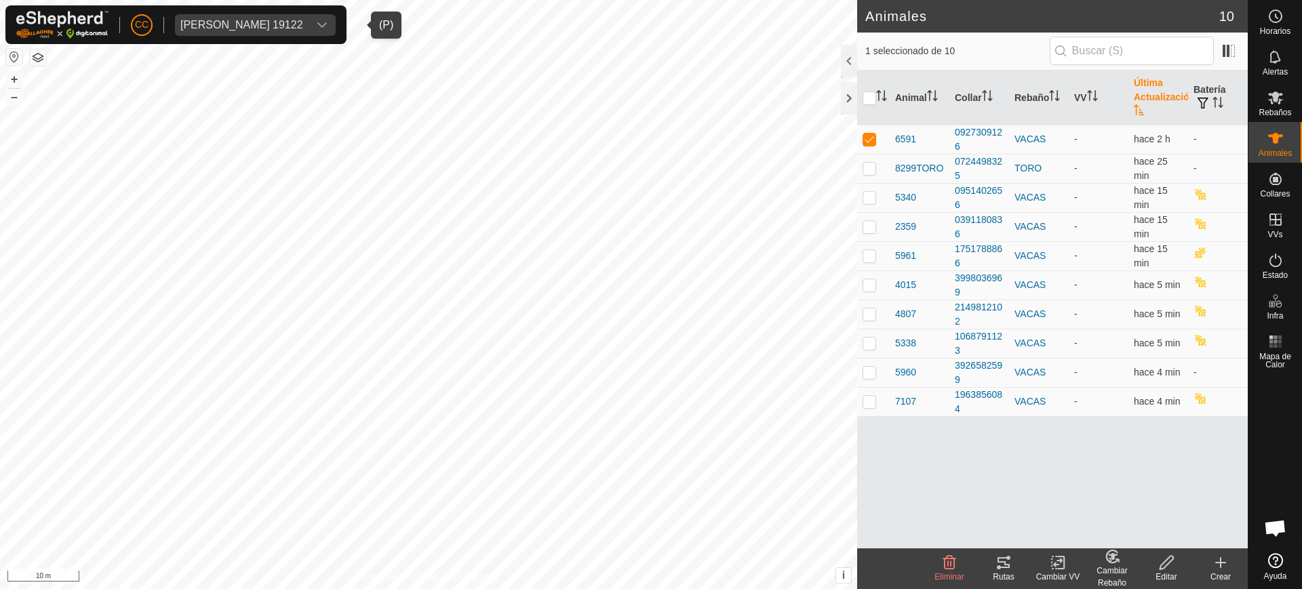
click at [242, 24] on div "Eduardo Batuecas Martin 19122" at bounding box center [241, 25] width 123 height 11
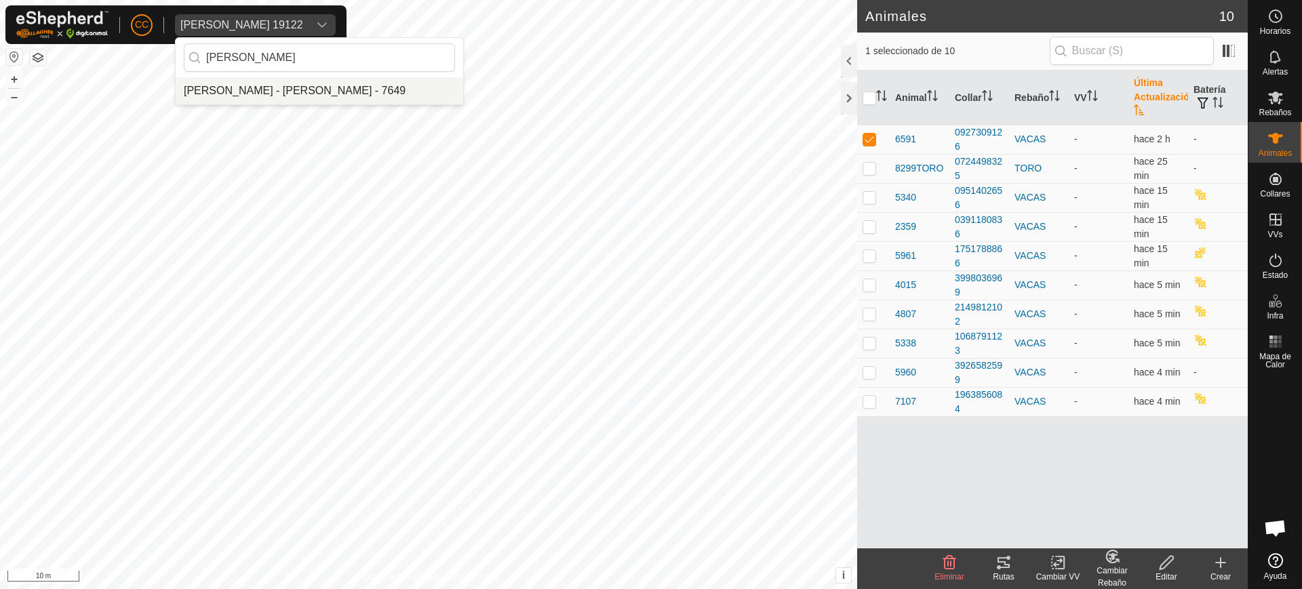
type input "maria jes"
click at [301, 96] on li "[PERSON_NAME] - [PERSON_NAME] - 7649" at bounding box center [319, 90] width 287 height 27
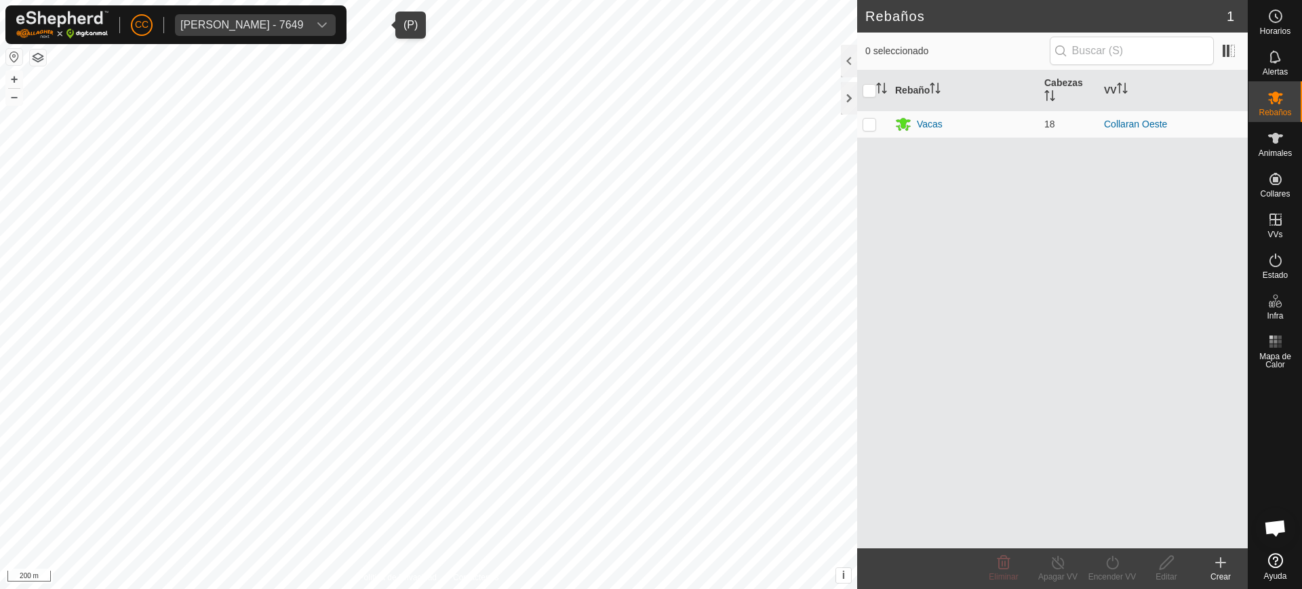
click at [301, 20] on div "Maria Jesus Gonzalez Alvarez - 7649" at bounding box center [241, 25] width 123 height 11
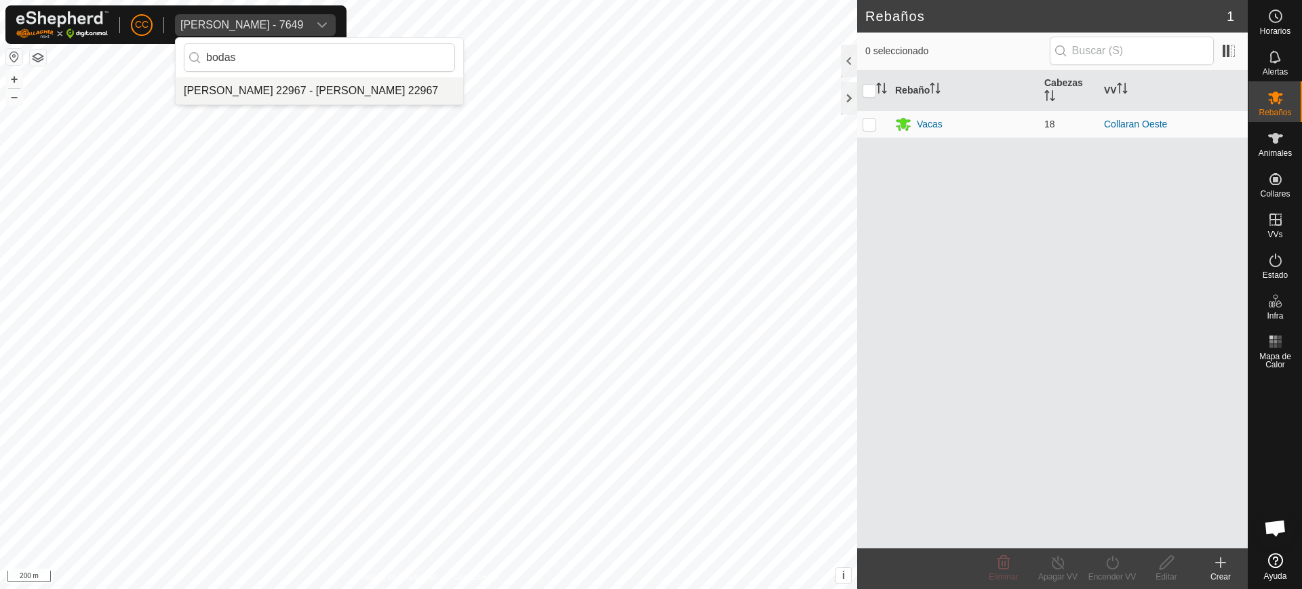
type input "bodas"
click at [378, 96] on li "[PERSON_NAME] 22967 - [PERSON_NAME] 22967" at bounding box center [319, 90] width 287 height 27
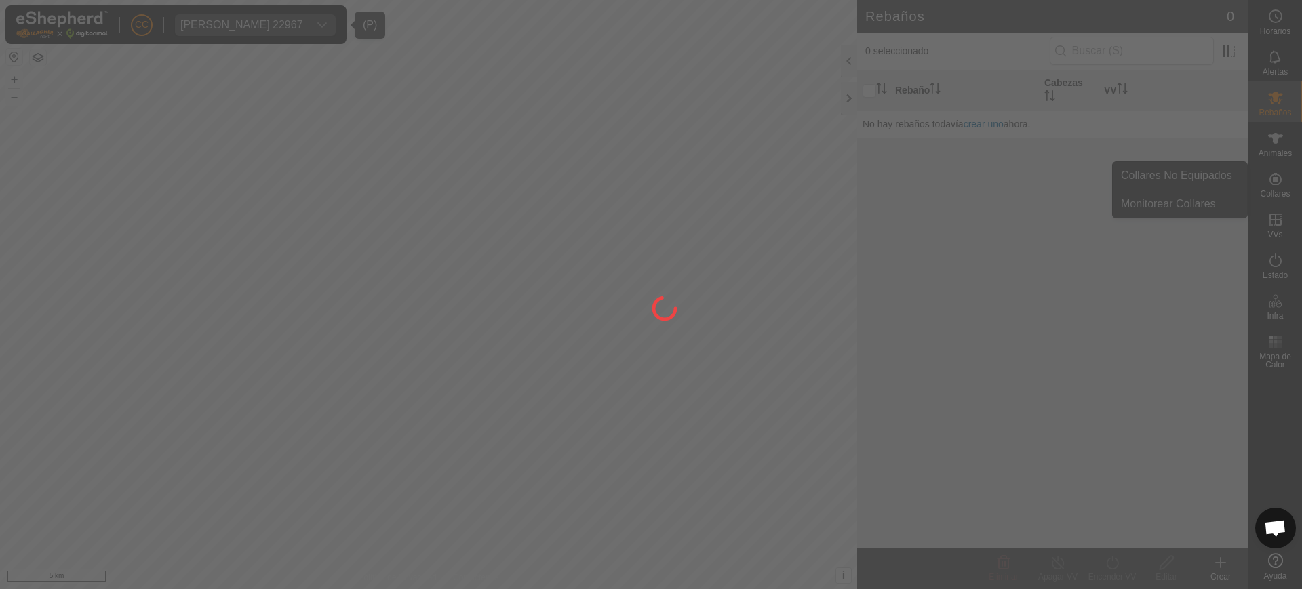
click at [1301, 142] on div at bounding box center [651, 294] width 1302 height 589
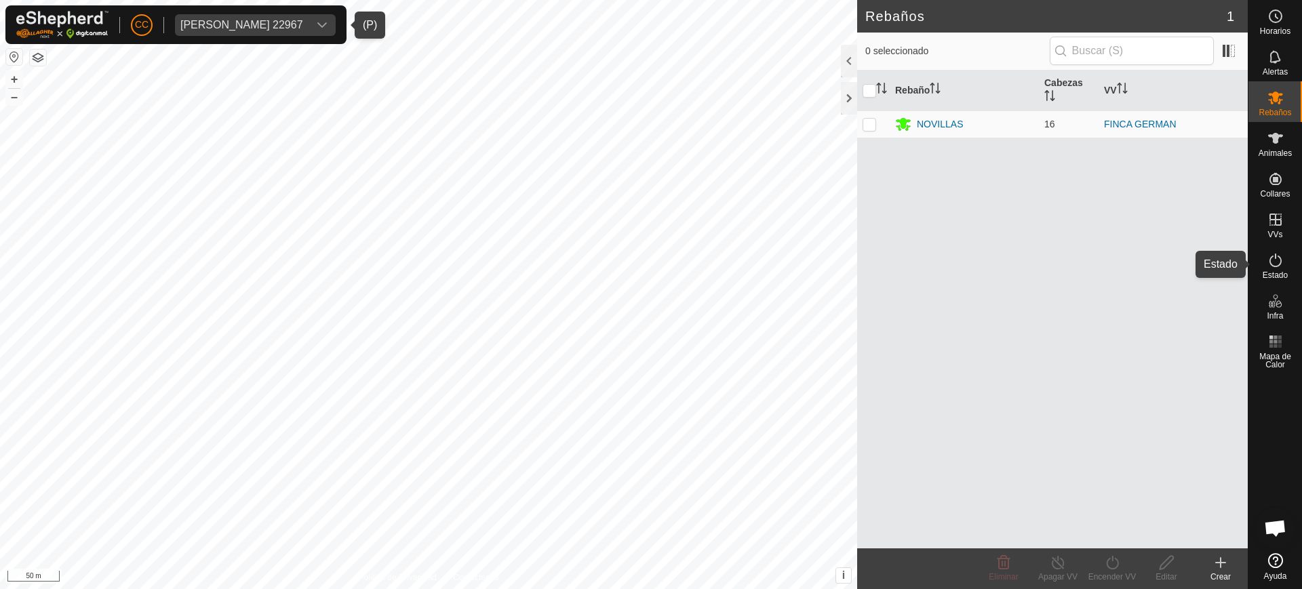
click at [1274, 262] on icon at bounding box center [1275, 260] width 16 height 16
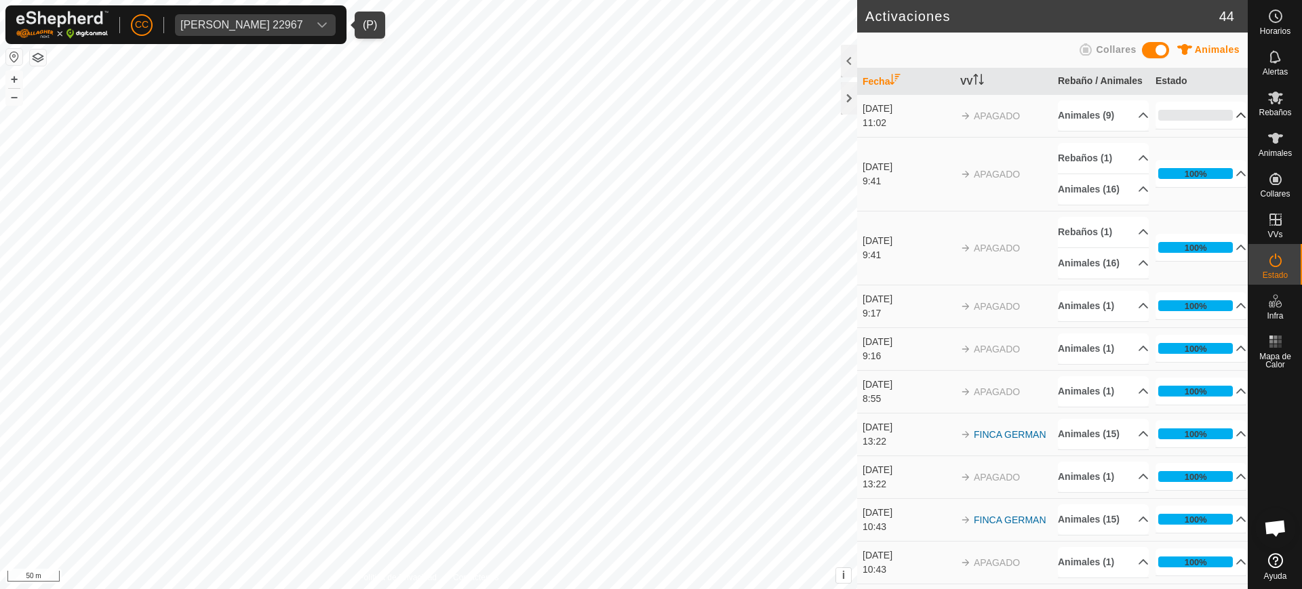
click at [1230, 129] on p-accordion-header "0%" at bounding box center [1200, 115] width 91 height 27
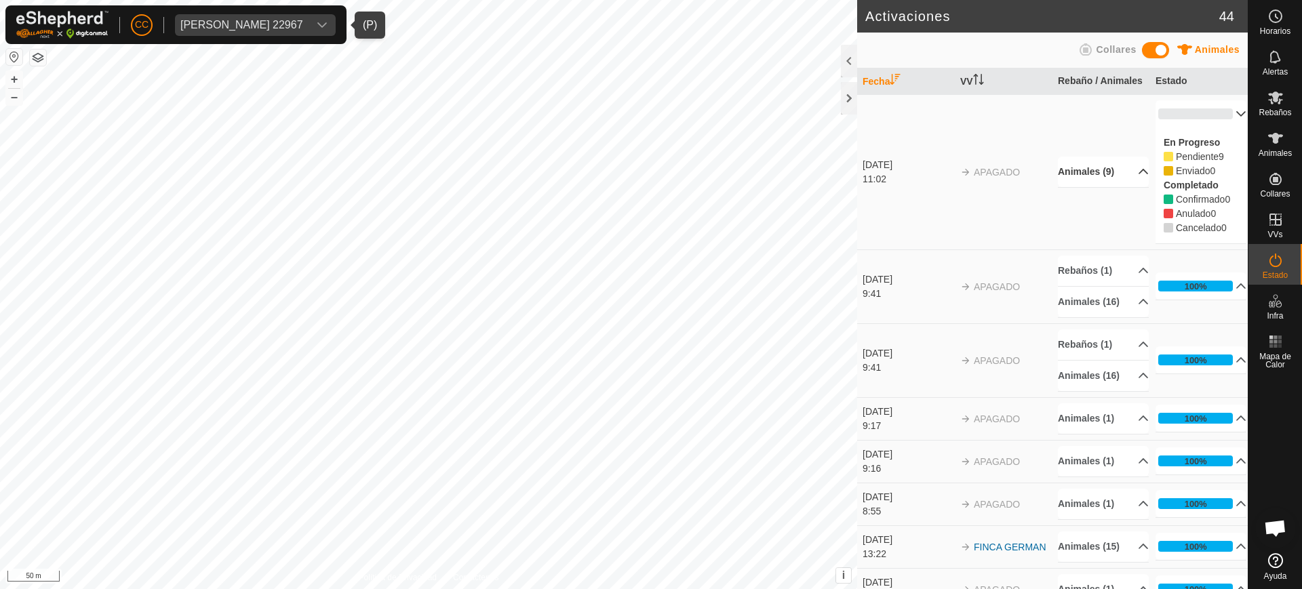
click at [1130, 182] on p-accordion-header "Animales (9)" at bounding box center [1103, 172] width 91 height 31
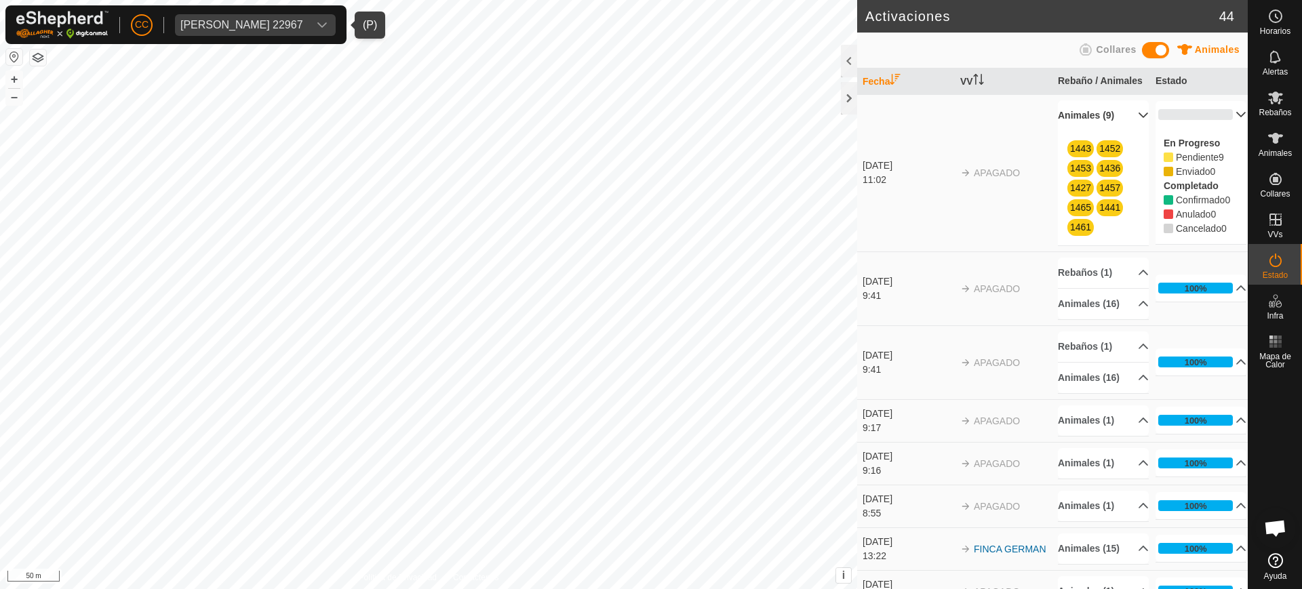
drag, startPoint x: 1116, startPoint y: 264, endPoint x: 1020, endPoint y: 193, distance: 119.7
